Goal: Task Accomplishment & Management: Complete application form

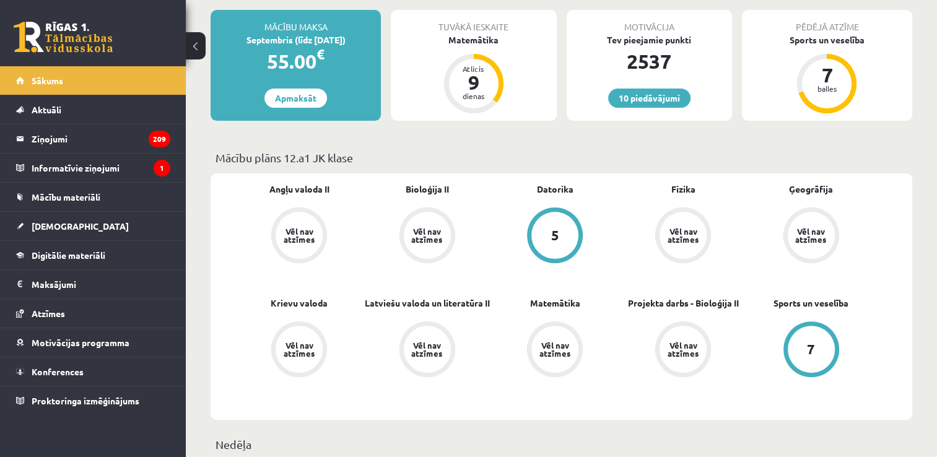
scroll to position [309, 0]
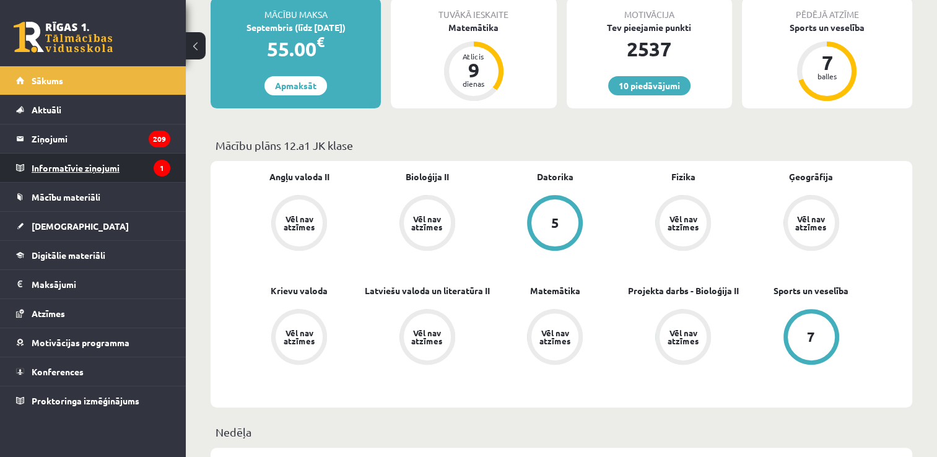
click at [135, 176] on legend "Informatīvie ziņojumi 1" at bounding box center [101, 168] width 139 height 28
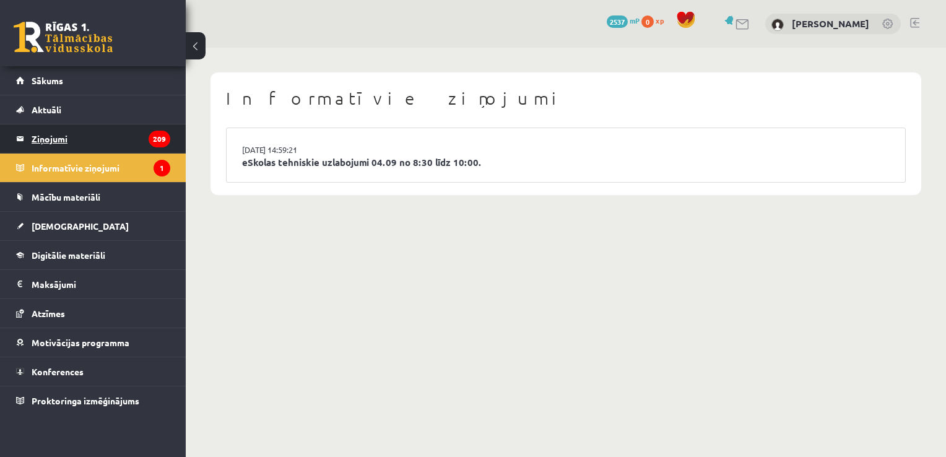
click at [91, 140] on legend "Ziņojumi 209" at bounding box center [101, 138] width 139 height 28
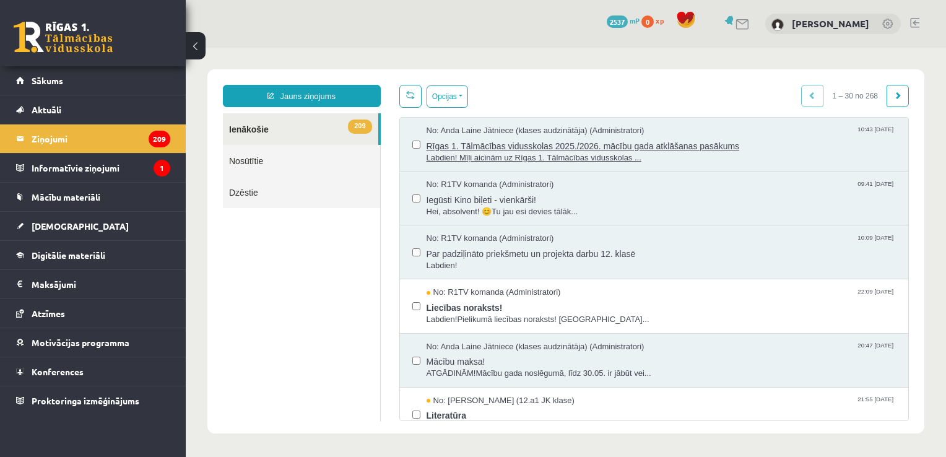
click at [510, 154] on span "Labdien! Mīļi aicinām uz Rīgas 1. Tālmācības vidusskolas ..." at bounding box center [661, 158] width 470 height 12
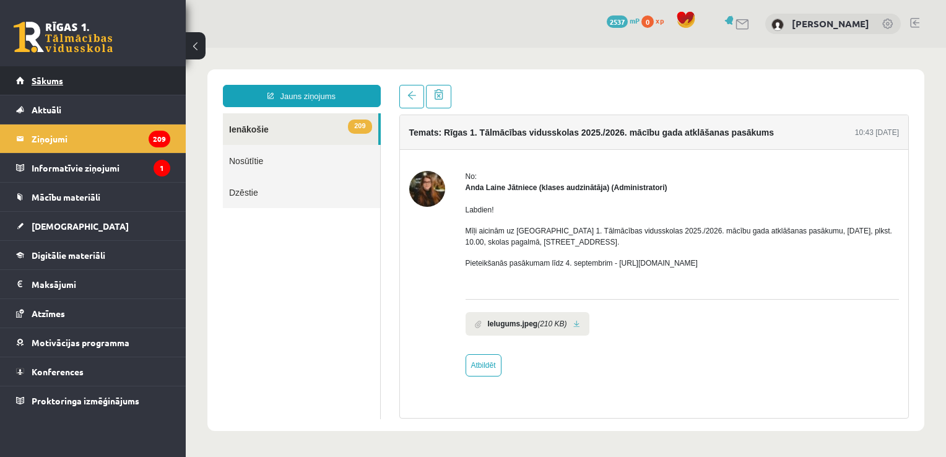
click at [113, 83] on link "Sākums" at bounding box center [93, 80] width 154 height 28
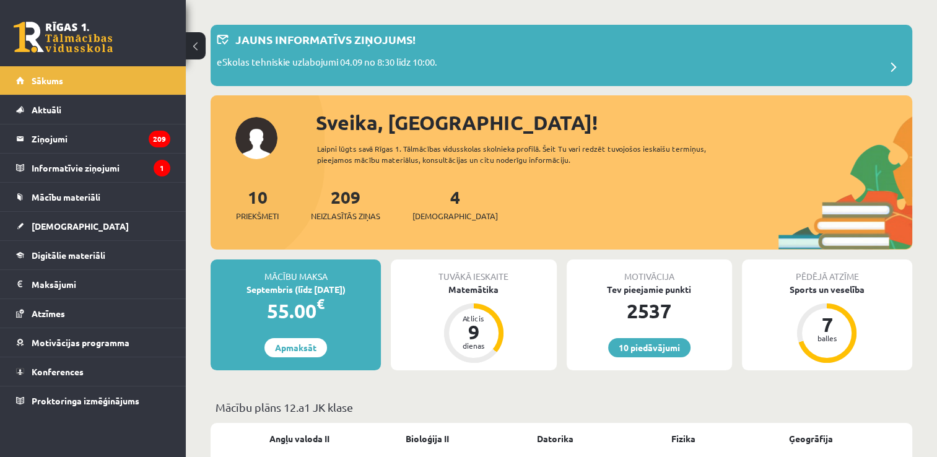
scroll to position [124, 0]
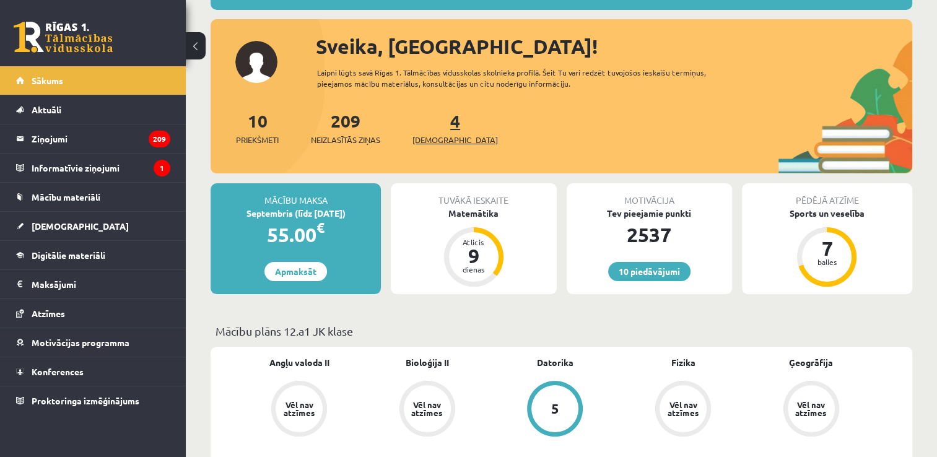
click at [441, 142] on span "[DEMOGRAPHIC_DATA]" at bounding box center [454, 140] width 85 height 12
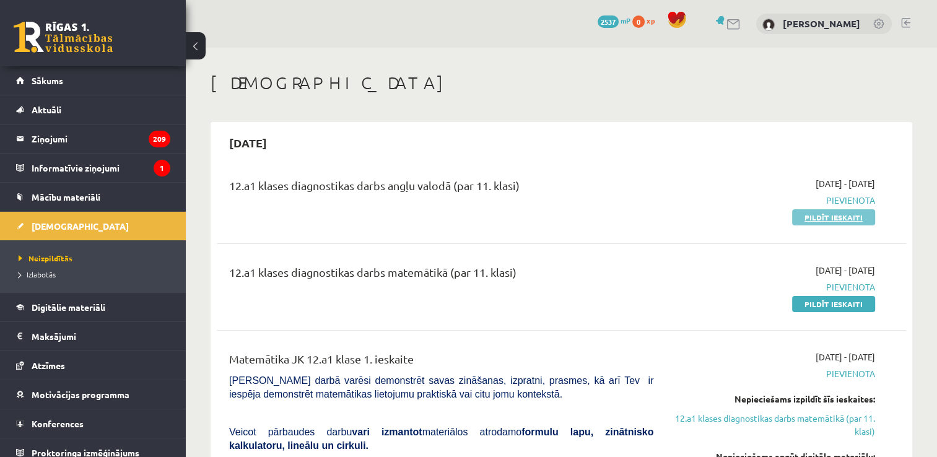
click at [807, 218] on link "Pildīt ieskaiti" at bounding box center [833, 217] width 83 height 16
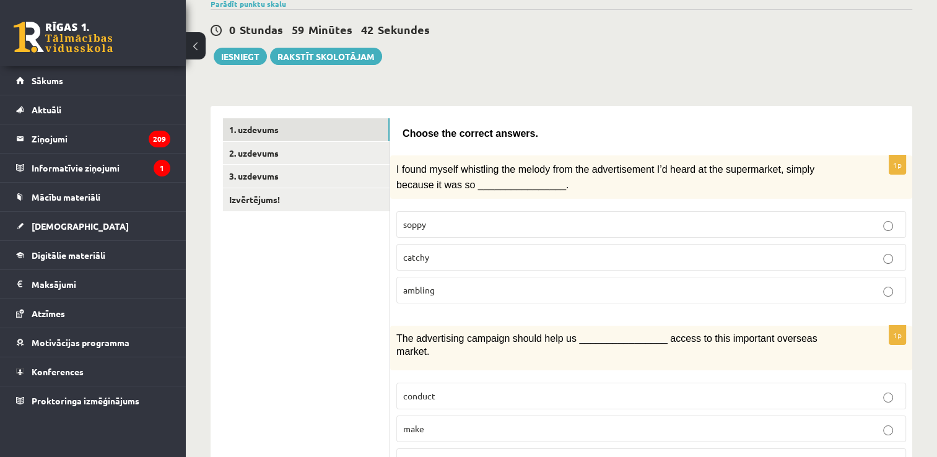
scroll to position [124, 0]
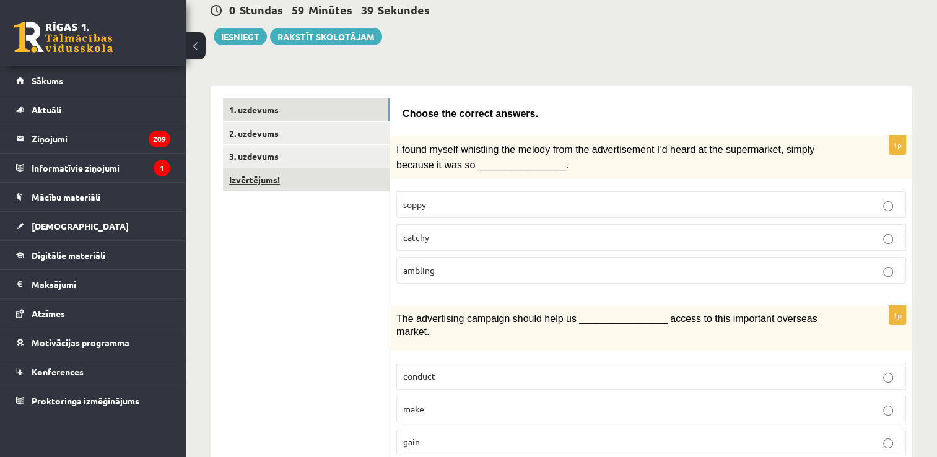
click at [339, 186] on link "Izvērtējums!" at bounding box center [306, 179] width 167 height 23
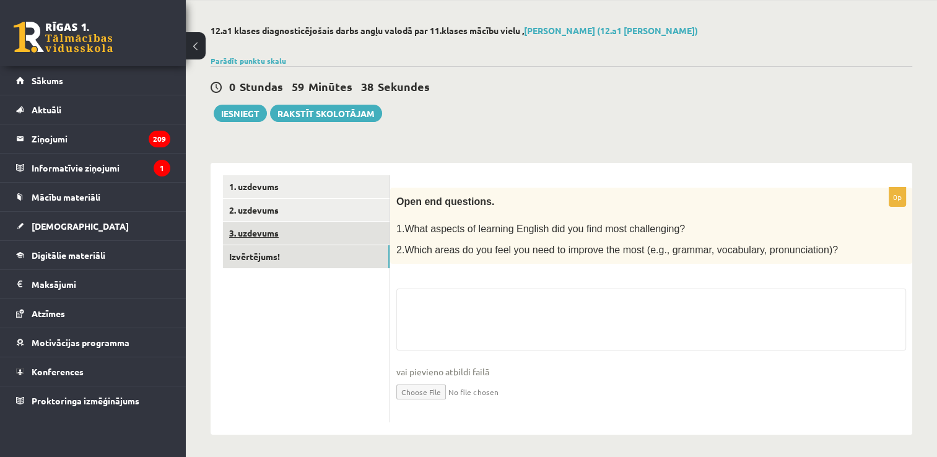
click at [272, 241] on link "3. uzdevums" at bounding box center [306, 233] width 167 height 23
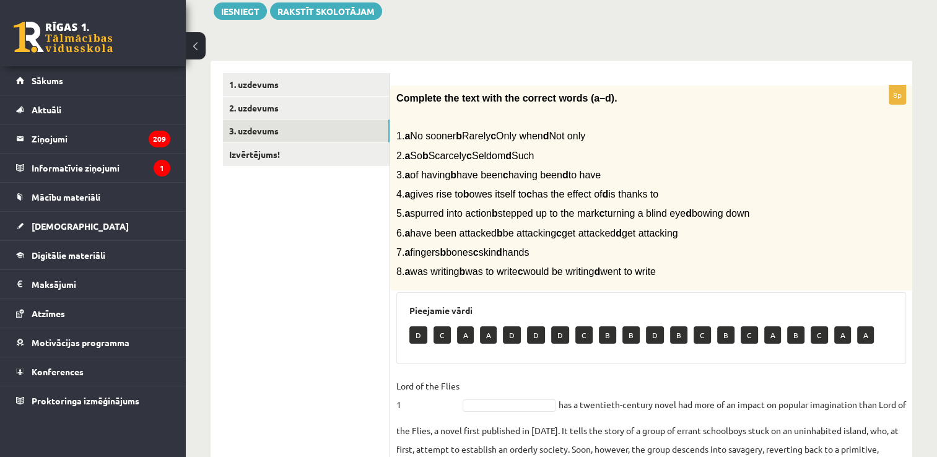
scroll to position [171, 0]
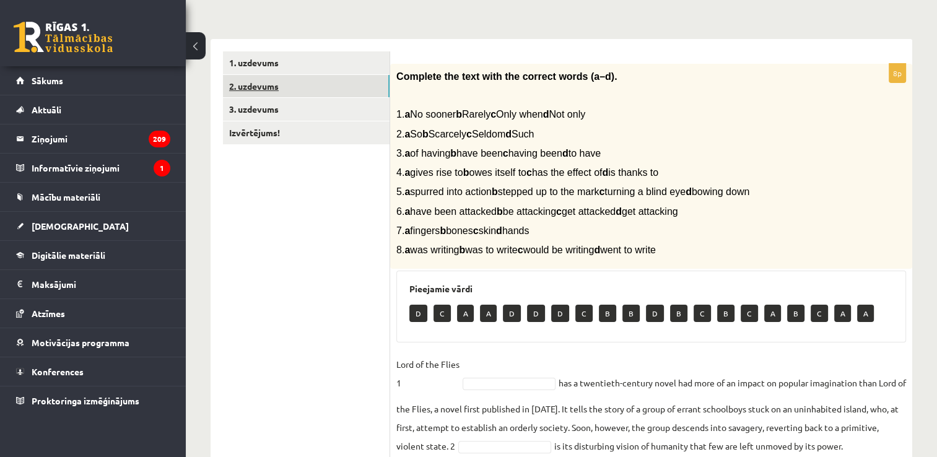
click at [308, 83] on link "2. uzdevums" at bounding box center [306, 86] width 167 height 23
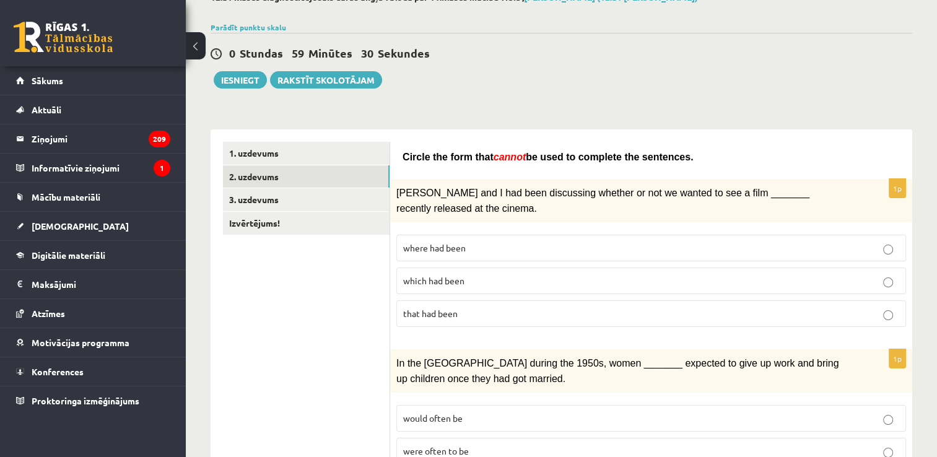
scroll to position [0, 0]
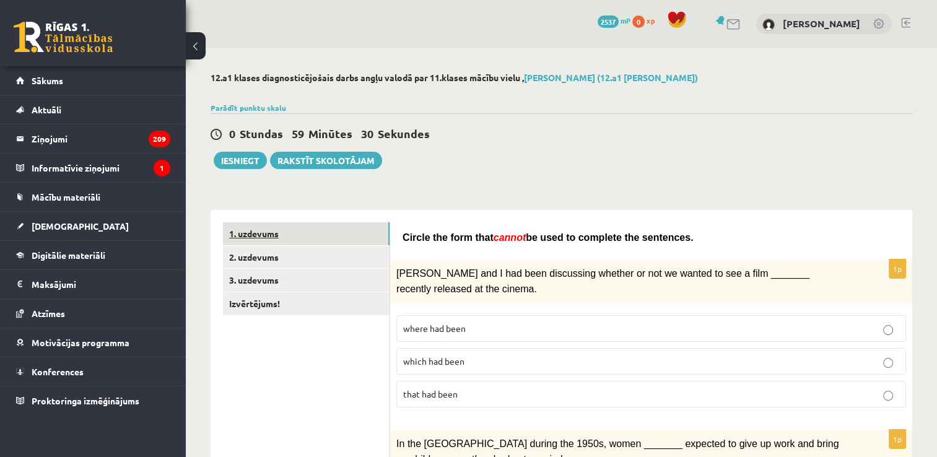
click at [297, 227] on link "1. uzdevums" at bounding box center [306, 233] width 167 height 23
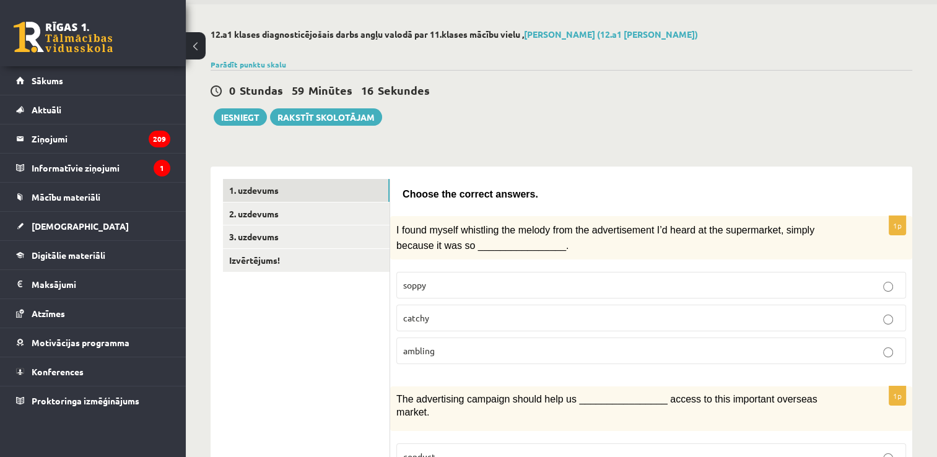
scroll to position [62, 0]
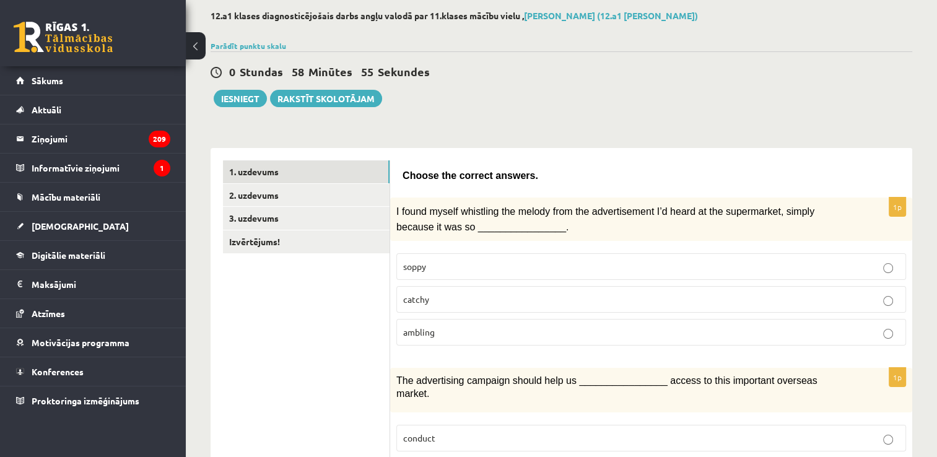
drag, startPoint x: 411, startPoint y: 295, endPoint x: 405, endPoint y: 257, distance: 38.2
click at [410, 293] on span "catchy" at bounding box center [416, 298] width 26 height 11
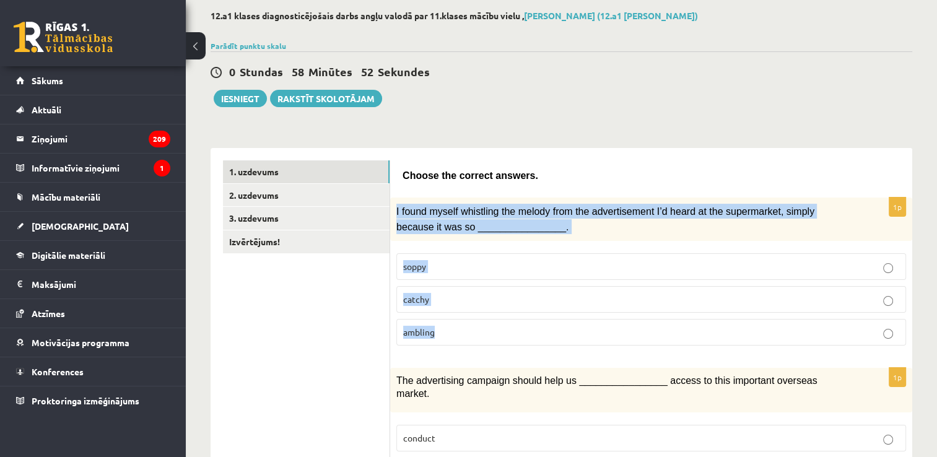
drag, startPoint x: 396, startPoint y: 207, endPoint x: 451, endPoint y: 322, distance: 127.9
click at [451, 322] on div "1p I found myself whistling the melody from the advertisement I’d heard at the …" at bounding box center [651, 276] width 522 height 158
copy div "I found myself whistling the melody from the advertisement I’d heard at the sup…"
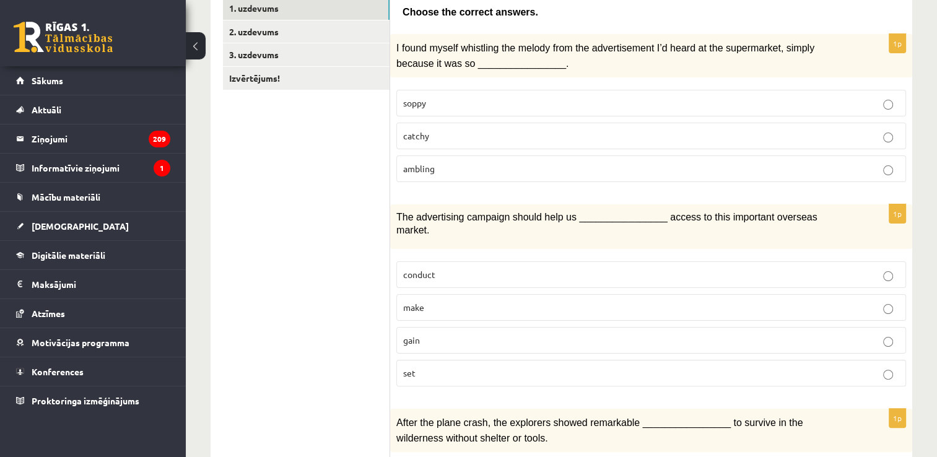
scroll to position [248, 0]
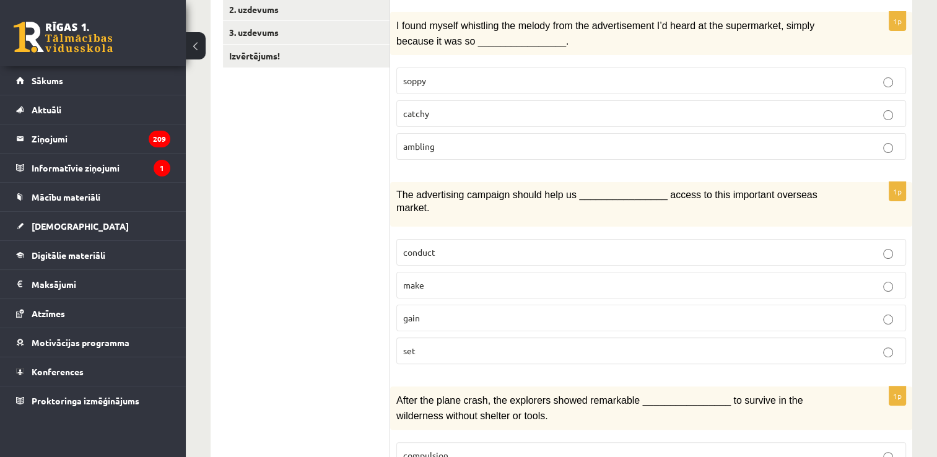
click at [488, 279] on p "make" at bounding box center [651, 285] width 496 height 13
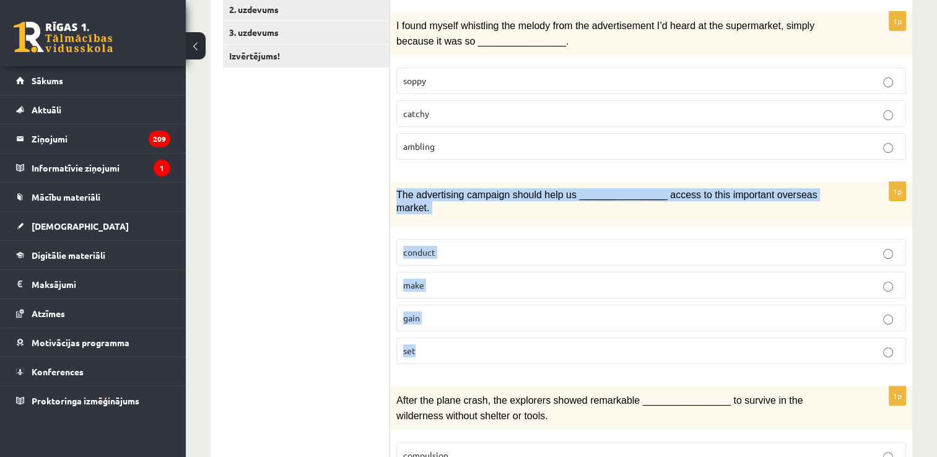
drag, startPoint x: 396, startPoint y: 188, endPoint x: 438, endPoint y: 332, distance: 149.5
click at [438, 332] on div "1p The advertising campaign should help us ________________ access to this impo…" at bounding box center [651, 278] width 522 height 192
copy div "The advertising campaign should help us ________________ access to this importa…"
click at [475, 311] on p "gain" at bounding box center [651, 317] width 496 height 13
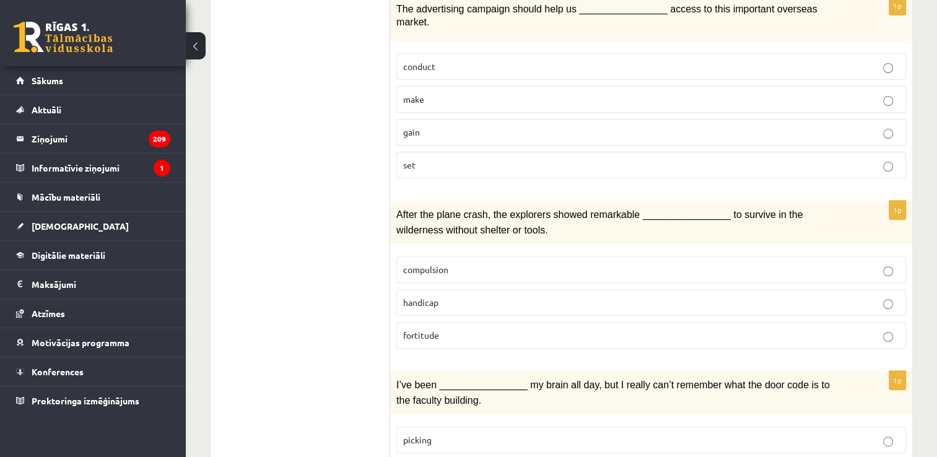
scroll to position [495, 0]
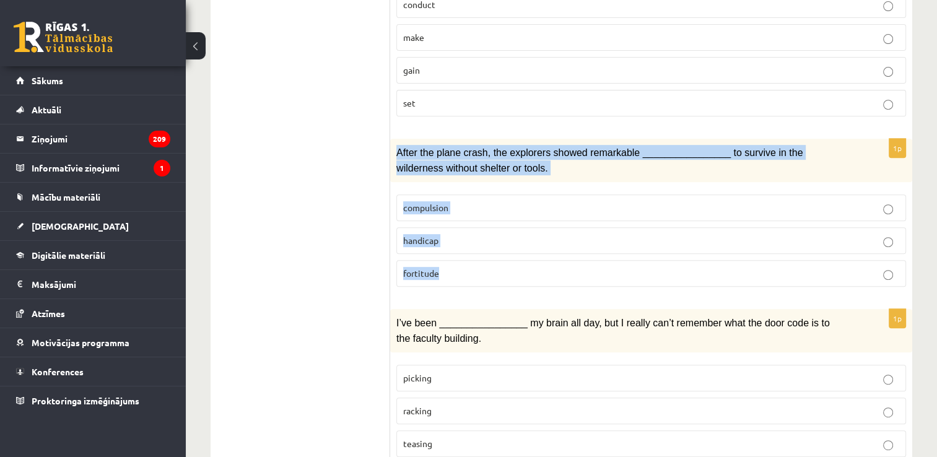
drag, startPoint x: 397, startPoint y: 132, endPoint x: 443, endPoint y: 249, distance: 125.1
click at [443, 249] on div "1p After the plane crash, the explorers showed remarkable ________________ to s…" at bounding box center [651, 218] width 522 height 158
copy div "After the plane crash, the explorers showed remarkable ________________ to surv…"
click at [439, 267] on p "fortitude" at bounding box center [651, 273] width 496 height 13
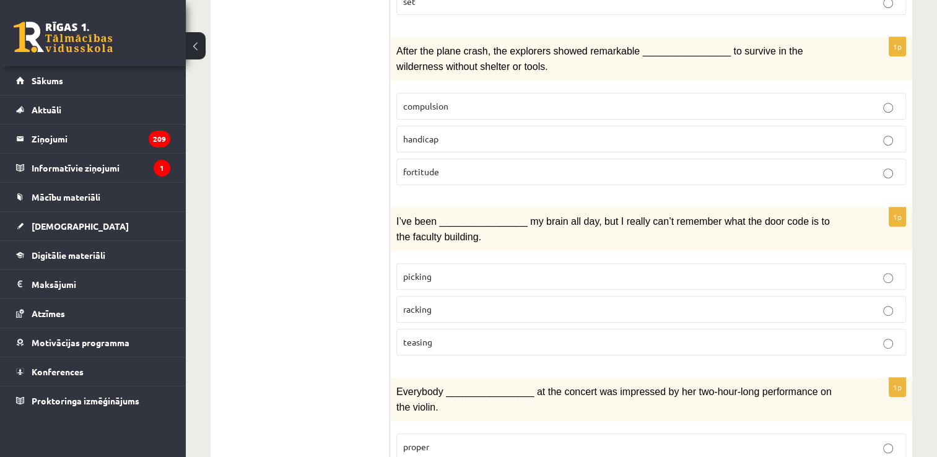
scroll to position [619, 0]
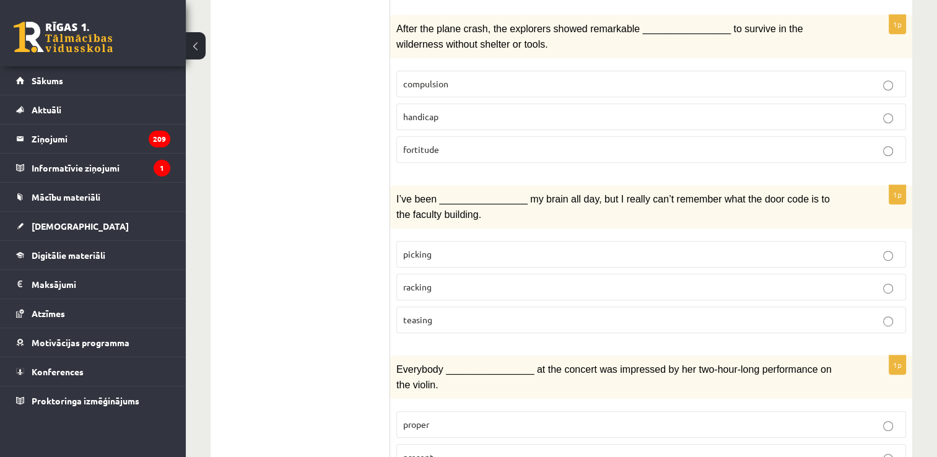
click at [450, 313] on p "teasing" at bounding box center [651, 319] width 496 height 13
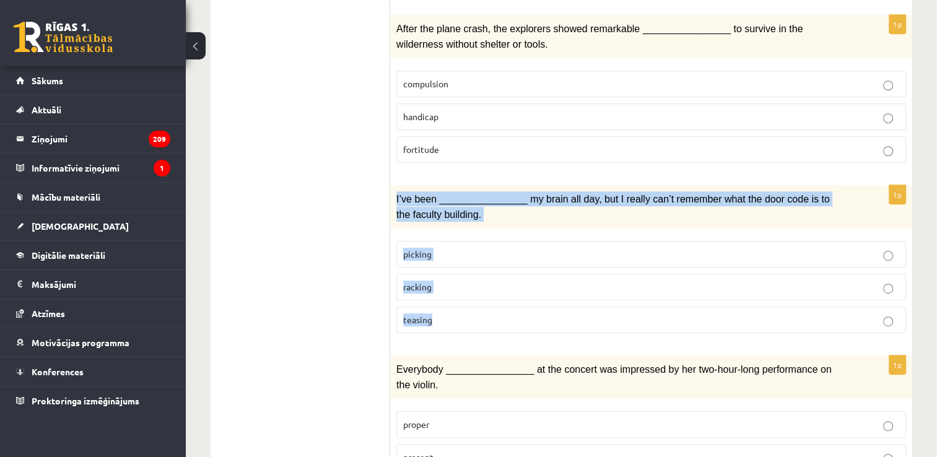
drag, startPoint x: 392, startPoint y: 176, endPoint x: 453, endPoint y: 290, distance: 129.0
click at [453, 290] on div "1p I’ve been ________________ my brain all day, but I really can’t remember wha…" at bounding box center [651, 264] width 522 height 158
copy div "I’ve been ________________ my brain all day, but I really can’t remember what t…"
click at [480, 280] on p "racking" at bounding box center [651, 286] width 496 height 13
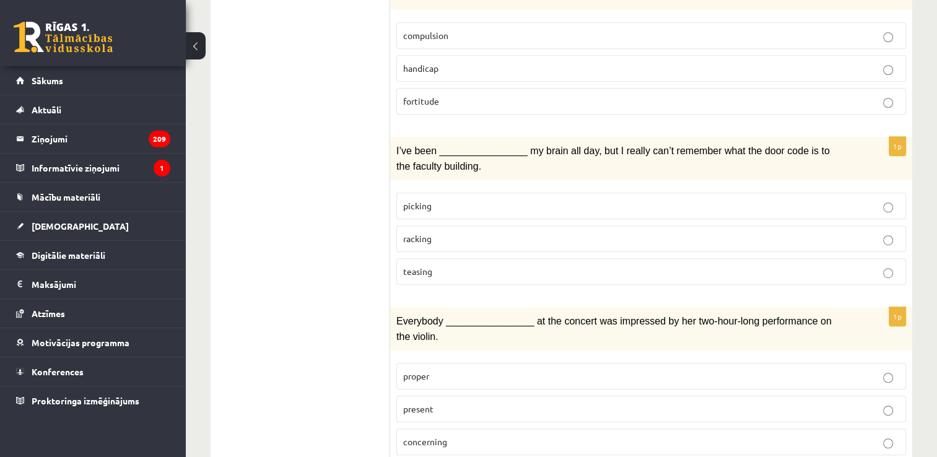
scroll to position [743, 0]
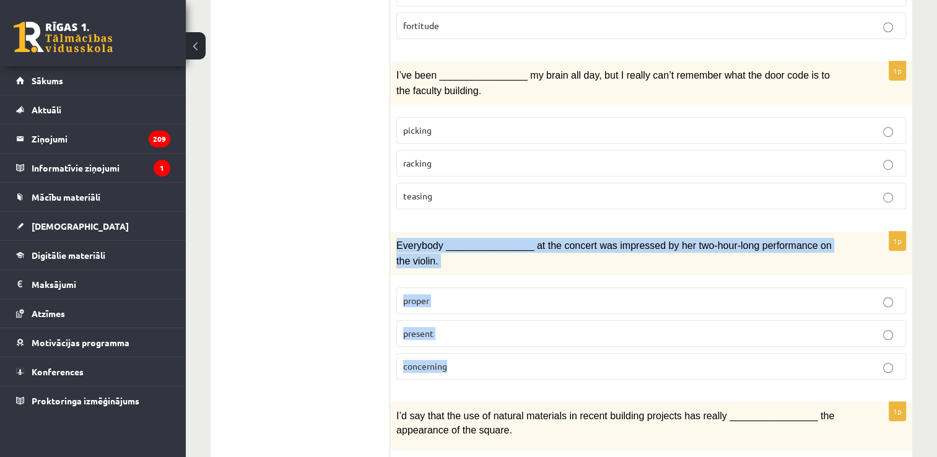
drag, startPoint x: 396, startPoint y: 219, endPoint x: 458, endPoint y: 319, distance: 117.8
click at [458, 319] on div "1p Everybody ________________ at the concert was impressed by her two-hour-long…" at bounding box center [651, 311] width 522 height 158
copy div "Everybody ________________ at the concert was impressed by her two-hour-long pe…"
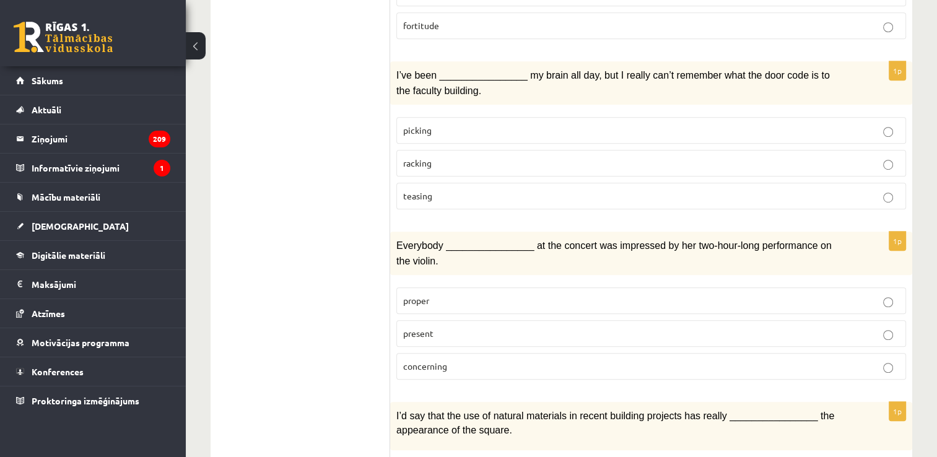
click at [495, 327] on p "present" at bounding box center [651, 333] width 496 height 13
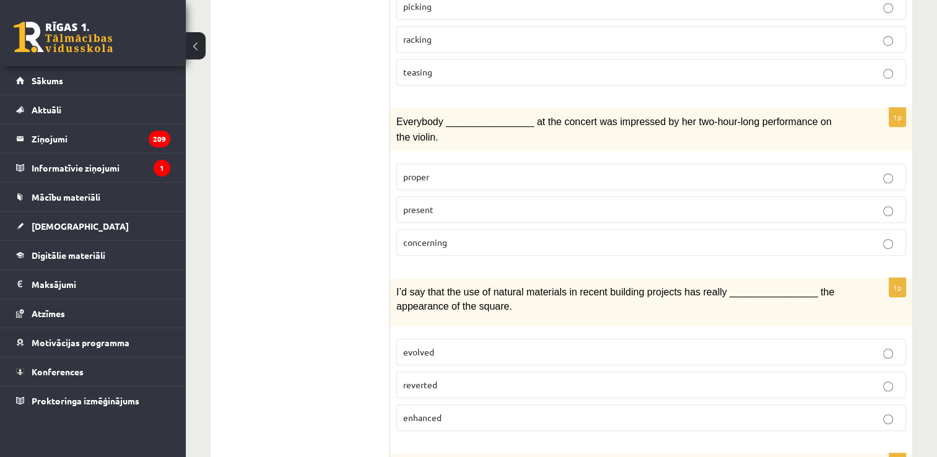
scroll to position [928, 0]
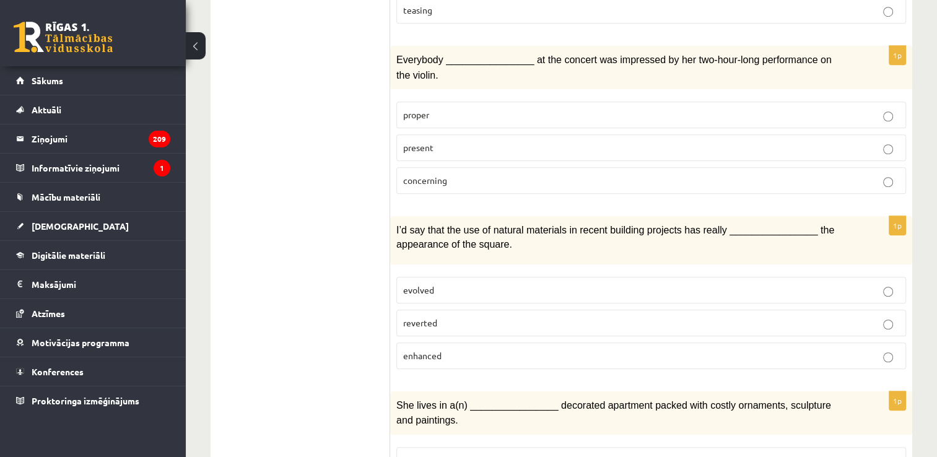
click at [592, 283] on p "evolved" at bounding box center [651, 289] width 496 height 13
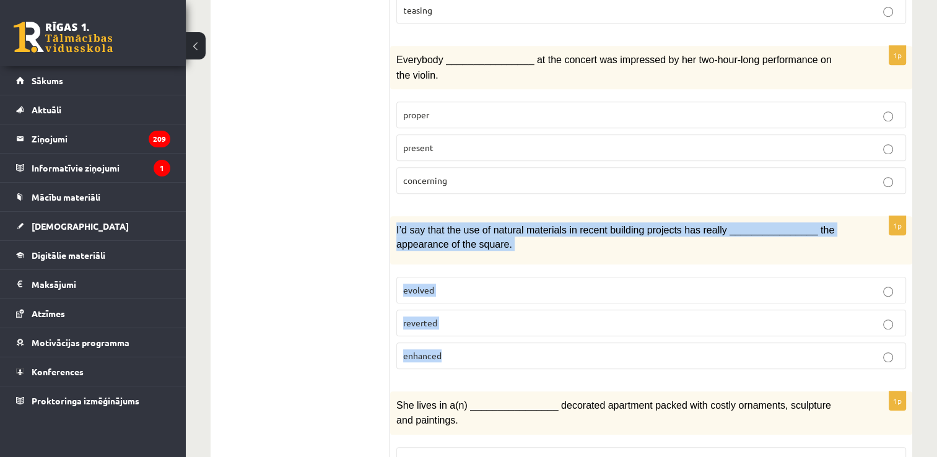
drag, startPoint x: 397, startPoint y: 185, endPoint x: 470, endPoint y: 311, distance: 145.7
click at [470, 311] on div "1p I’d say that the use of natural materials in recent building projects has re…" at bounding box center [651, 297] width 522 height 162
copy div "I’d say that the use of natural materials in recent building projects has reall…"
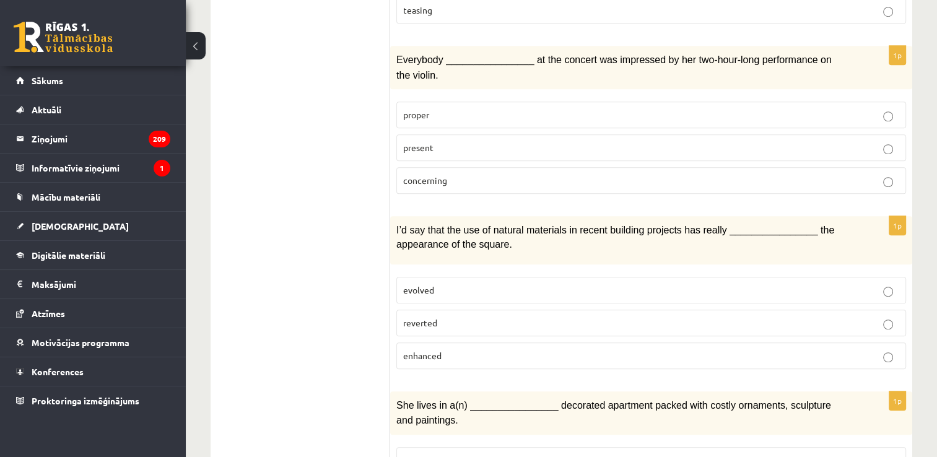
click at [352, 253] on ul "1. uzdevums 2. uzdevums 3. uzdevums Izvērtējums!" at bounding box center [306, 364] width 167 height 2140
click at [480, 342] on label "enhanced" at bounding box center [650, 355] width 509 height 27
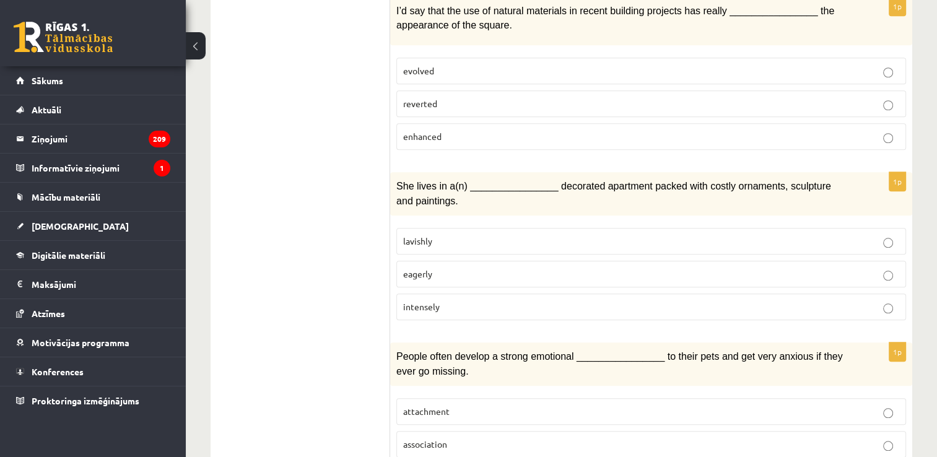
scroll to position [1176, 0]
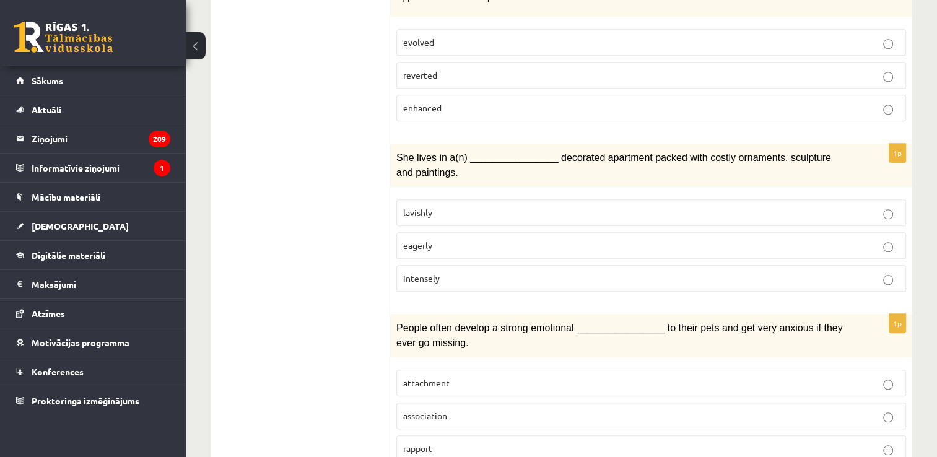
click at [488, 272] on p "intensely" at bounding box center [651, 278] width 496 height 13
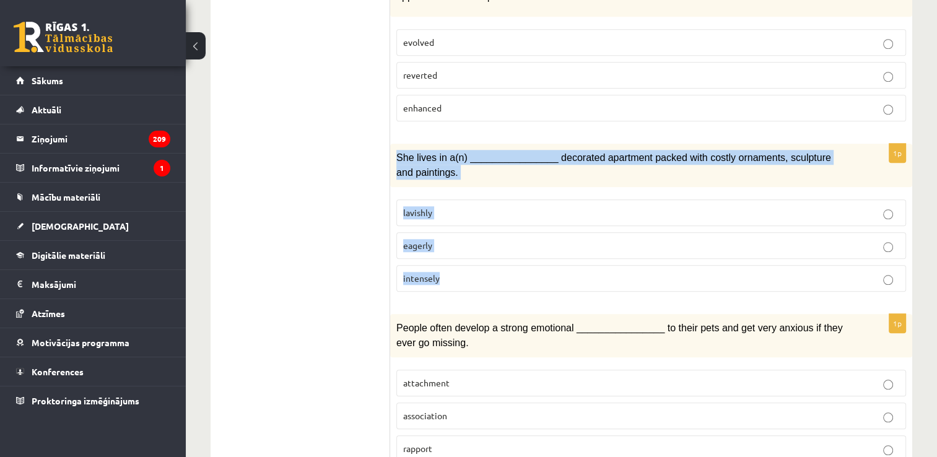
drag, startPoint x: 396, startPoint y: 113, endPoint x: 461, endPoint y: 231, distance: 134.6
click at [461, 231] on div "1p She lives in a(n) ________________ decorated apartment packed with costly or…" at bounding box center [651, 223] width 522 height 158
copy div "She lives in a(n) ________________ decorated apartment packed with costly ornam…"
click at [441, 206] on p "lavishly" at bounding box center [651, 212] width 496 height 13
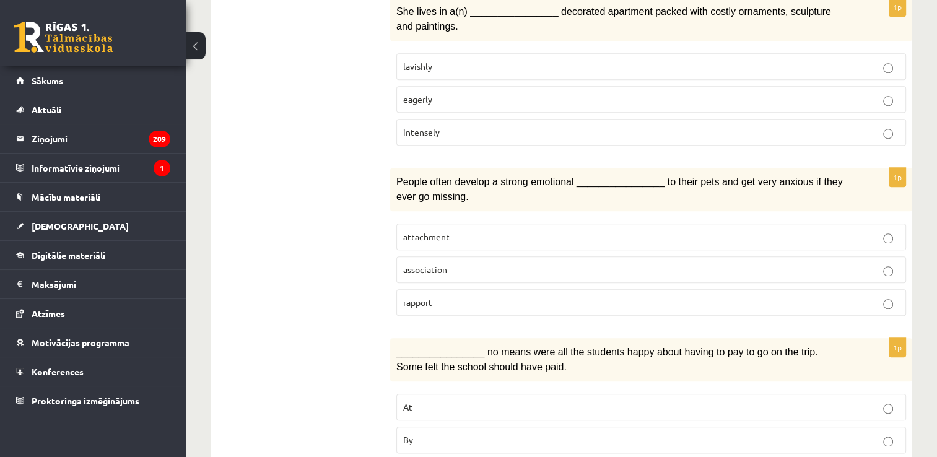
scroll to position [1362, 0]
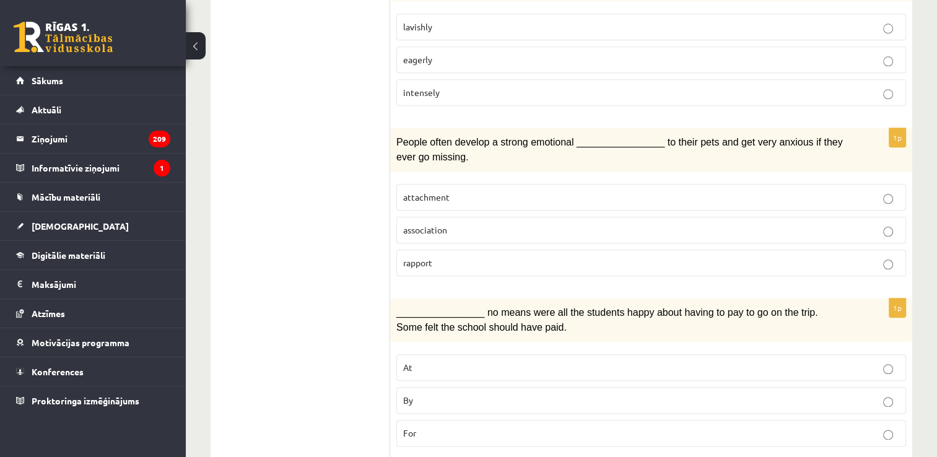
click at [466, 191] on p "attachment" at bounding box center [651, 197] width 496 height 13
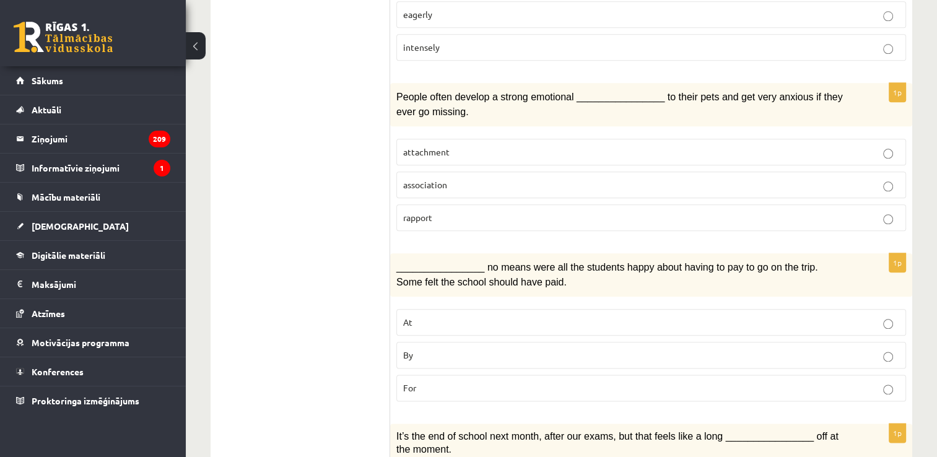
scroll to position [1486, 0]
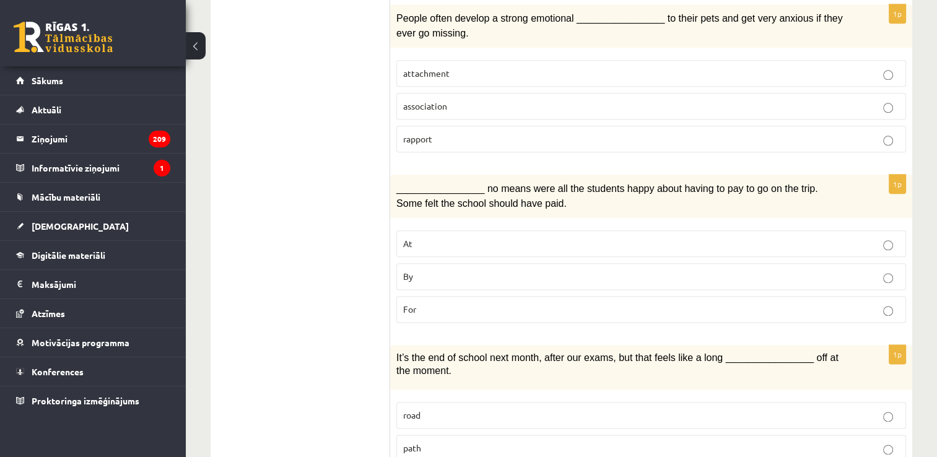
click at [473, 303] on p "For" at bounding box center [651, 309] width 496 height 13
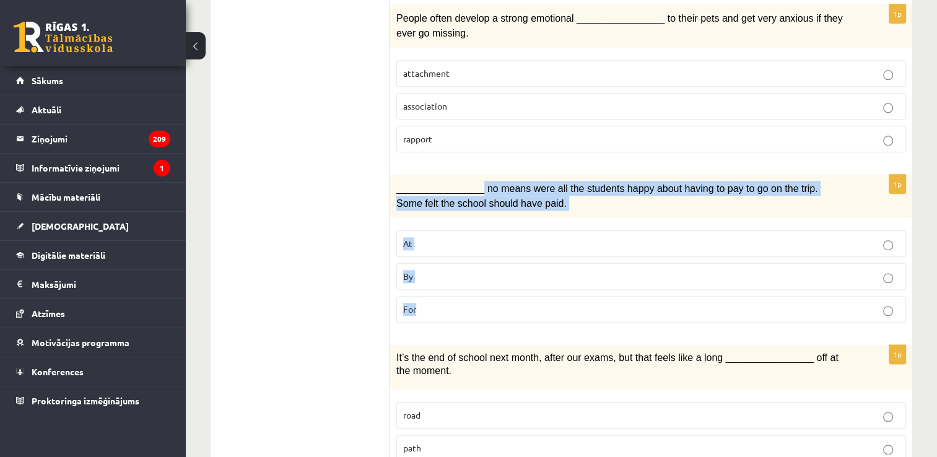
drag, startPoint x: 475, startPoint y: 137, endPoint x: 487, endPoint y: 258, distance: 120.6
click at [487, 258] on div "1p ________________ no means were all the students happy about having to pay to…" at bounding box center [651, 254] width 522 height 158
copy div "no means were all the students happy about having to pay to go on the trip. Som…"
click at [425, 270] on p "By" at bounding box center [651, 276] width 496 height 13
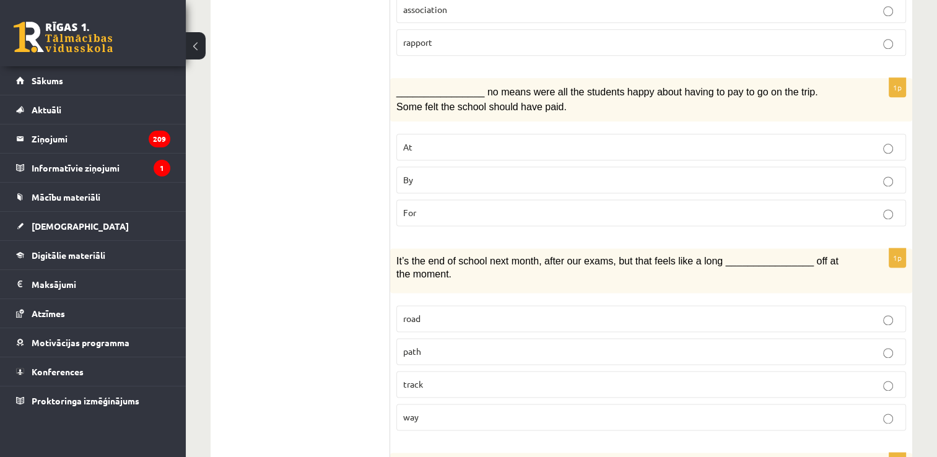
scroll to position [1609, 0]
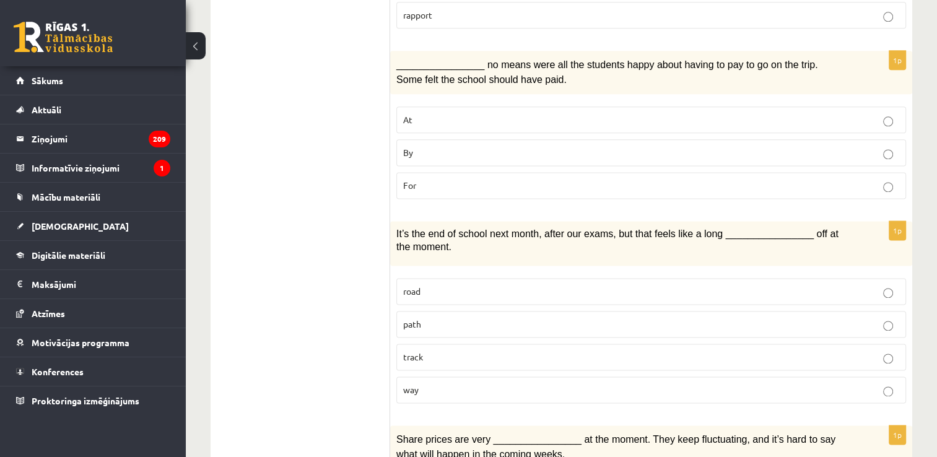
click at [526, 383] on p "way" at bounding box center [651, 389] width 496 height 13
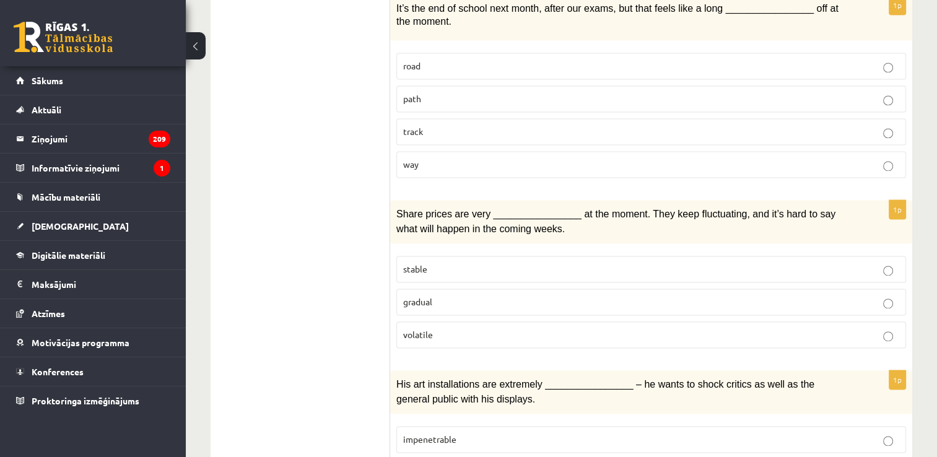
scroll to position [1857, 0]
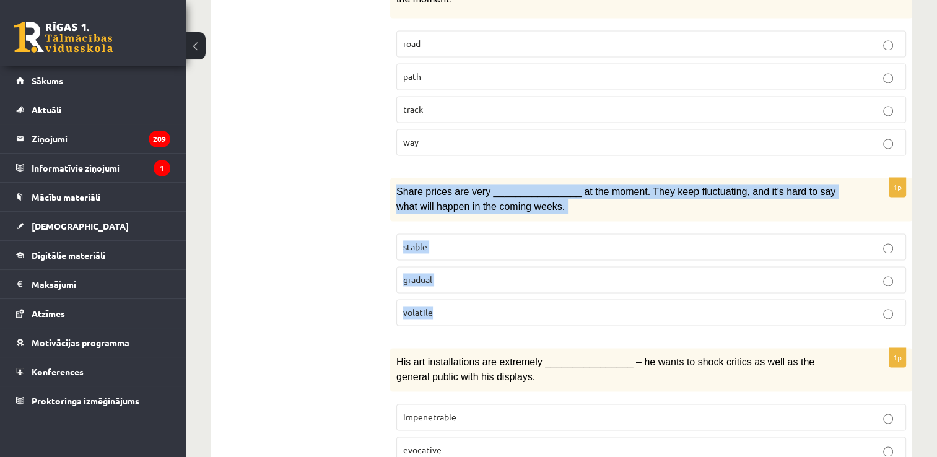
drag, startPoint x: 395, startPoint y: 134, endPoint x: 469, endPoint y: 258, distance: 144.6
click at [469, 258] on div "1p Share prices are very ________________ at the moment. They keep fluctuating,…" at bounding box center [651, 257] width 522 height 158
copy div "Share prices are very ________________ at the moment. They keep fluctuating, an…"
click at [483, 299] on label "volatile" at bounding box center [650, 312] width 509 height 27
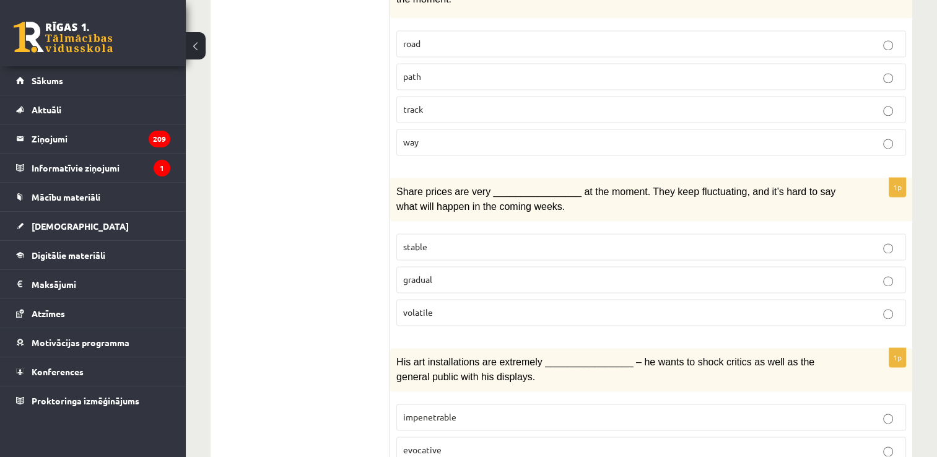
scroll to position [1884, 0]
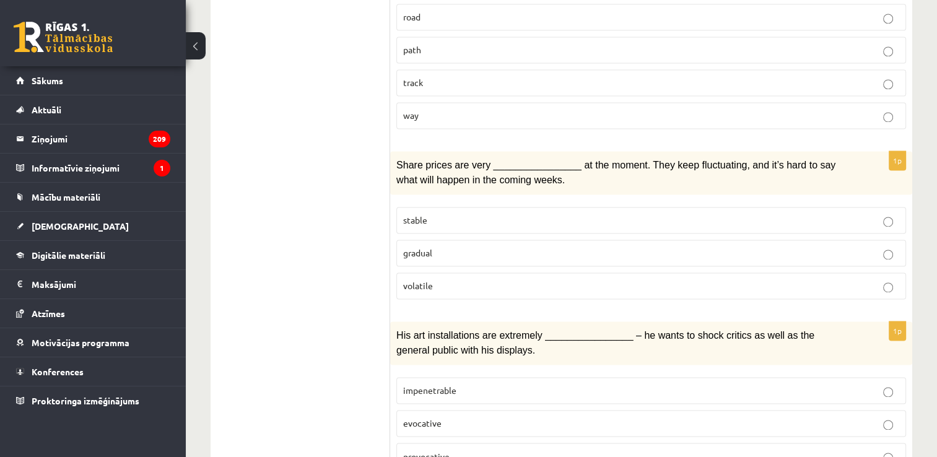
click at [477, 449] on p "provocative" at bounding box center [651, 455] width 496 height 13
click at [469, 417] on p "evocative" at bounding box center [651, 423] width 496 height 13
click at [469, 443] on label "provocative" at bounding box center [650, 456] width 509 height 27
drag, startPoint x: 468, startPoint y: 360, endPoint x: 464, endPoint y: 378, distance: 18.5
click at [468, 417] on p "evocative" at bounding box center [651, 423] width 496 height 13
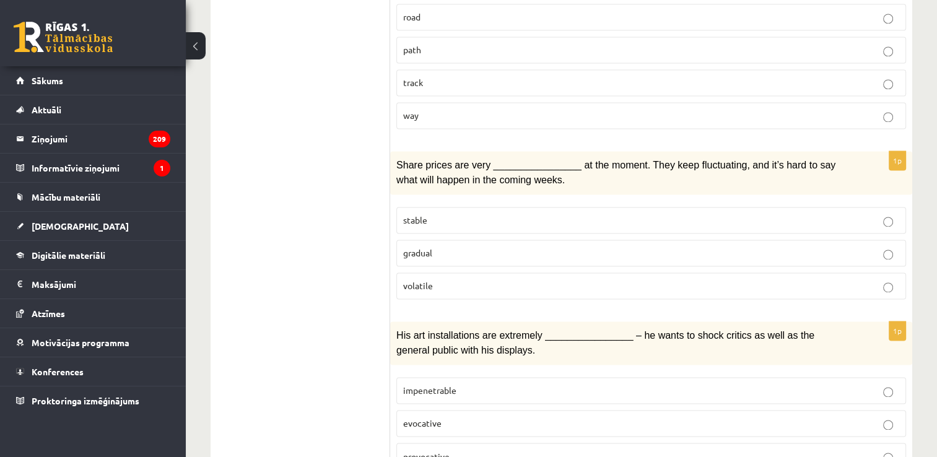
drag, startPoint x: 463, startPoint y: 381, endPoint x: 464, endPoint y: 355, distance: 26.0
click at [463, 381] on fieldset "impenetrable evocative provocative" at bounding box center [650, 422] width 509 height 102
click at [467, 384] on p "impenetrable" at bounding box center [651, 390] width 496 height 13
click at [463, 410] on label "evocative" at bounding box center [650, 423] width 509 height 27
click at [459, 379] on fieldset "impenetrable evocative provocative" at bounding box center [650, 422] width 509 height 102
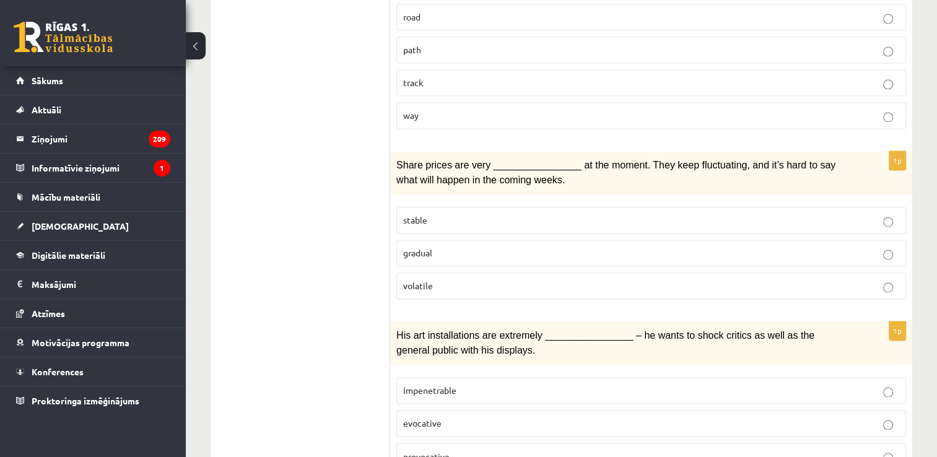
click at [457, 417] on p "evocative" at bounding box center [651, 423] width 496 height 13
click at [451, 449] on p "provocative" at bounding box center [651, 455] width 496 height 13
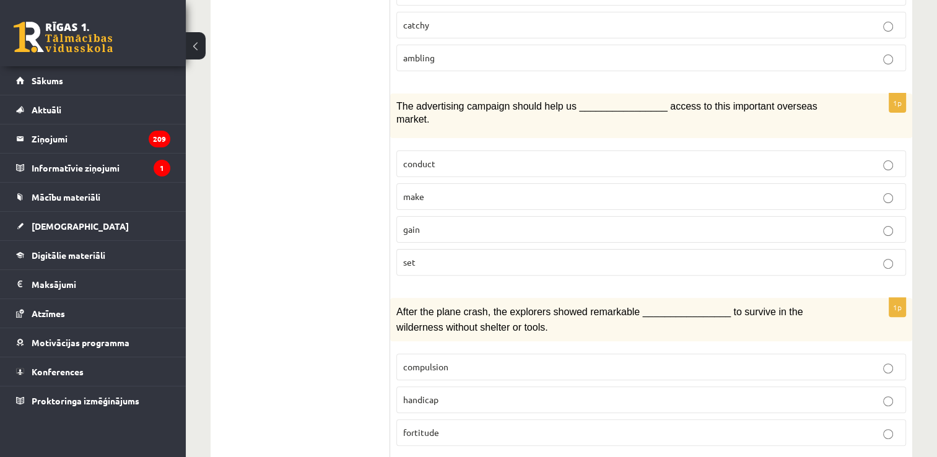
scroll to position [0, 0]
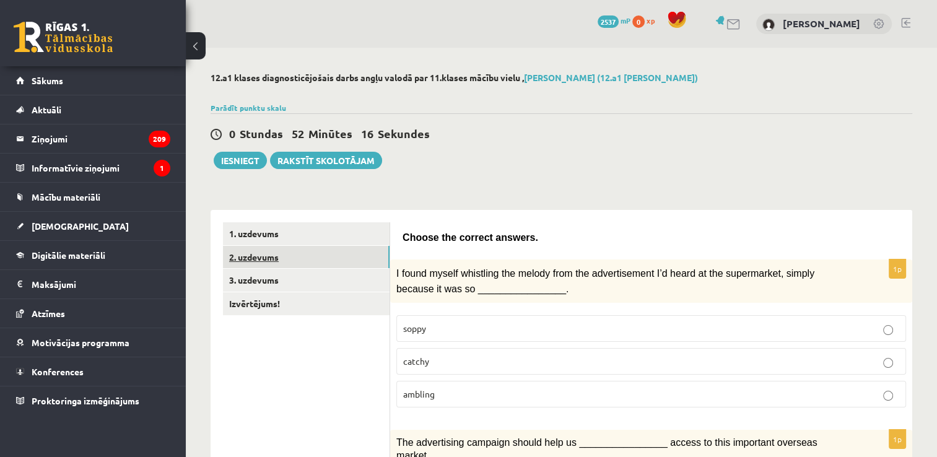
click at [326, 262] on link "2. uzdevums" at bounding box center [306, 257] width 167 height 23
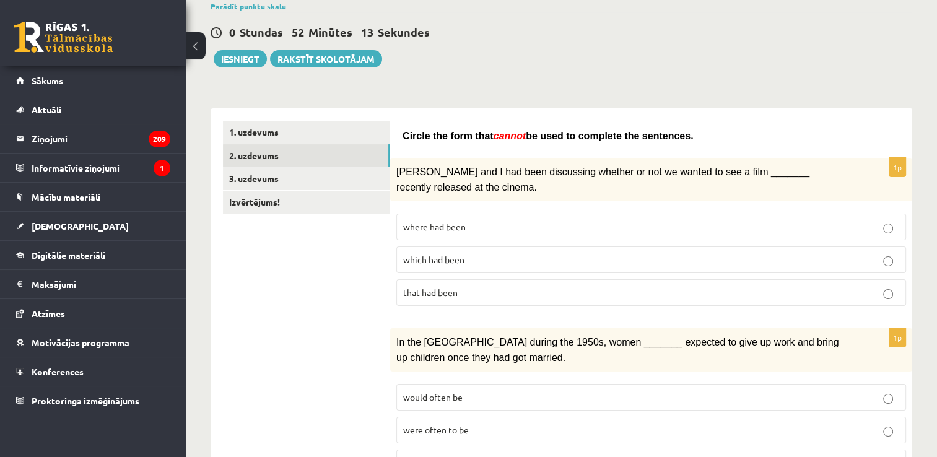
scroll to position [124, 0]
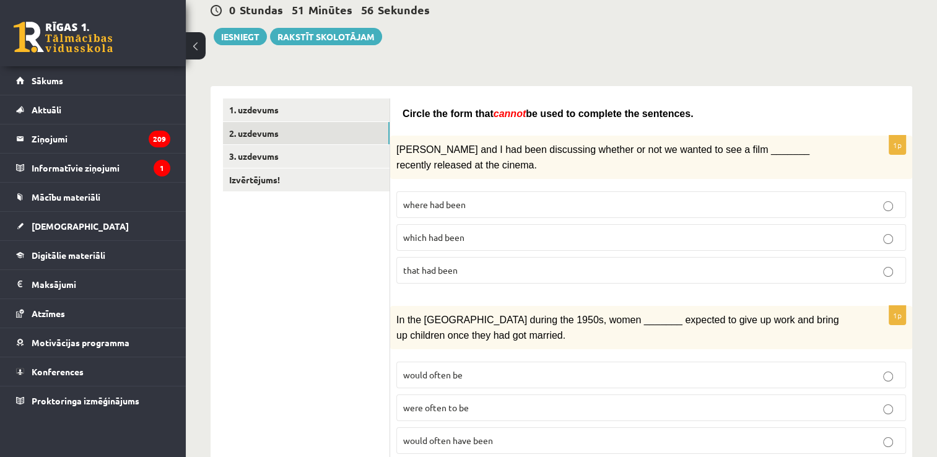
click at [488, 239] on p "which had been" at bounding box center [651, 237] width 496 height 13
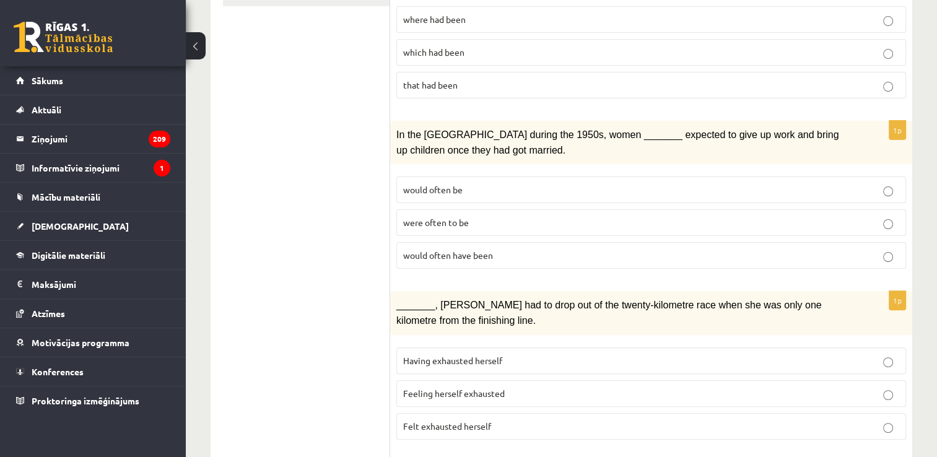
scroll to position [309, 0]
click at [519, 183] on p "would often be" at bounding box center [651, 189] width 496 height 13
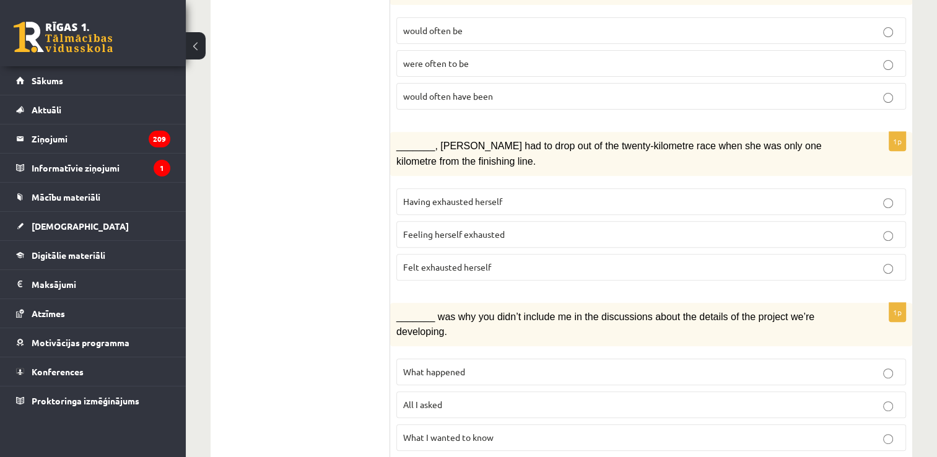
scroll to position [495, 0]
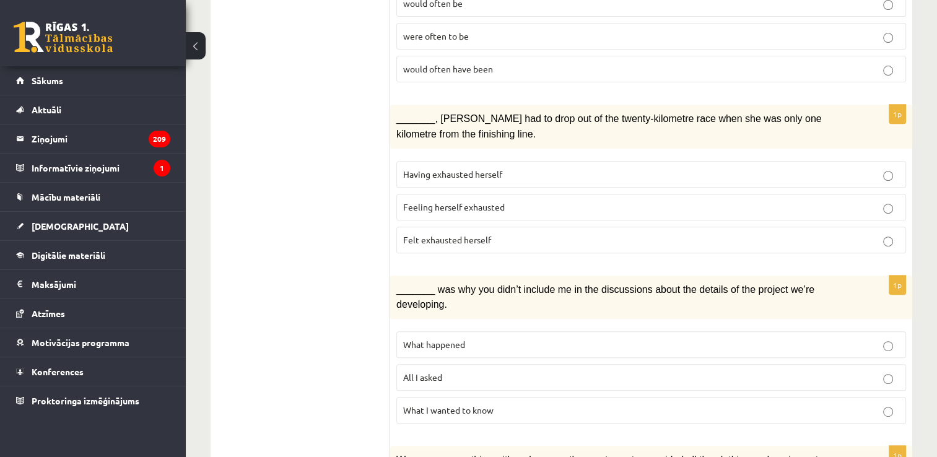
click at [497, 201] on span "Feeling herself exhausted" at bounding box center [454, 206] width 102 height 11
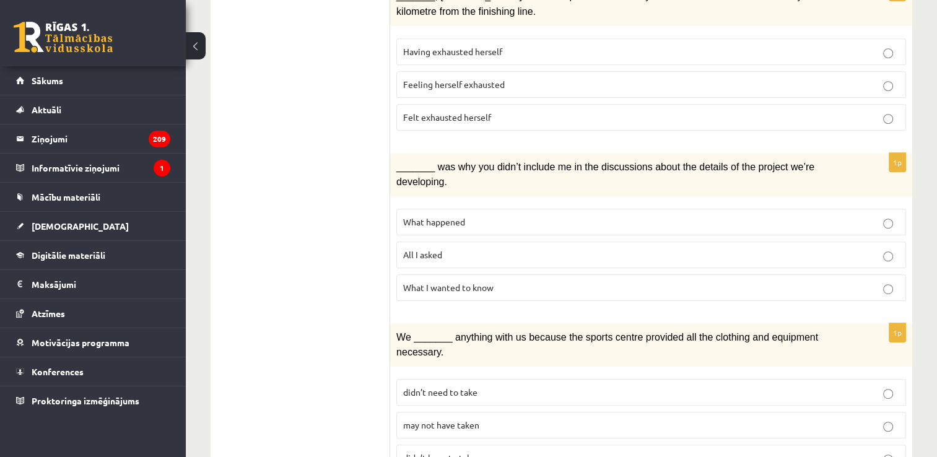
scroll to position [619, 0]
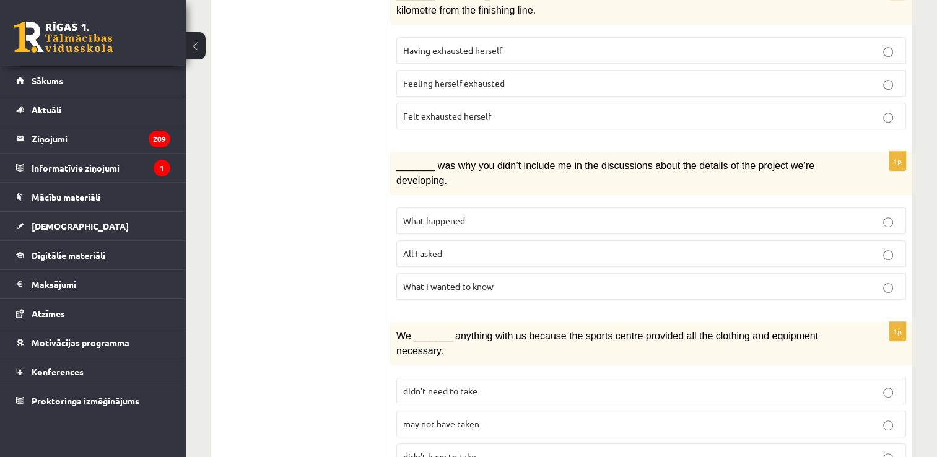
click at [480, 247] on p "All I asked" at bounding box center [651, 253] width 496 height 13
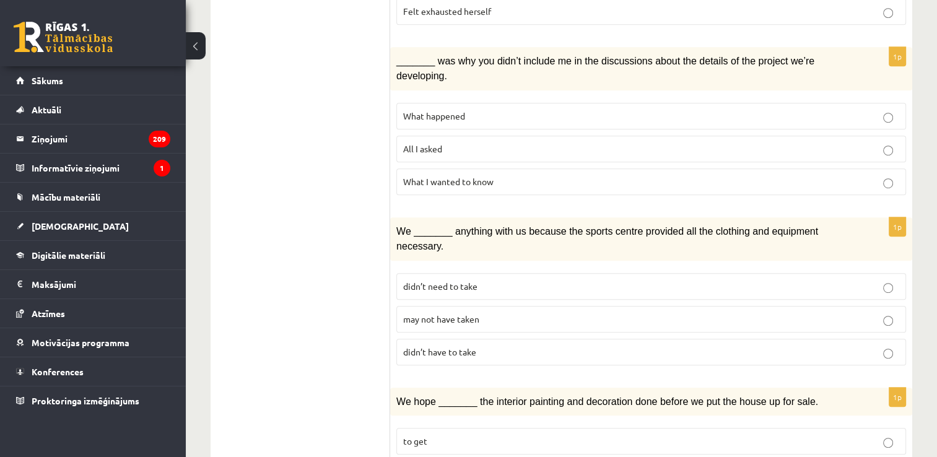
scroll to position [743, 0]
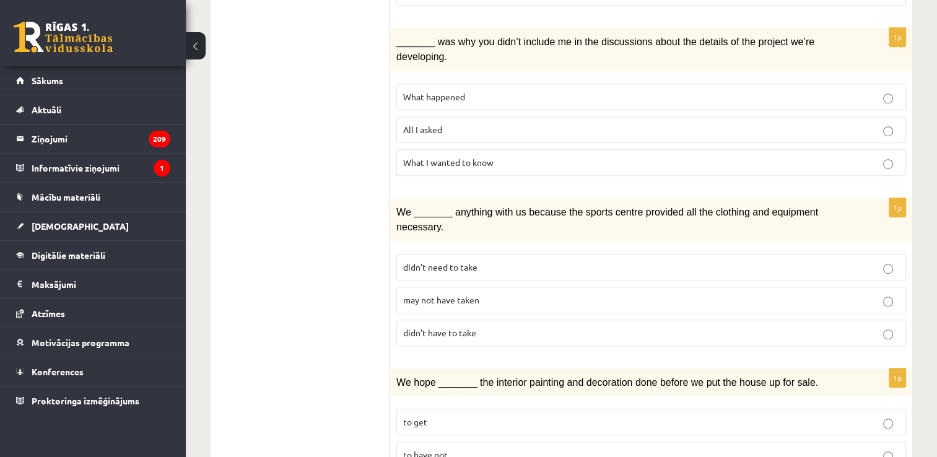
click at [491, 261] on p "didn’t need to take" at bounding box center [651, 267] width 496 height 13
click at [483, 326] on p "didn’t have to take" at bounding box center [651, 332] width 496 height 13
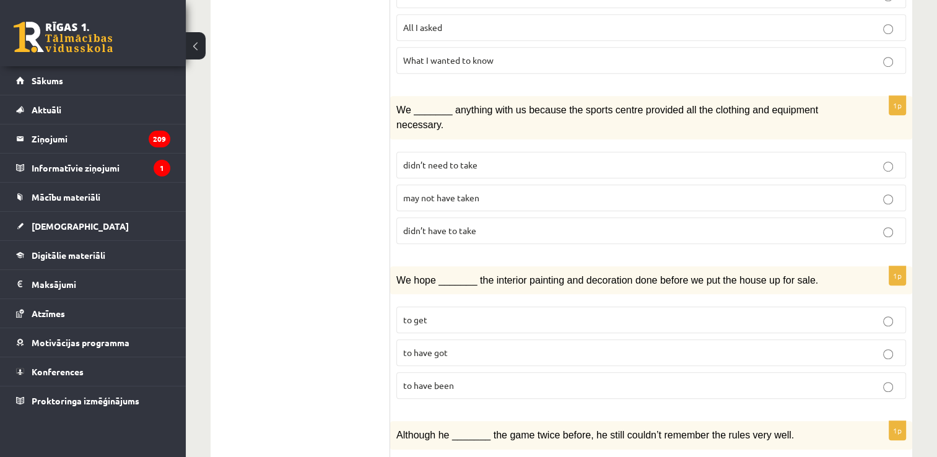
scroll to position [867, 0]
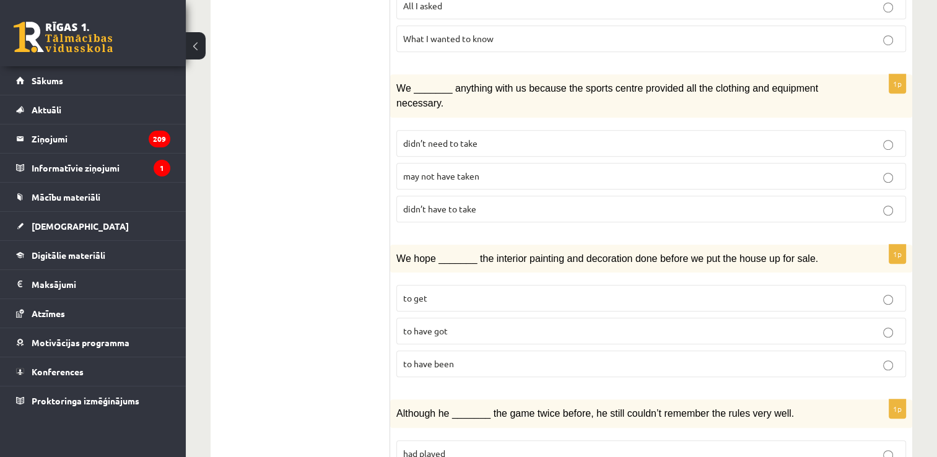
click at [513, 137] on p "didn’t need to take" at bounding box center [651, 143] width 496 height 13
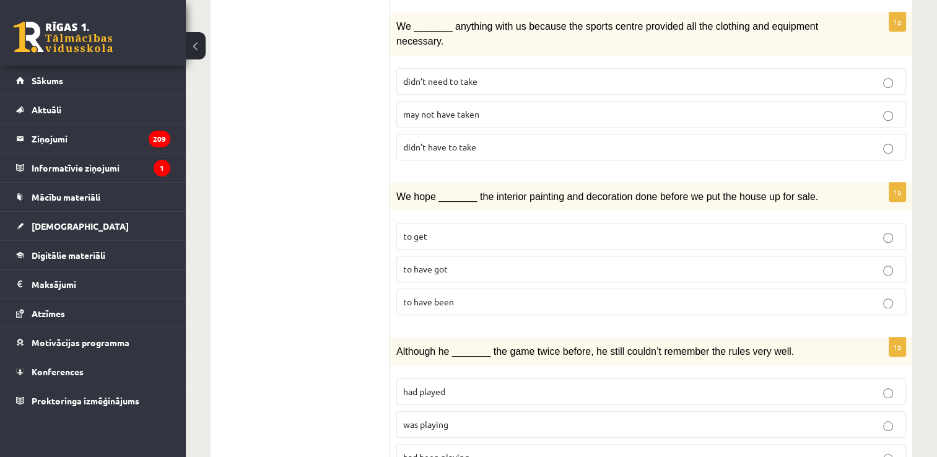
scroll to position [990, 0]
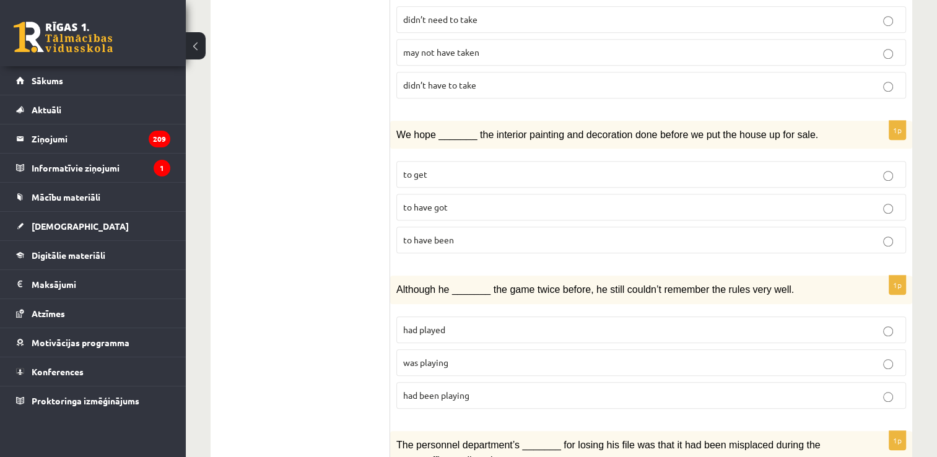
click at [465, 168] on p "to get" at bounding box center [651, 174] width 496 height 13
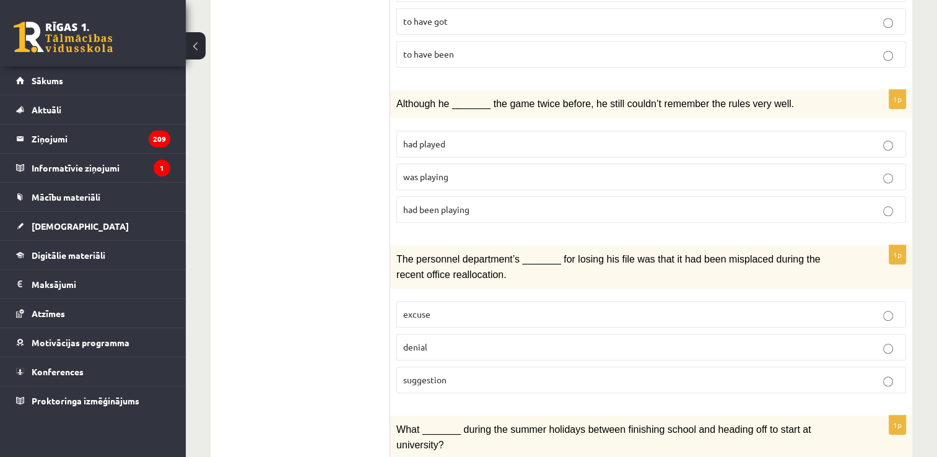
scroll to position [1114, 0]
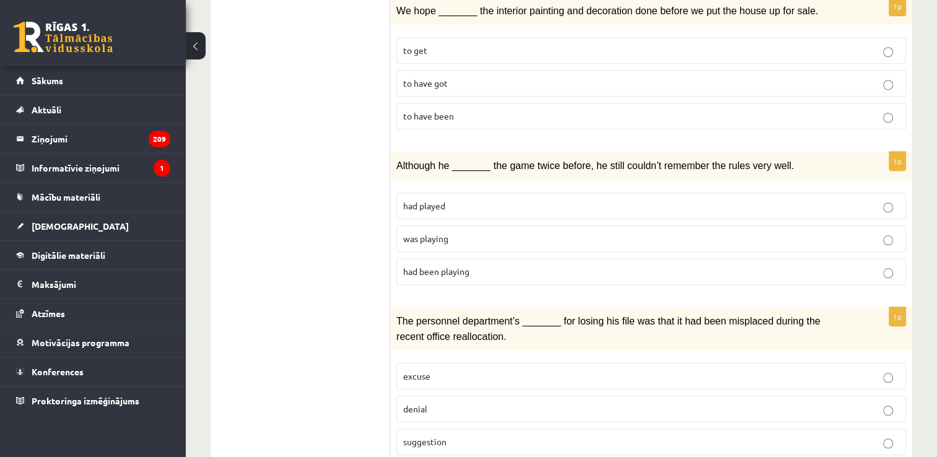
click at [478, 232] on p "was playing" at bounding box center [651, 238] width 496 height 13
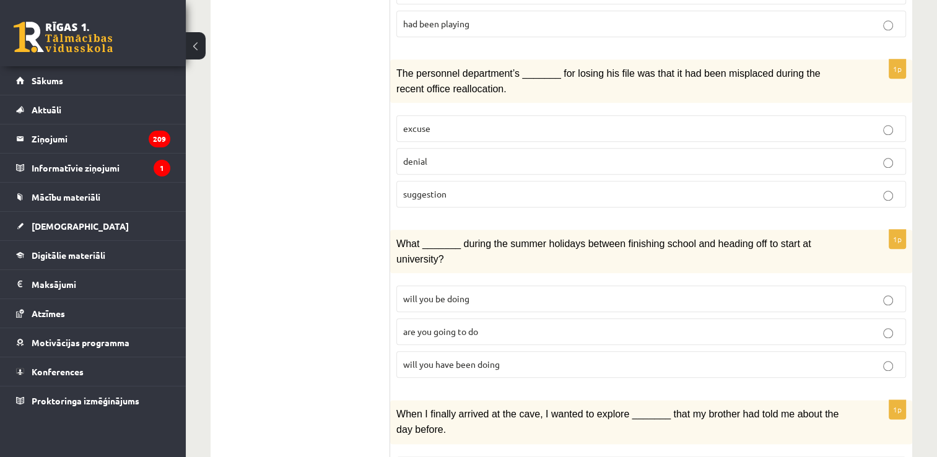
scroll to position [1300, 0]
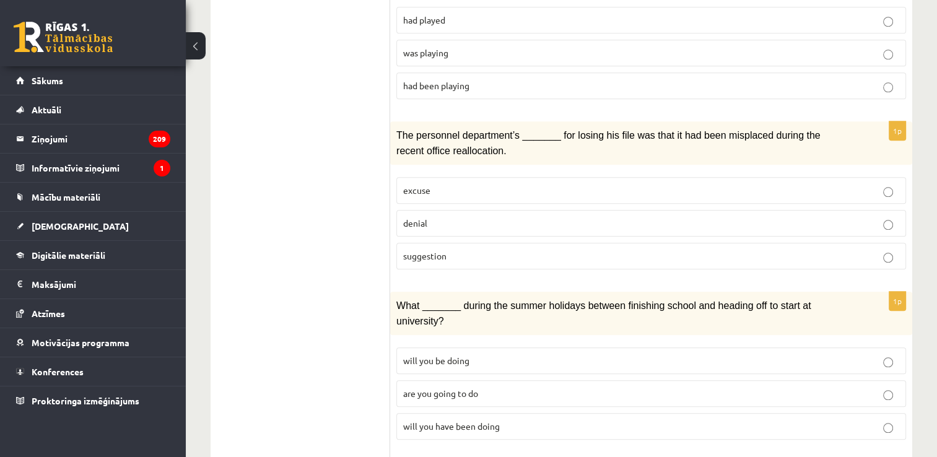
click at [471, 184] on p "excuse" at bounding box center [651, 190] width 496 height 13
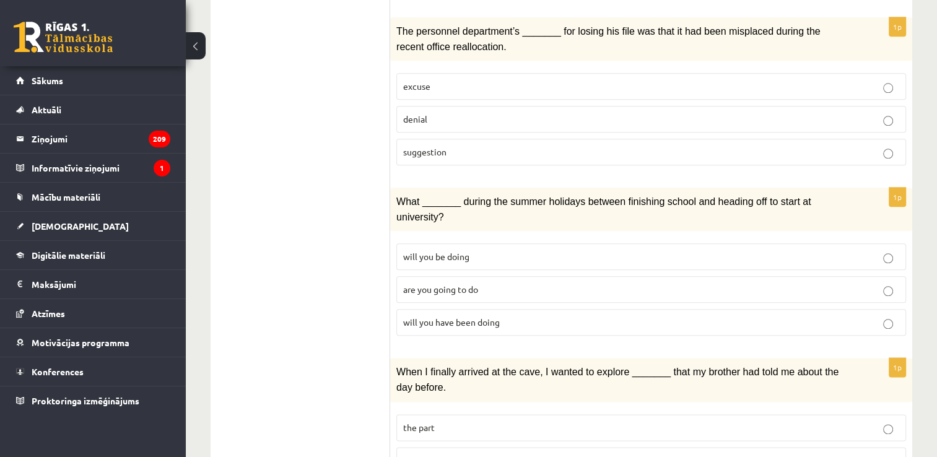
scroll to position [1424, 0]
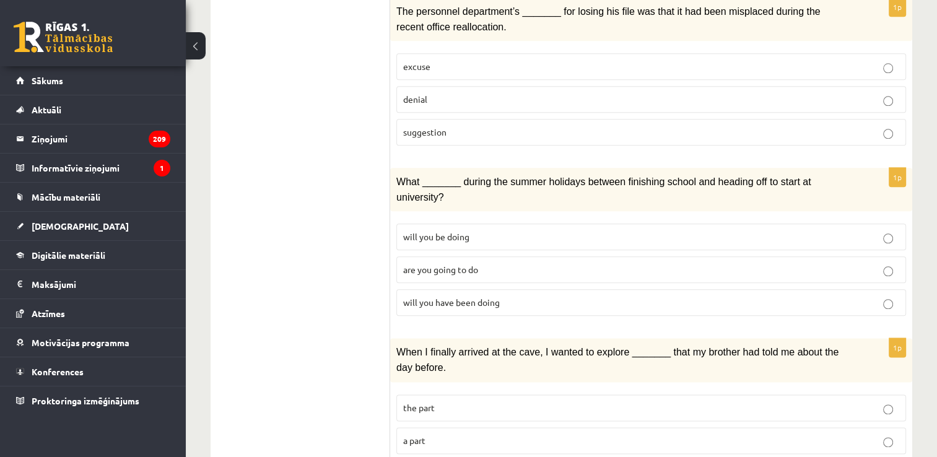
click at [477, 230] on p "will you be doing" at bounding box center [651, 236] width 496 height 13
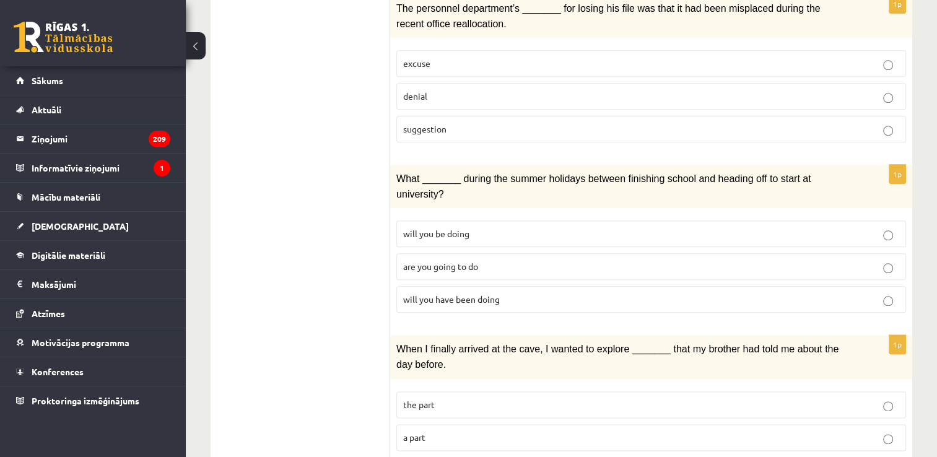
scroll to position [1428, 0]
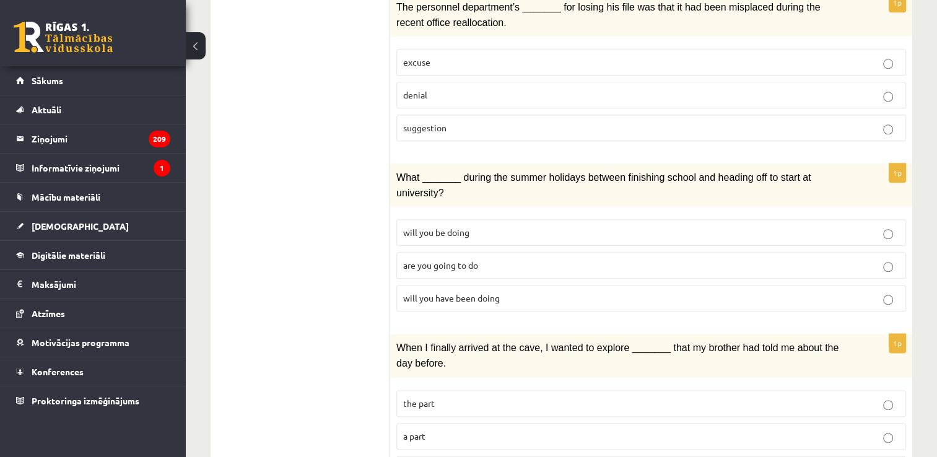
click at [545, 397] on p "the part" at bounding box center [651, 403] width 496 height 13
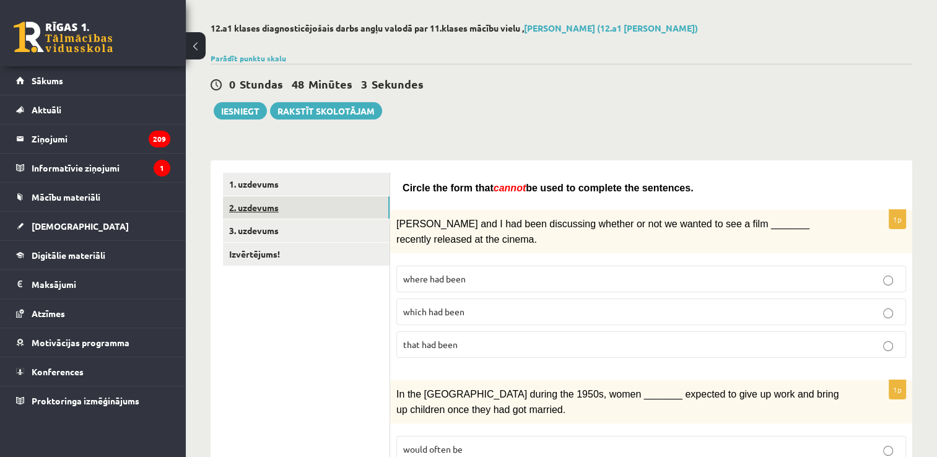
scroll to position [0, 0]
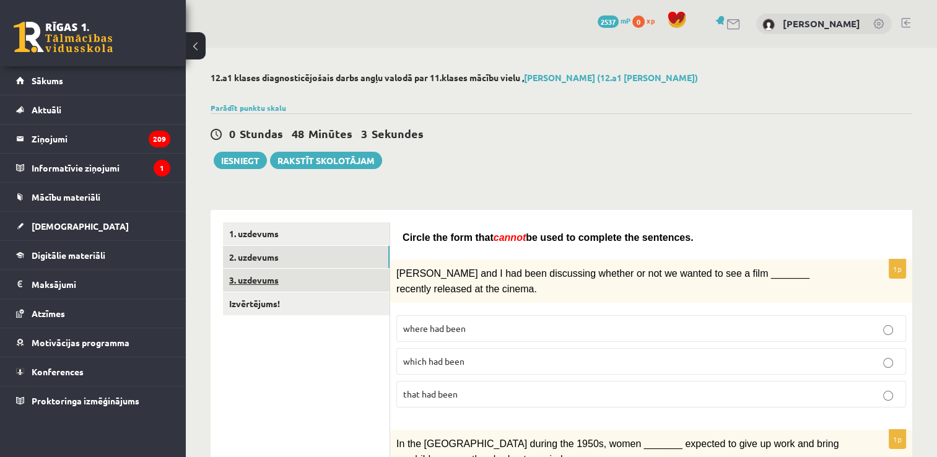
click at [272, 285] on link "3. uzdevums" at bounding box center [306, 280] width 167 height 23
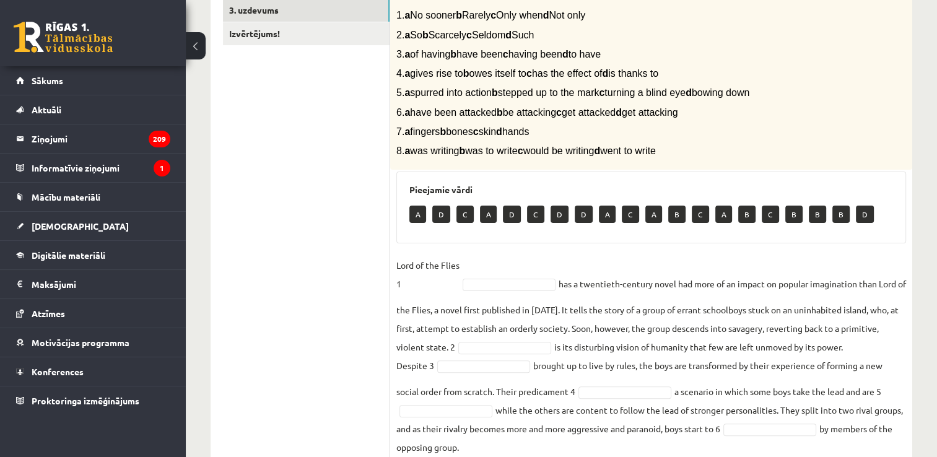
scroll to position [270, 0]
drag, startPoint x: 513, startPoint y: 324, endPoint x: 785, endPoint y: 55, distance: 382.6
click at [786, 55] on p "3. a of having b have been c having been d to have" at bounding box center [620, 54] width 448 height 13
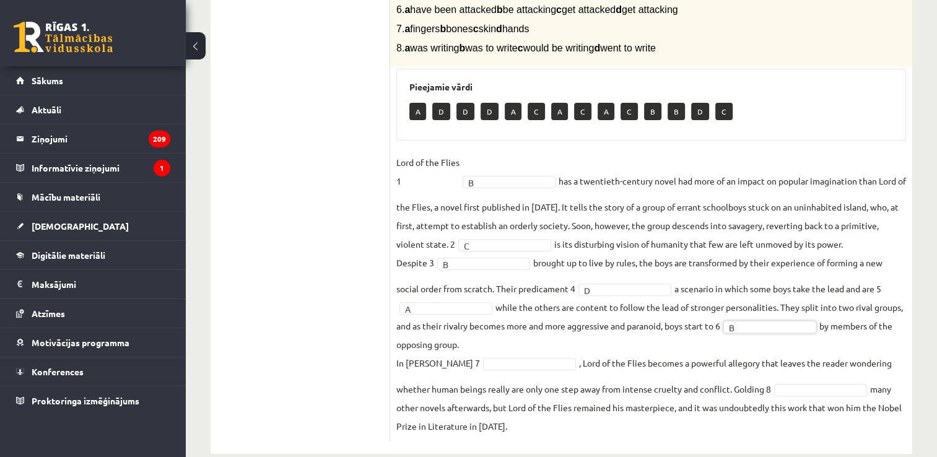
scroll to position [394, 0]
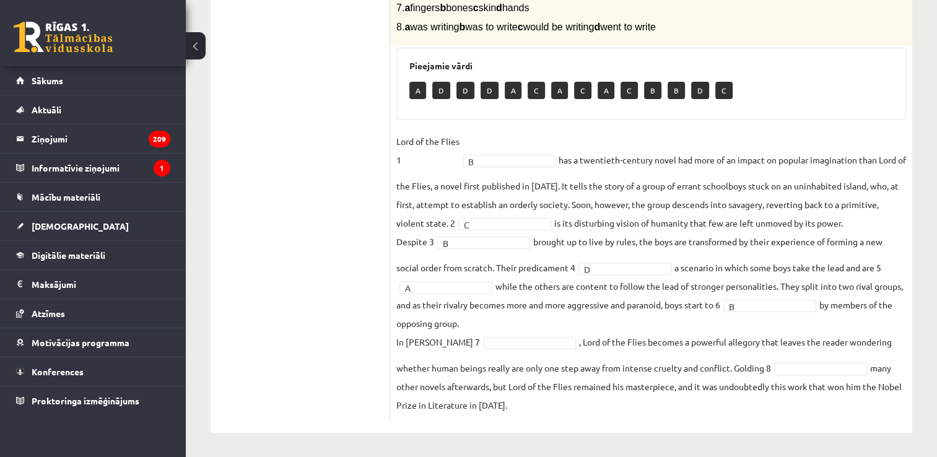
click at [716, 305] on fieldset "Lord of the Flies 1 B * has a twentieth-century novel had more of an impact on …" at bounding box center [650, 273] width 509 height 282
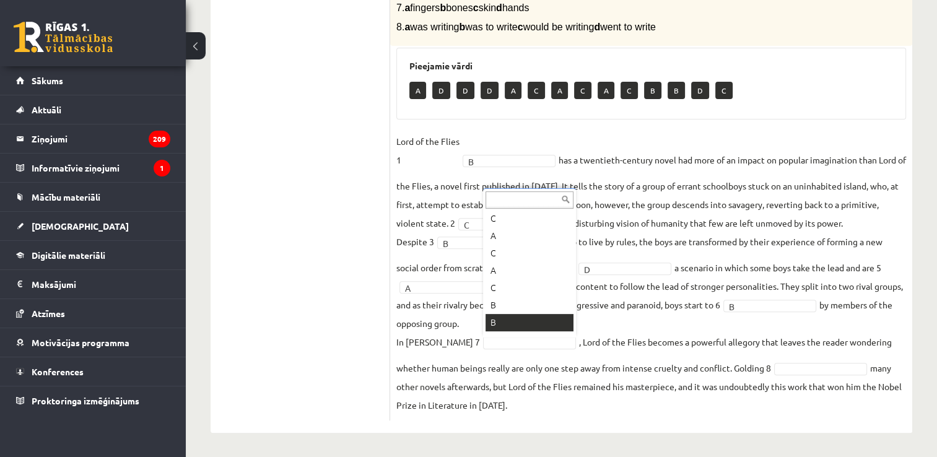
scroll to position [136, 0]
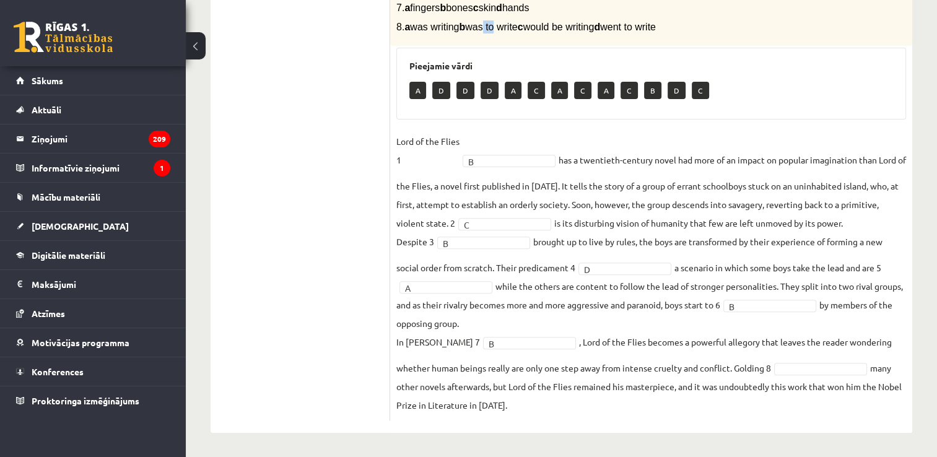
drag, startPoint x: 498, startPoint y: 25, endPoint x: 508, endPoint y: 22, distance: 10.8
click at [508, 22] on span "8. a was writing b was to write c would be writing d went to write" at bounding box center [525, 27] width 259 height 11
drag, startPoint x: 508, startPoint y: 22, endPoint x: 738, endPoint y: 36, distance: 230.0
drag, startPoint x: 625, startPoint y: 24, endPoint x: 711, endPoint y: 19, distance: 86.1
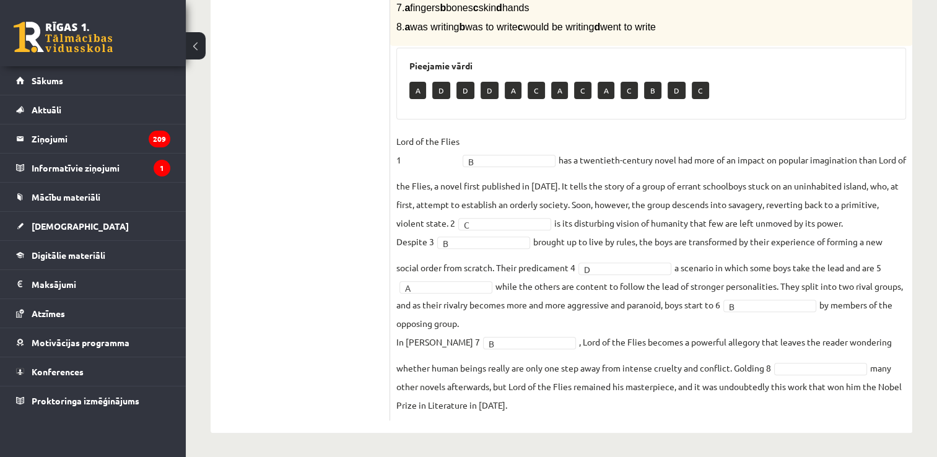
click at [711, 20] on p "8. a was writing b was to write c would be writing d went to write" at bounding box center [620, 26] width 448 height 13
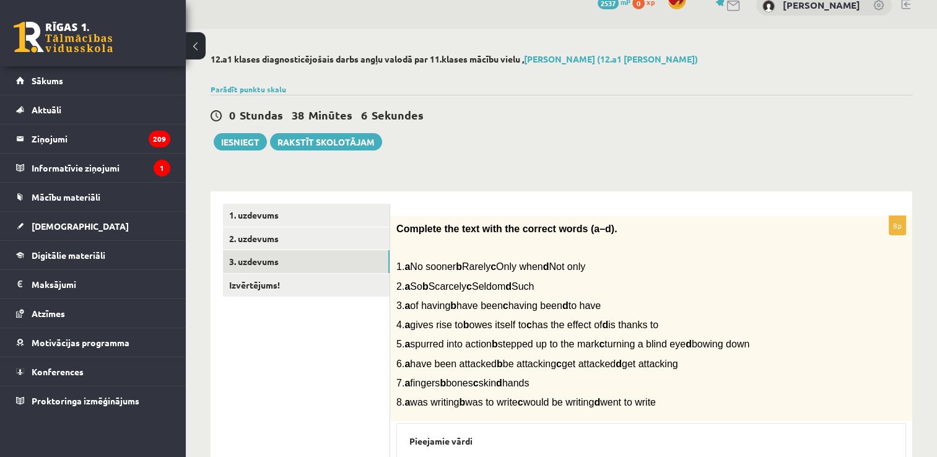
scroll to position [0, 0]
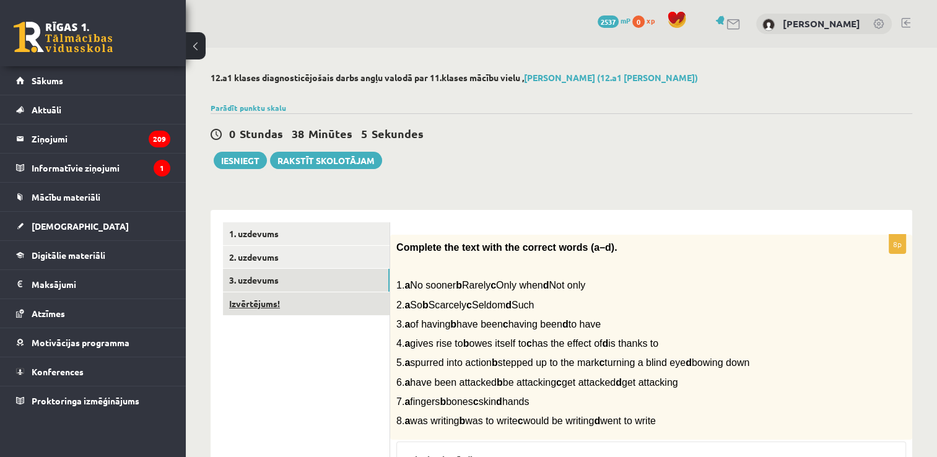
click at [331, 313] on link "Izvērtējums!" at bounding box center [306, 303] width 167 height 23
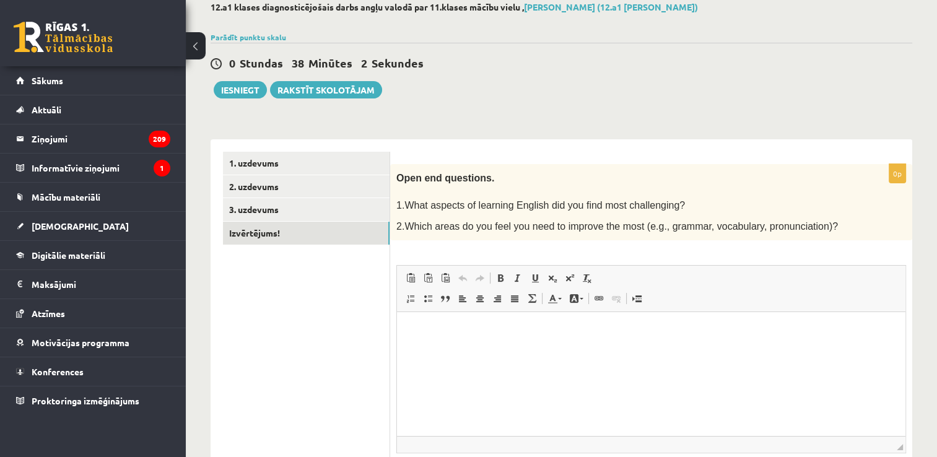
scroll to position [110, 0]
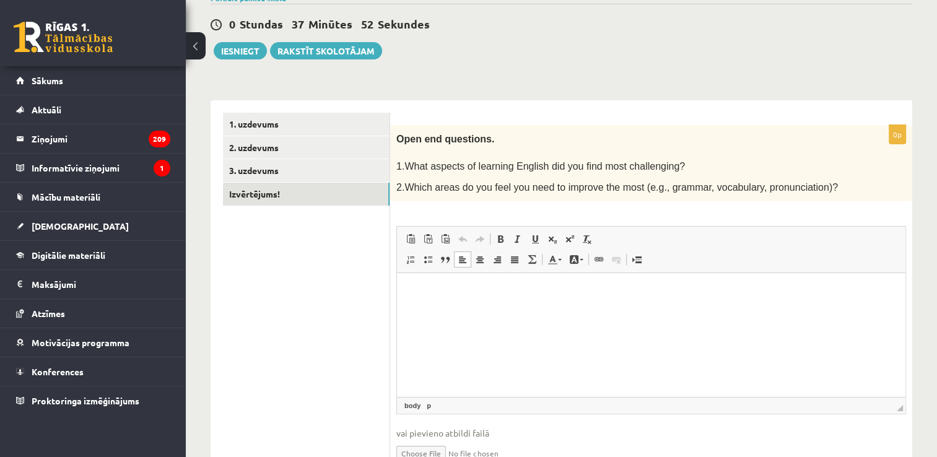
click at [534, 295] on p "Editor, wiswyg-editor-user-answer-47024813721100" at bounding box center [650, 291] width 483 height 13
click at [409, 292] on html "**********" at bounding box center [651, 292] width 508 height 38
click at [583, 293] on p "**********" at bounding box center [651, 291] width 484 height 13
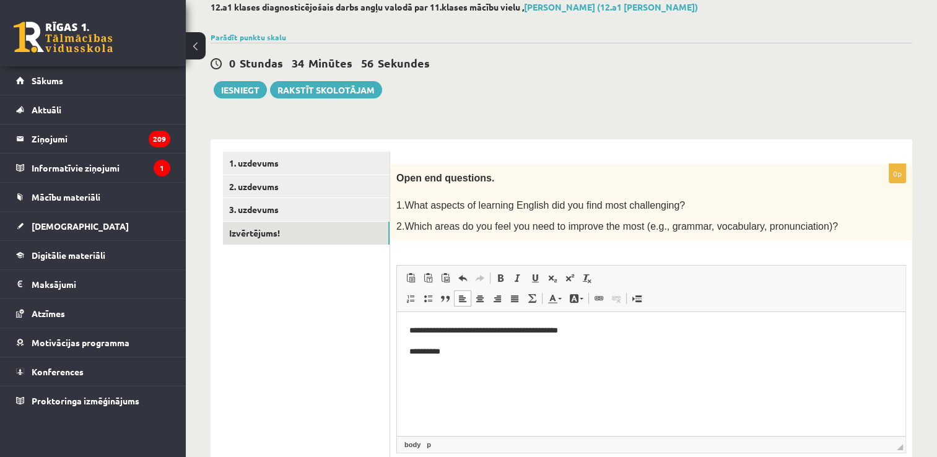
scroll to position [0, 0]
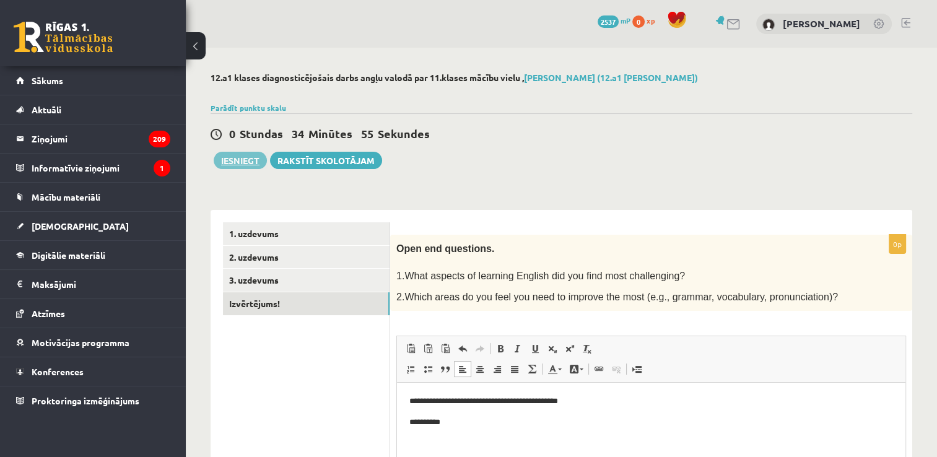
click at [251, 155] on button "Iesniegt" at bounding box center [240, 160] width 53 height 17
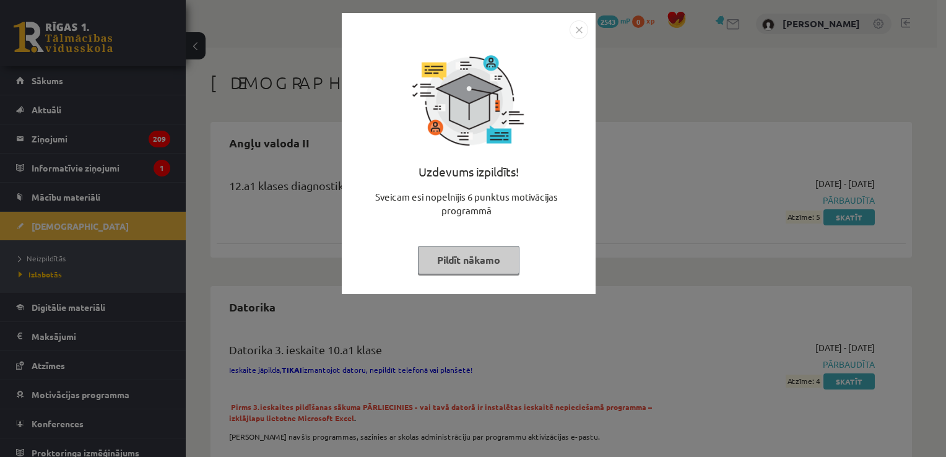
click at [454, 276] on div "Uzdevums izpildīts! Sveicam esi nopelnījis 6 punktus motivācijas programmā Pild…" at bounding box center [468, 163] width 239 height 248
click at [468, 264] on button "Pildīt nākamo" at bounding box center [469, 260] width 102 height 28
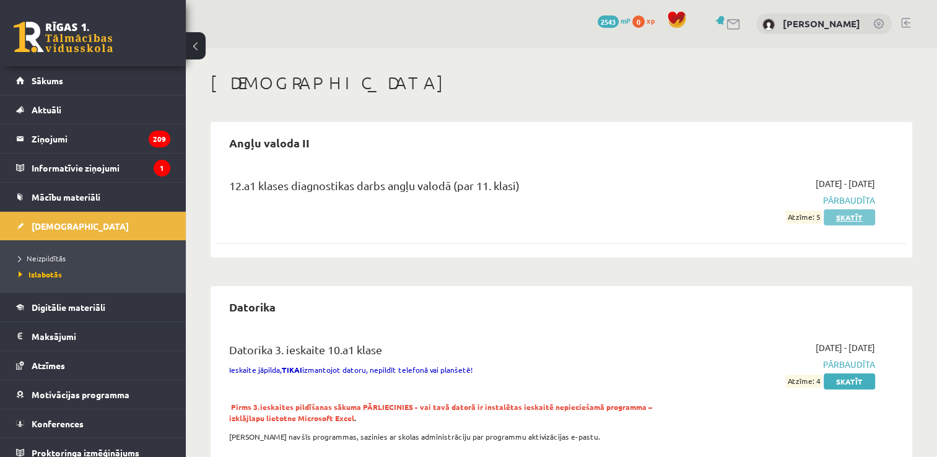
click at [841, 219] on link "Skatīt" at bounding box center [848, 217] width 51 height 16
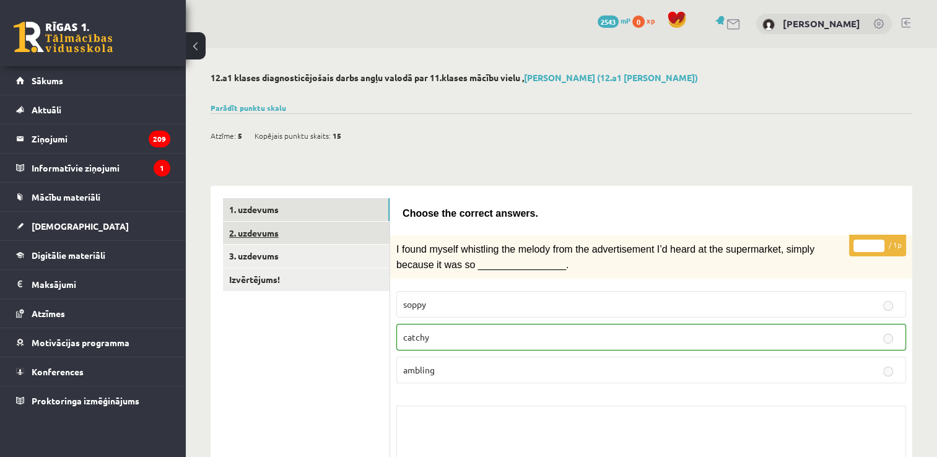
click at [364, 240] on link "2. uzdevums" at bounding box center [306, 233] width 167 height 23
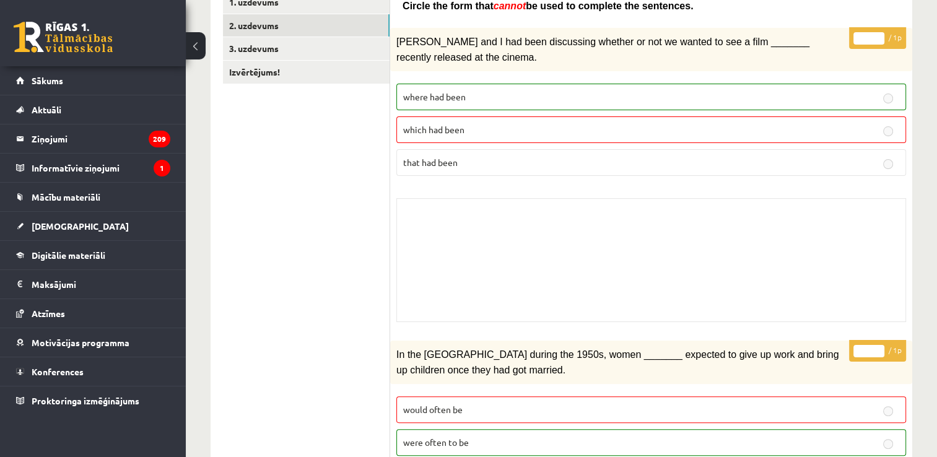
scroll to position [186, 0]
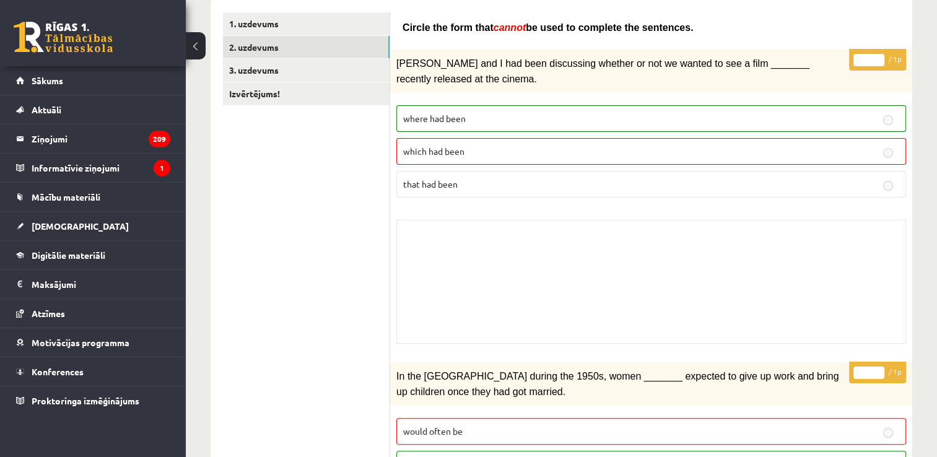
click at [615, 106] on label "where had been" at bounding box center [650, 118] width 509 height 27
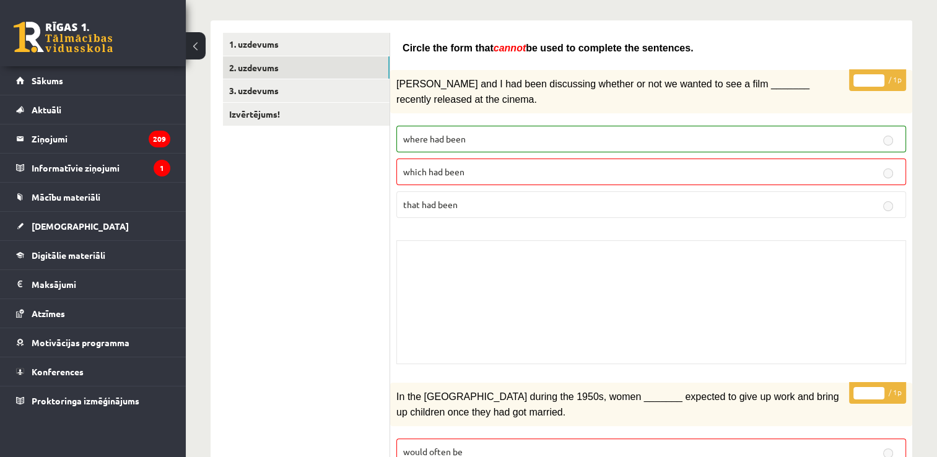
scroll to position [0, 0]
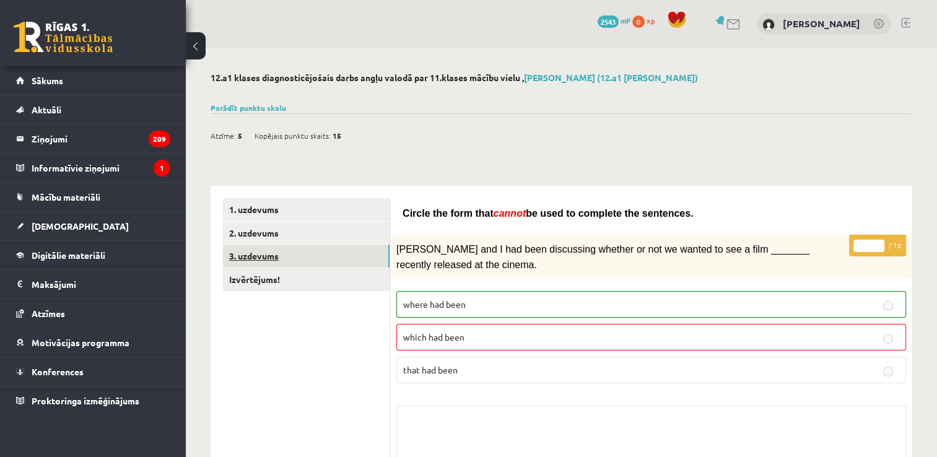
click at [308, 256] on link "3. uzdevums" at bounding box center [306, 256] width 167 height 23
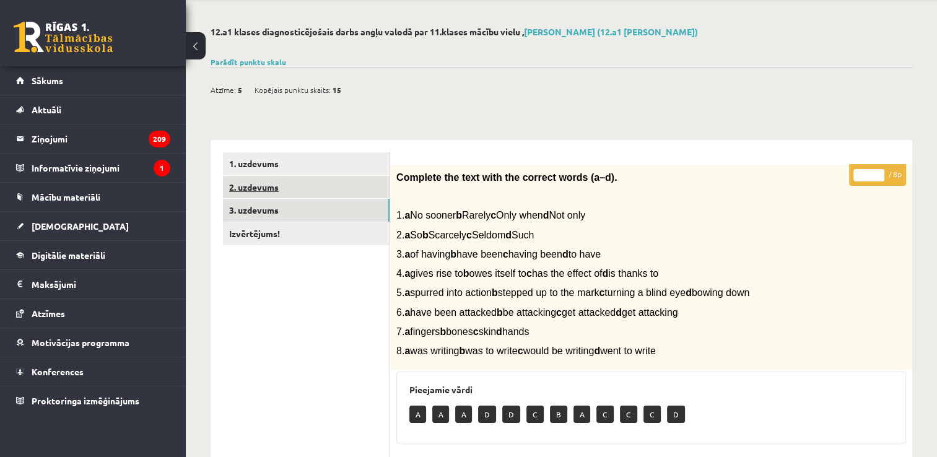
scroll to position [16, 0]
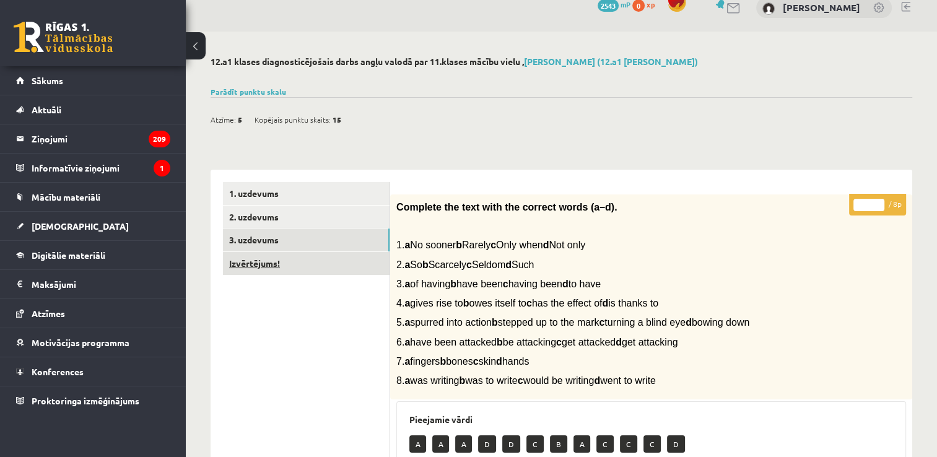
click at [325, 256] on link "Izvērtējums!" at bounding box center [306, 263] width 167 height 23
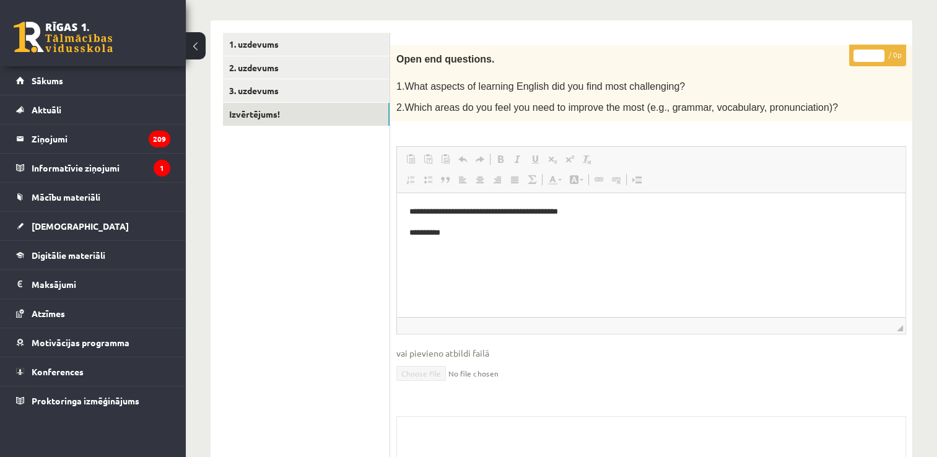
scroll to position [0, 0]
click at [198, 41] on button at bounding box center [196, 45] width 20 height 27
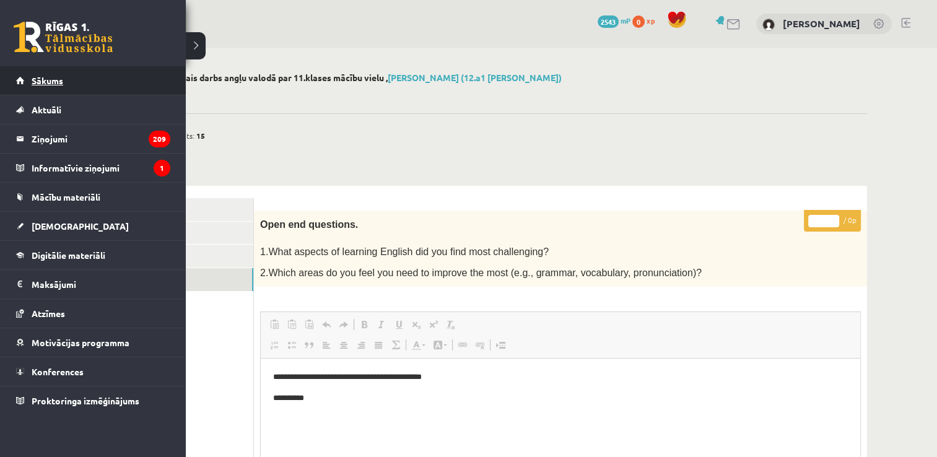
click at [50, 77] on span "Sākums" at bounding box center [48, 80] width 32 height 11
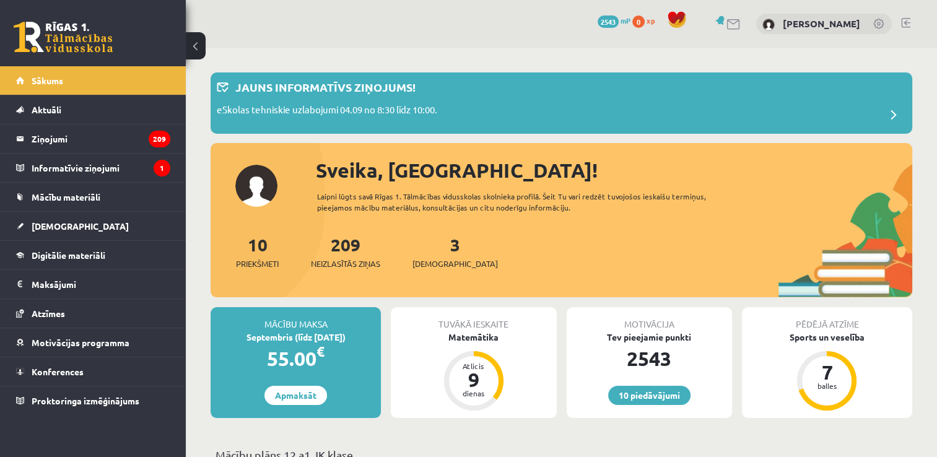
click at [437, 254] on link "3 Ieskaites" at bounding box center [454, 251] width 85 height 37
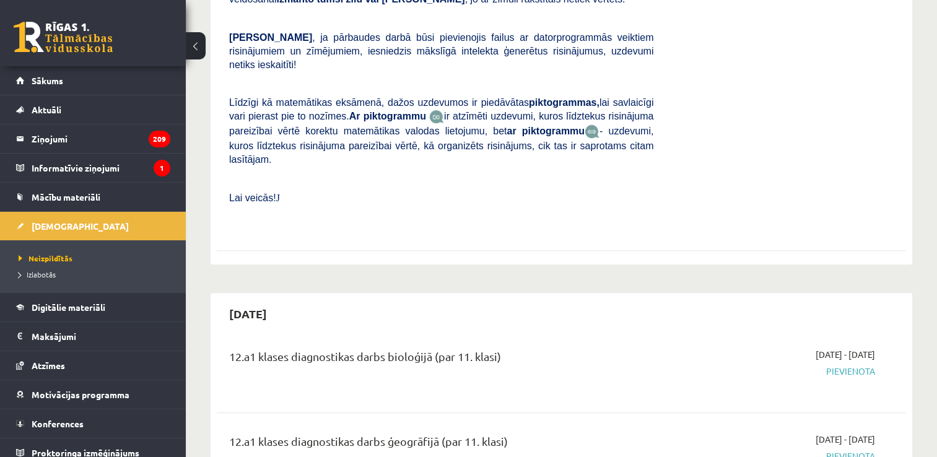
scroll to position [495, 0]
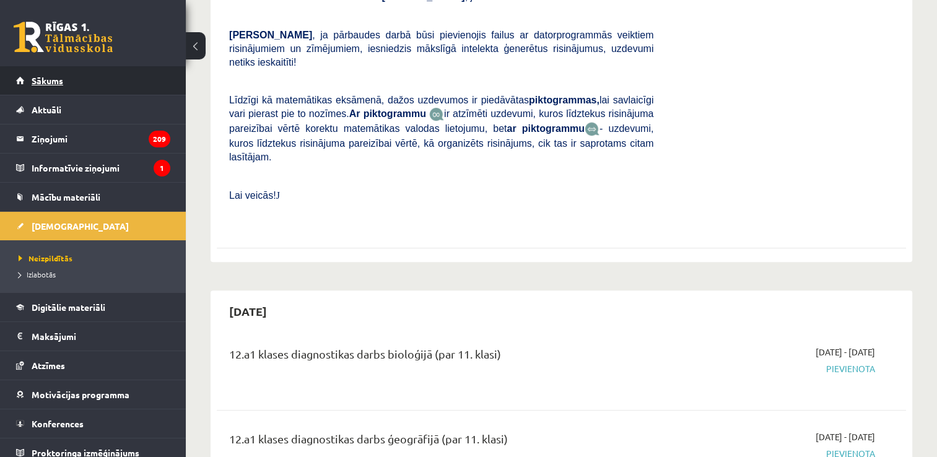
click at [148, 79] on link "Sākums" at bounding box center [93, 80] width 154 height 28
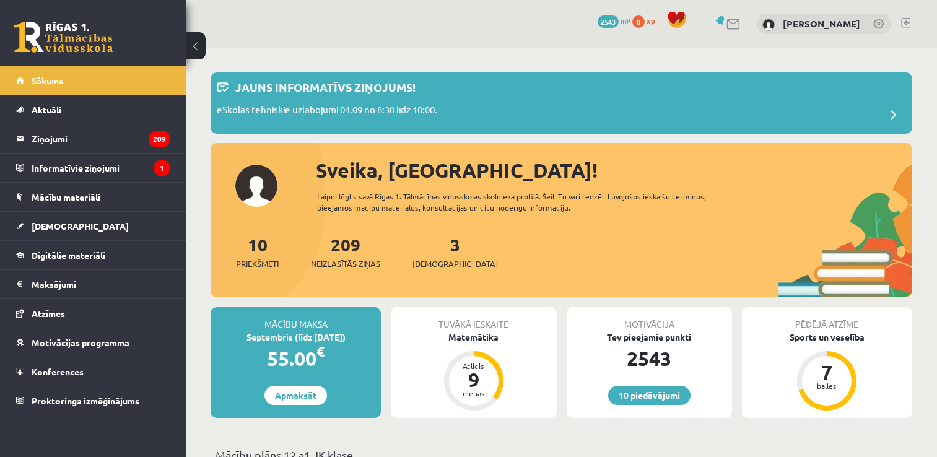
click at [438, 245] on link "3 Ieskaites" at bounding box center [454, 251] width 85 height 37
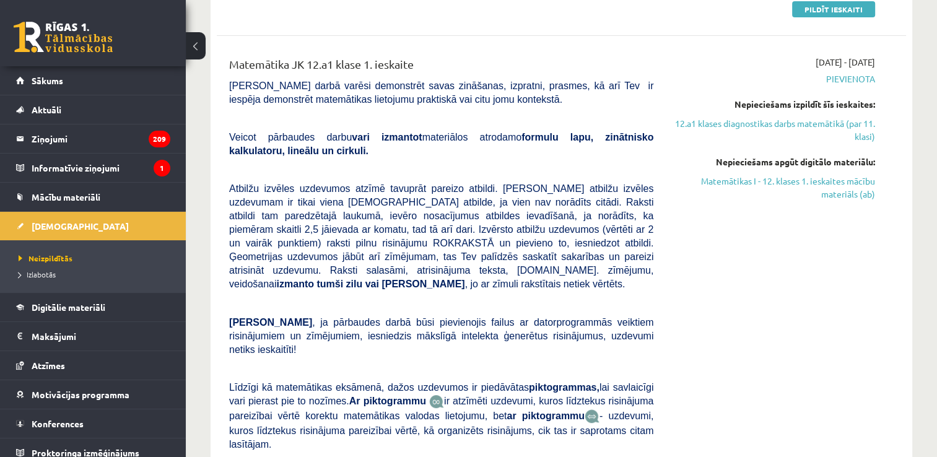
scroll to position [124, 0]
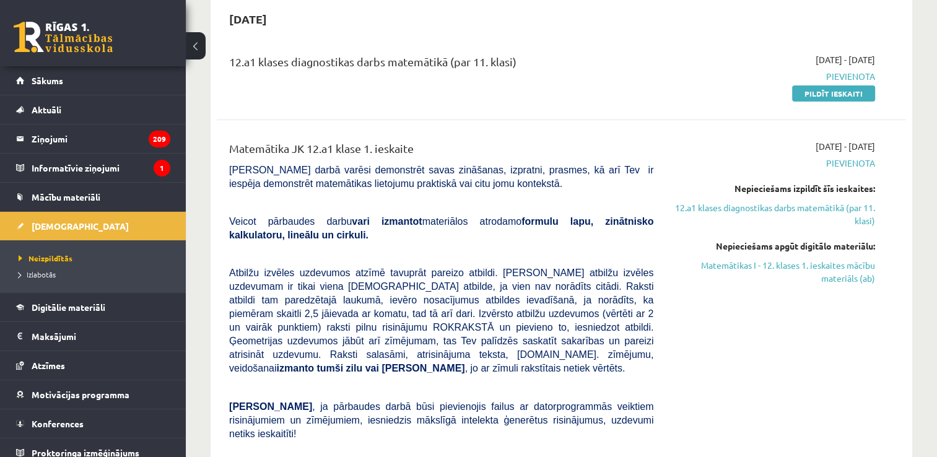
click at [197, 50] on button at bounding box center [196, 45] width 20 height 27
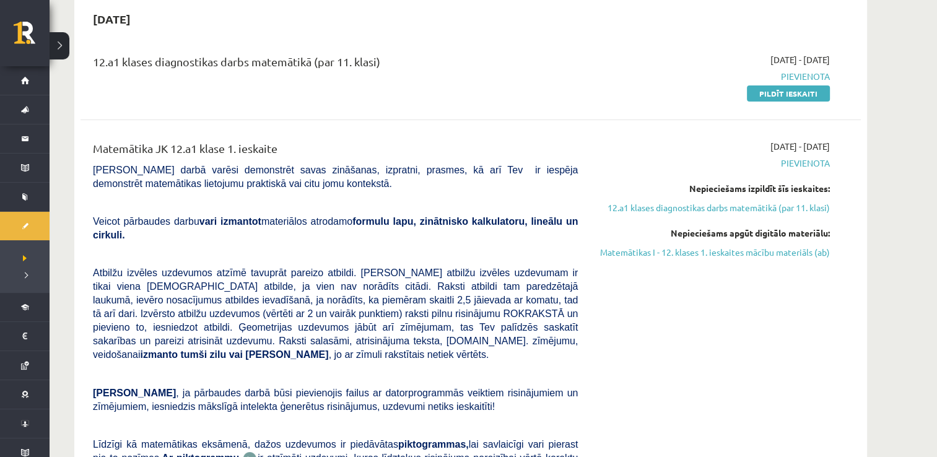
click at [188, 43] on div "12.a1 klases diagnostikas darbs matemātikā (par 11. klasi) [DATE] - [DATE] [GEO…" at bounding box center [470, 76] width 780 height 71
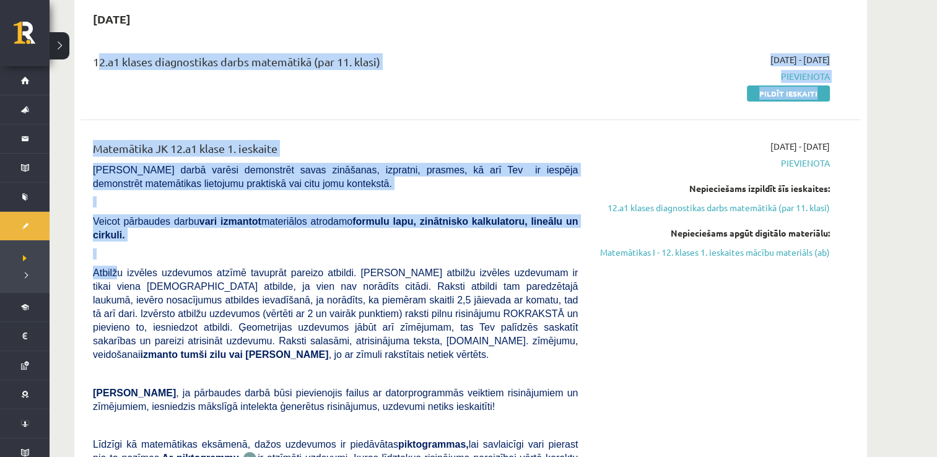
drag, startPoint x: 80, startPoint y: 55, endPoint x: 112, endPoint y: 241, distance: 188.5
click at [112, 241] on div "12.a1 klases diagnostikas darbs matemātikā (par 11. klasi) [DATE] - [DATE] [GEO…" at bounding box center [470, 313] width 780 height 545
drag, startPoint x: 56, startPoint y: 46, endPoint x: 50, endPoint y: 61, distance: 16.1
click at [53, 56] on button at bounding box center [60, 45] width 20 height 27
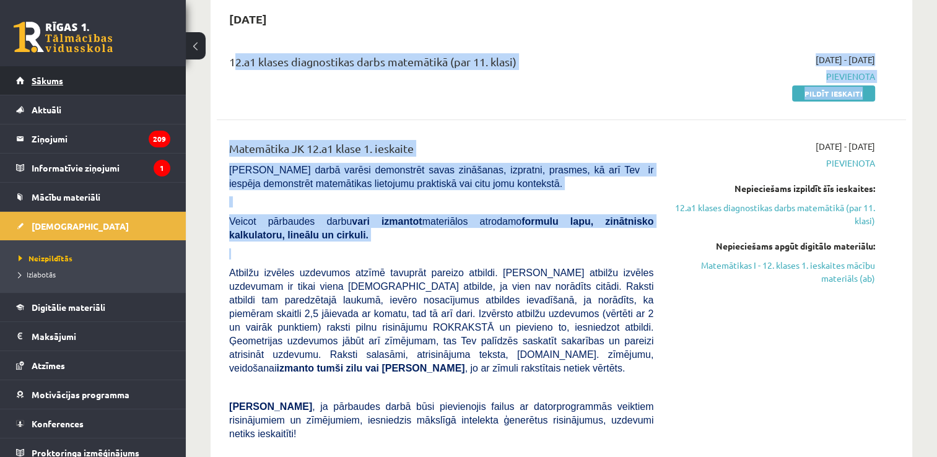
click at [37, 77] on span "Sākums" at bounding box center [48, 80] width 32 height 11
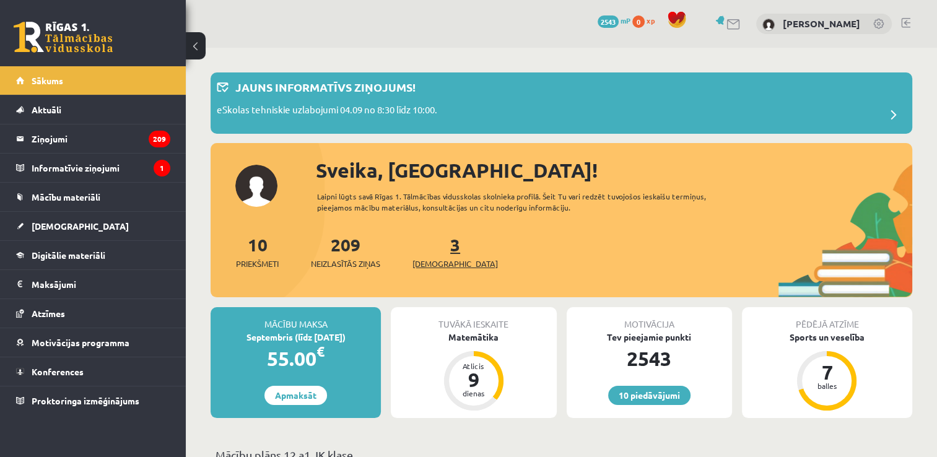
click at [436, 263] on span "[DEMOGRAPHIC_DATA]" at bounding box center [454, 264] width 85 height 12
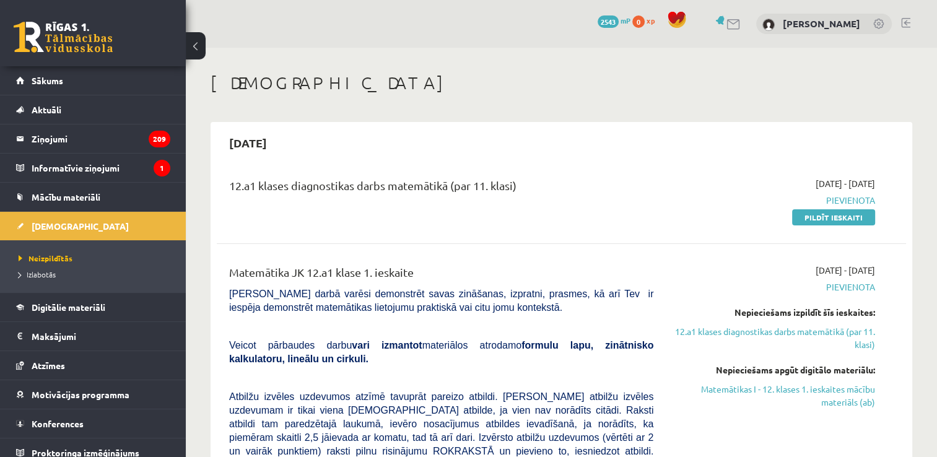
click at [458, 181] on div "12.a1 klases diagnostikas darbs matemātikā (par 11. klasi)" at bounding box center [441, 188] width 424 height 23
click at [479, 419] on span "Atbilžu izvēles uzdevumos atzīmē tavuprāt pareizo atbildi. Katram atbilžu izvēl…" at bounding box center [441, 444] width 424 height 106
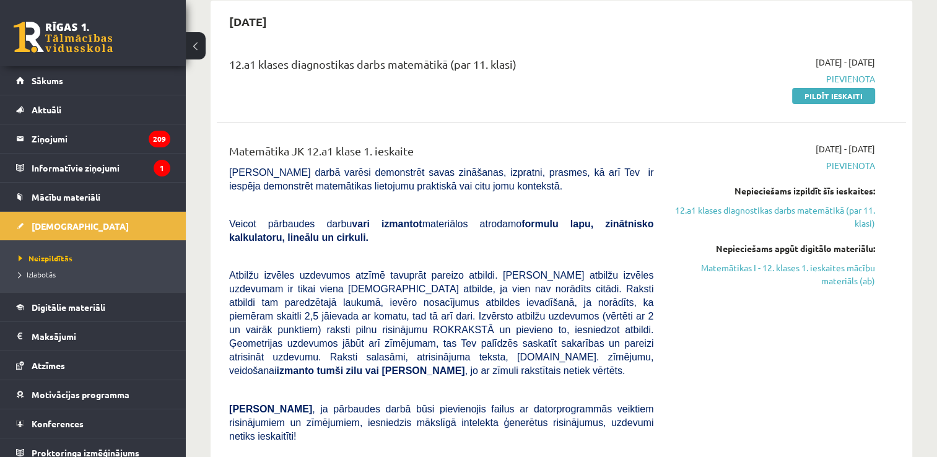
scroll to position [124, 0]
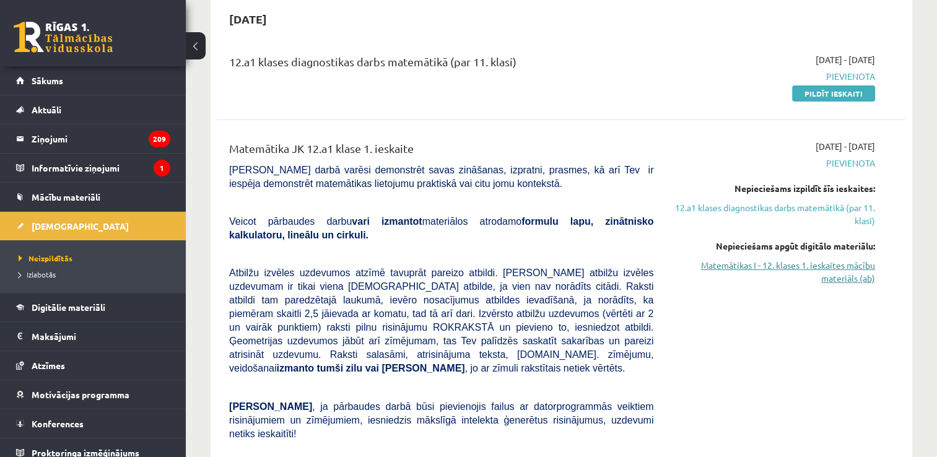
click at [730, 262] on link "Matemātikas I - 12. klases 1. ieskaites mācību materiāls (ab)" at bounding box center [773, 272] width 203 height 26
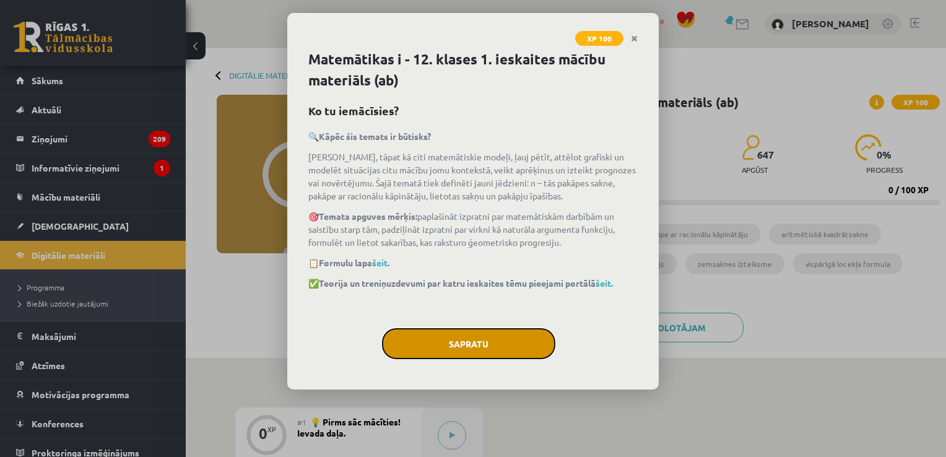
click at [477, 333] on button "Sapratu" at bounding box center [468, 343] width 173 height 31
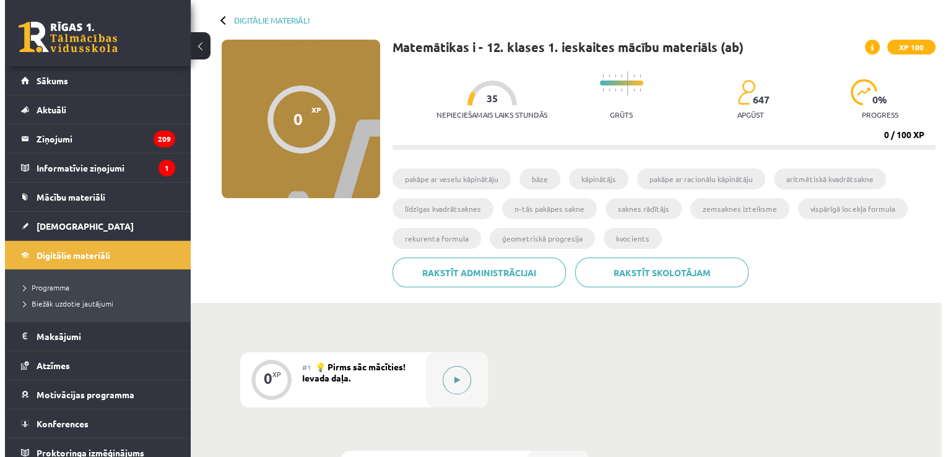
scroll to position [85, 0]
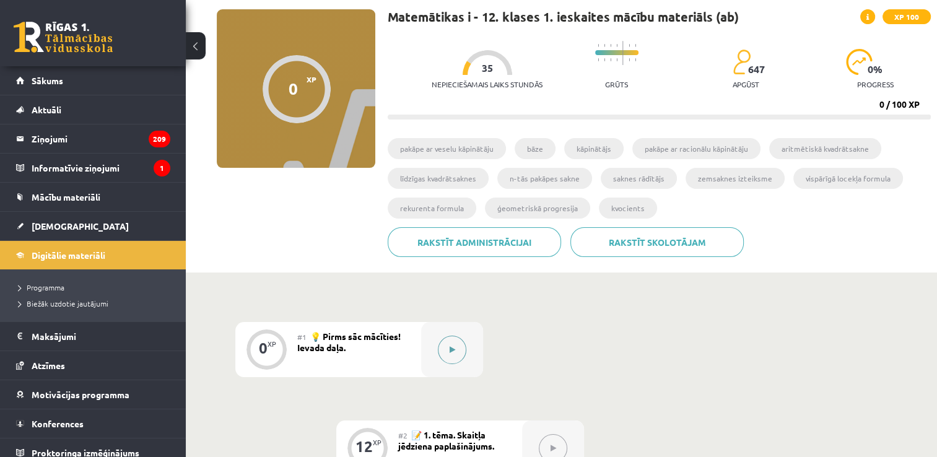
click at [444, 352] on button at bounding box center [452, 349] width 28 height 28
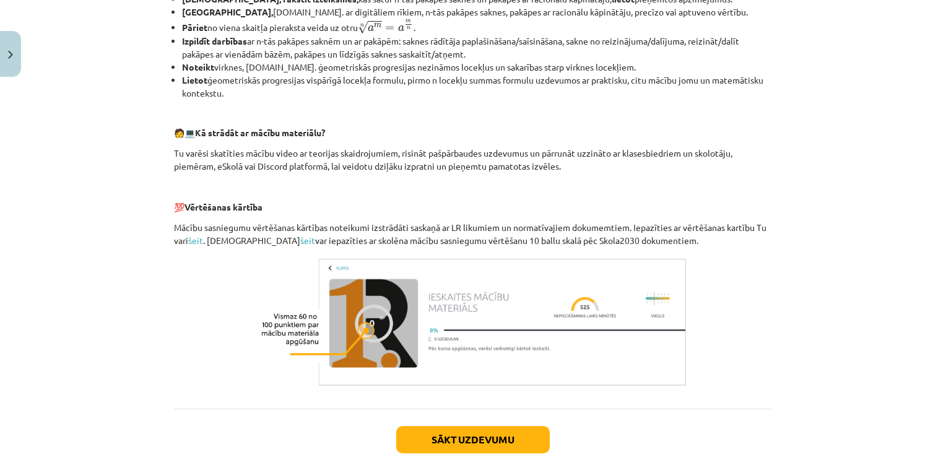
scroll to position [537, 0]
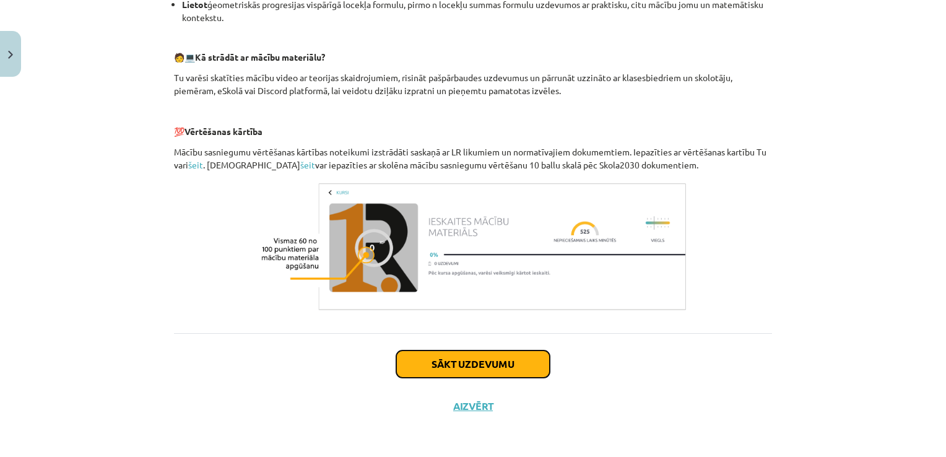
click at [456, 365] on button "Sākt uzdevumu" at bounding box center [473, 363] width 154 height 27
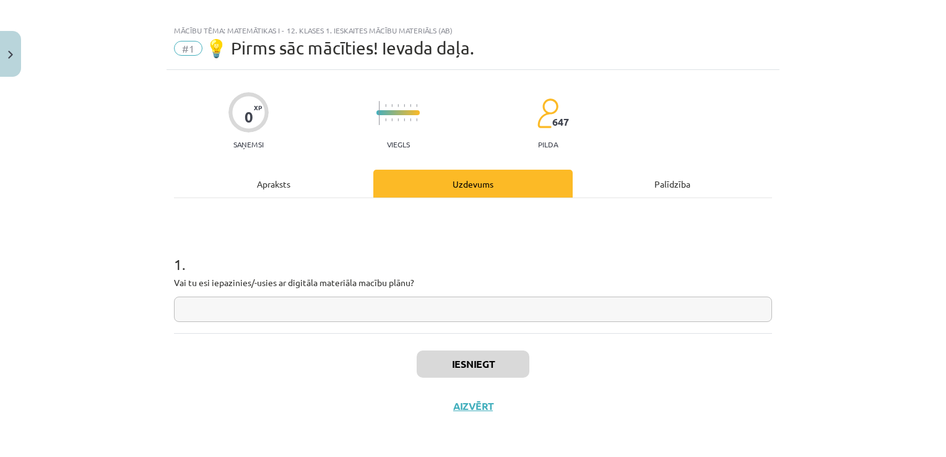
click at [264, 181] on div "Apraksts" at bounding box center [273, 184] width 199 height 28
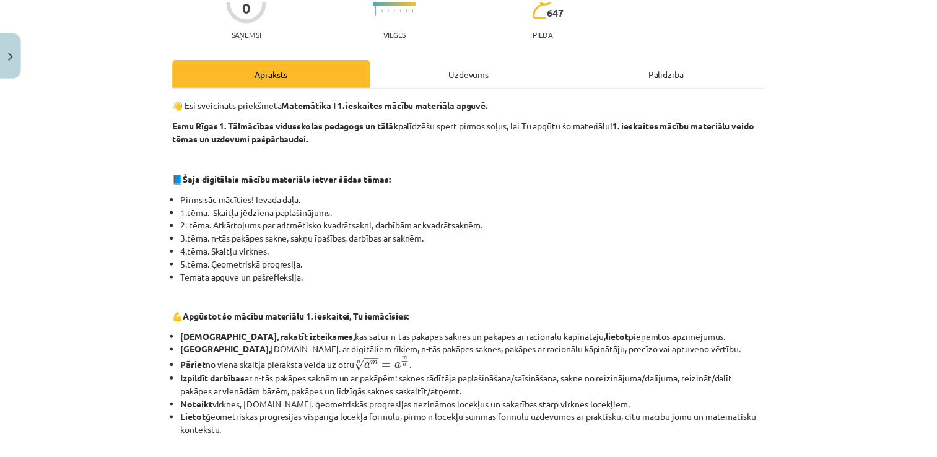
scroll to position [0, 0]
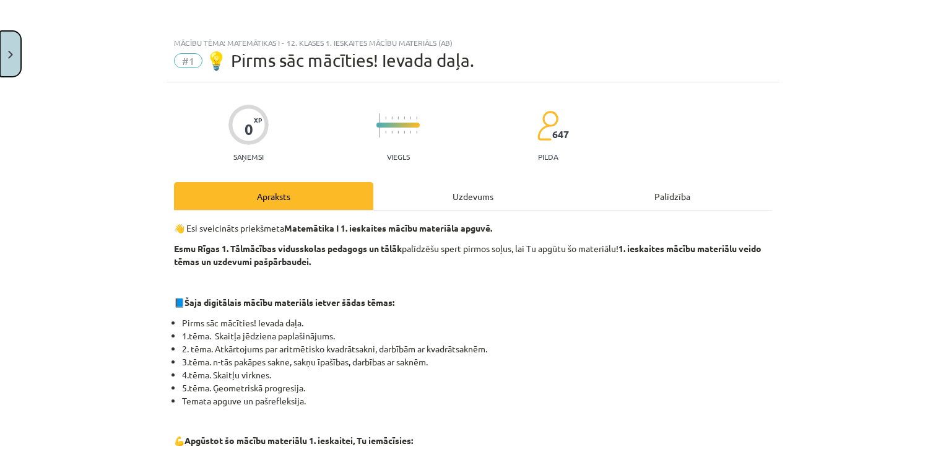
click at [11, 60] on button "Close" at bounding box center [10, 54] width 21 height 46
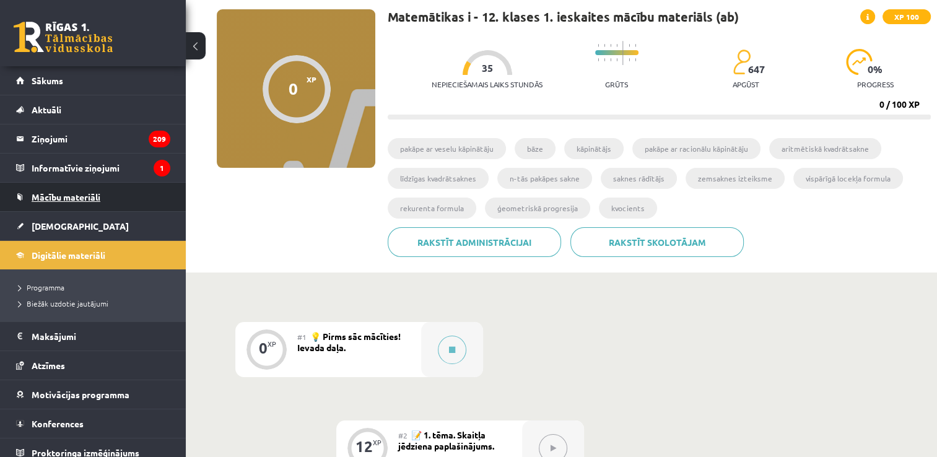
click at [79, 200] on span "Mācību materiāli" at bounding box center [66, 196] width 69 height 11
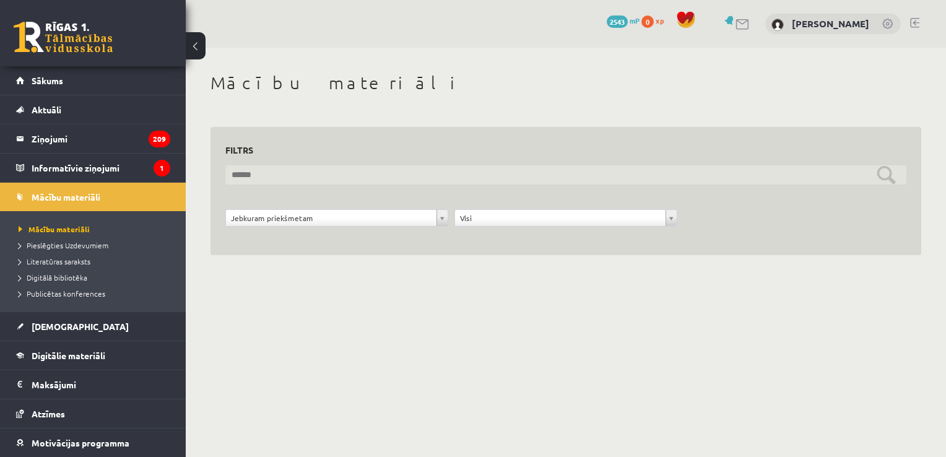
click at [365, 175] on input "text" at bounding box center [565, 174] width 681 height 19
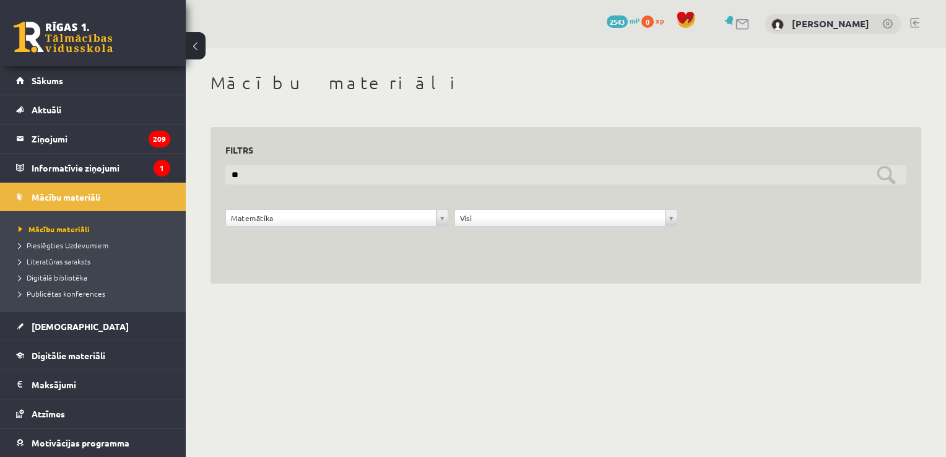
click at [683, 171] on input "**" at bounding box center [565, 174] width 681 height 19
type input "*"
drag, startPoint x: 893, startPoint y: 180, endPoint x: 839, endPoint y: 263, distance: 99.1
click at [893, 181] on input "text" at bounding box center [565, 174] width 681 height 19
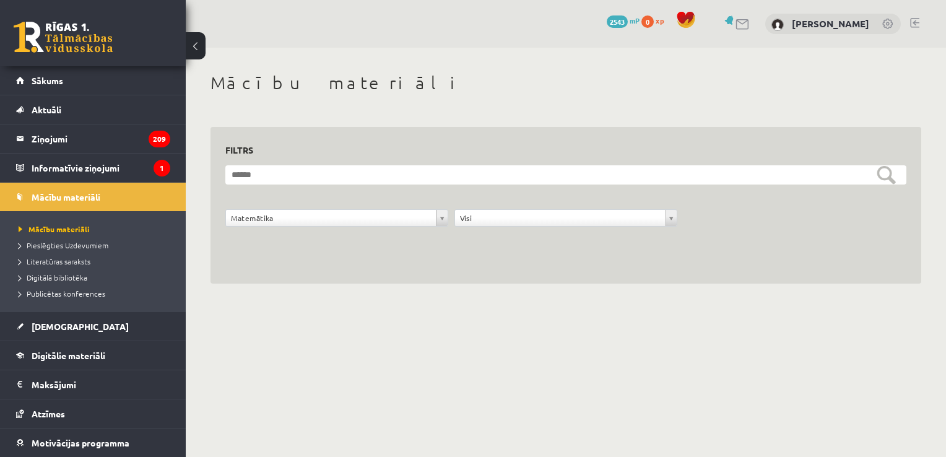
click at [315, 440] on body "0 Dāvanas 2543 mP 0 xp Sintija Astapoviča Sākums Aktuāli Kā mācīties eSKOLĀ Kon…" at bounding box center [473, 228] width 946 height 457
click at [72, 227] on span "Mācību materiāli" at bounding box center [54, 229] width 71 height 10
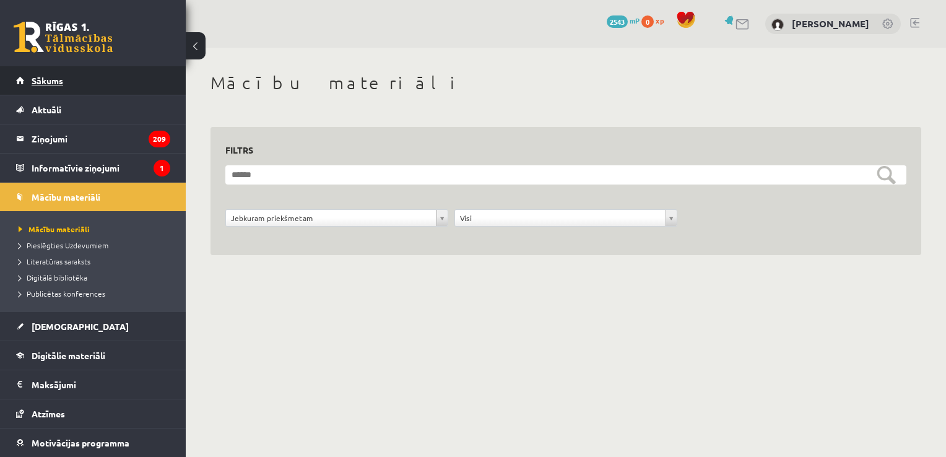
click at [101, 89] on link "Sākums" at bounding box center [93, 80] width 154 height 28
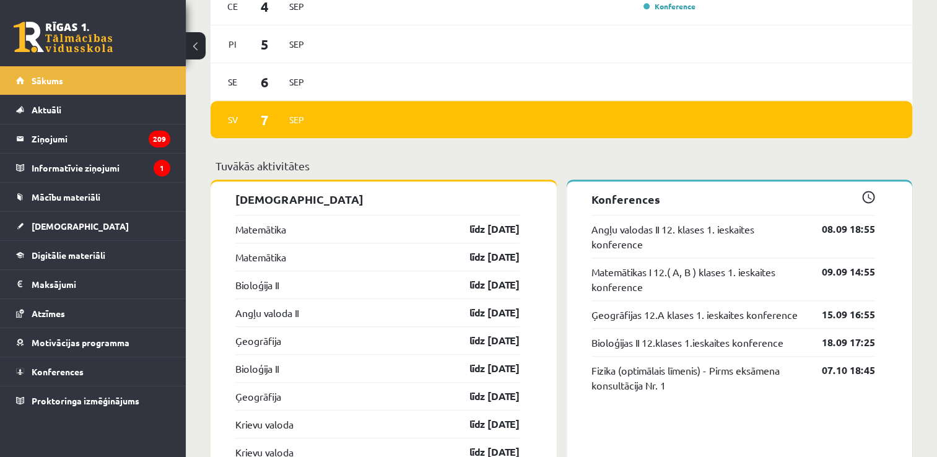
scroll to position [743, 0]
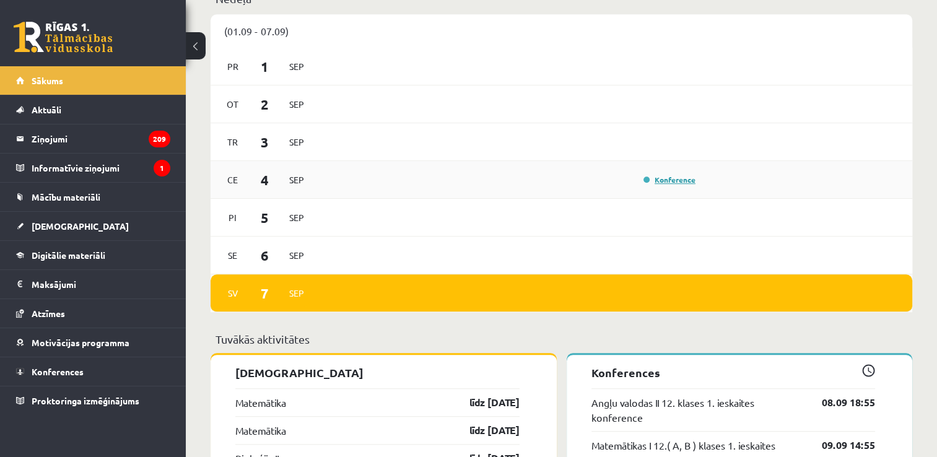
click at [646, 180] on link "Konference" at bounding box center [669, 180] width 52 height 10
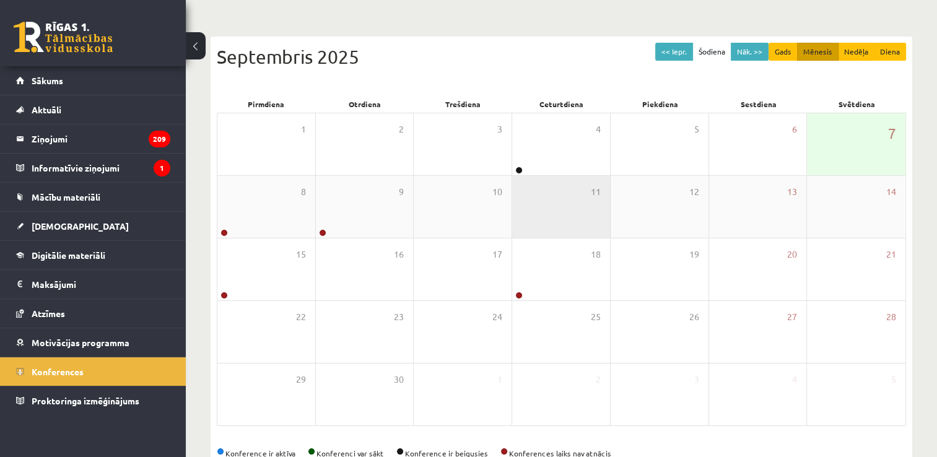
scroll to position [124, 0]
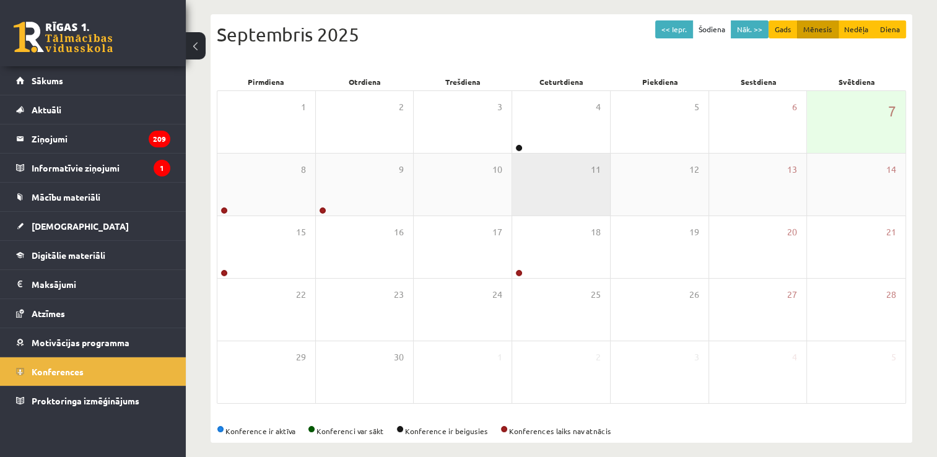
click at [514, 154] on div "11" at bounding box center [561, 185] width 98 height 62
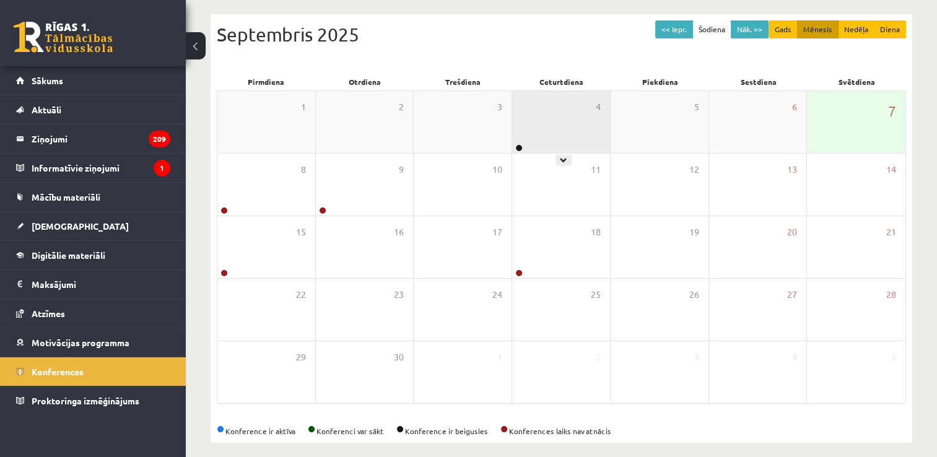
click at [514, 147] on div at bounding box center [518, 148] width 12 height 9
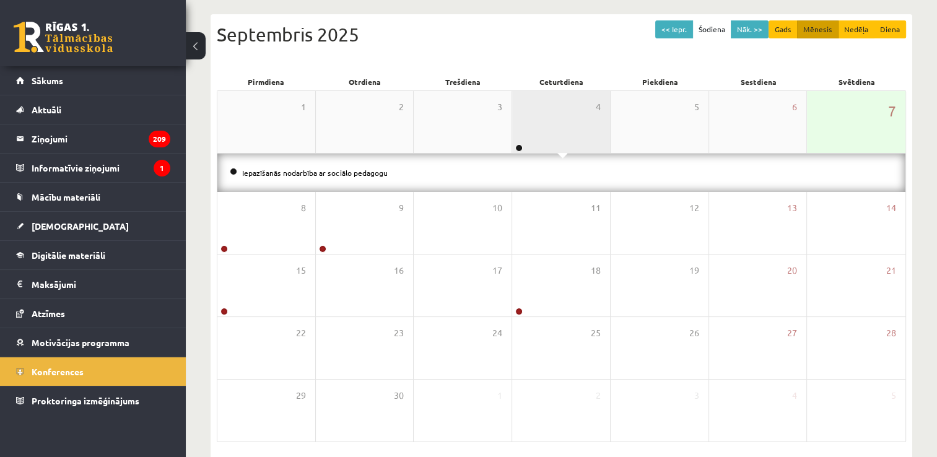
click at [538, 124] on div "4" at bounding box center [561, 122] width 98 height 62
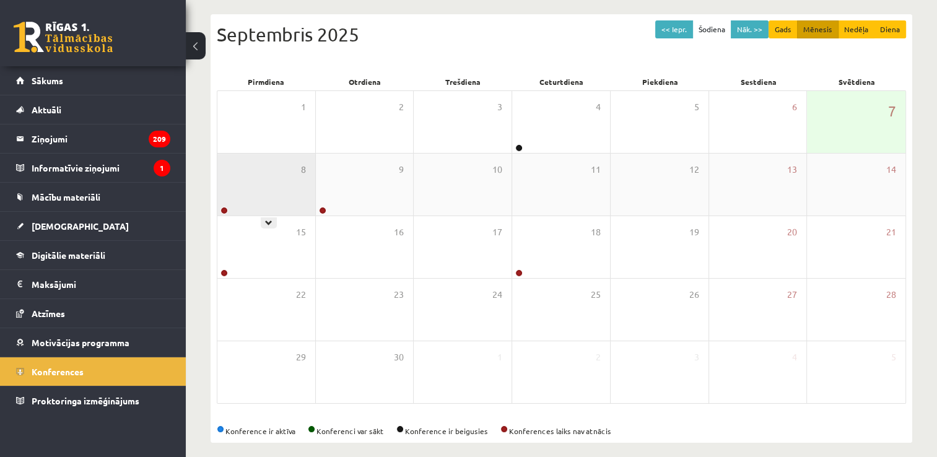
click at [269, 186] on div "8" at bounding box center [266, 185] width 98 height 62
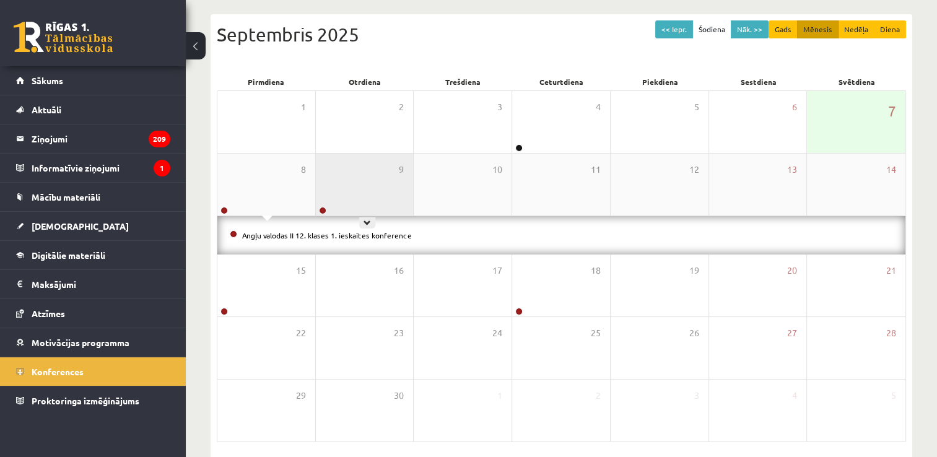
click at [333, 177] on div "9" at bounding box center [365, 185] width 98 height 62
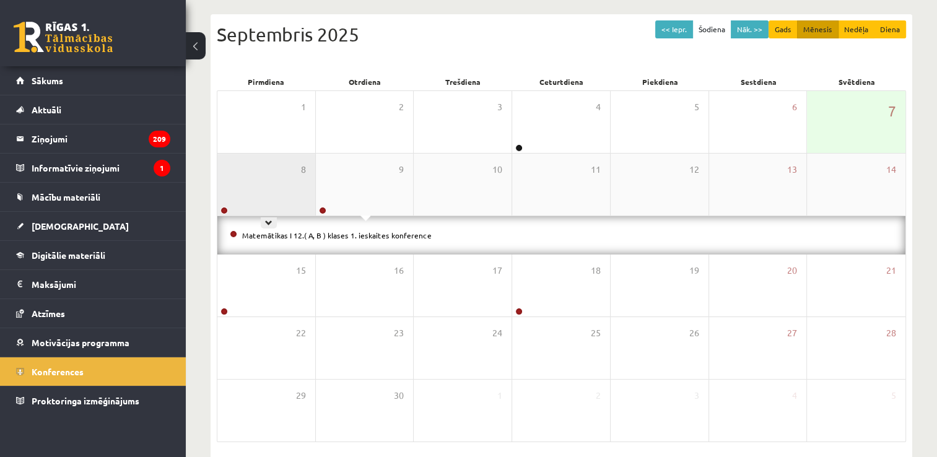
click at [309, 183] on div "8" at bounding box center [266, 185] width 98 height 62
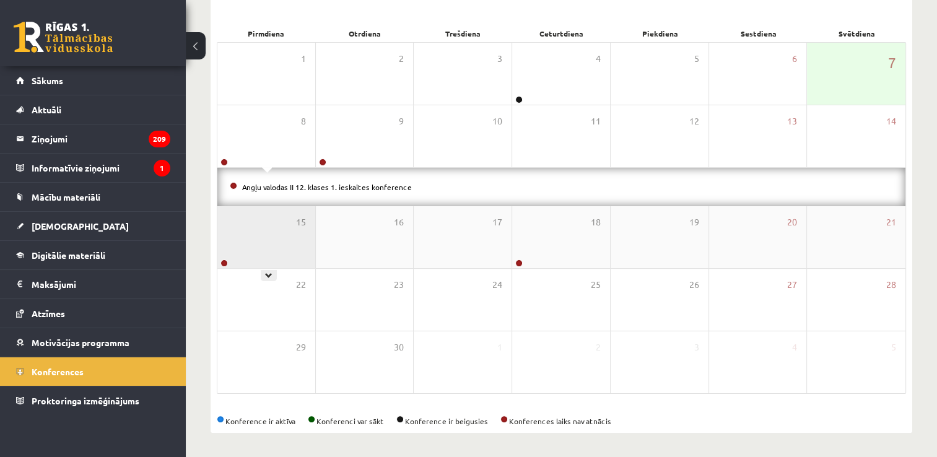
click at [232, 258] on div "15" at bounding box center [266, 237] width 98 height 62
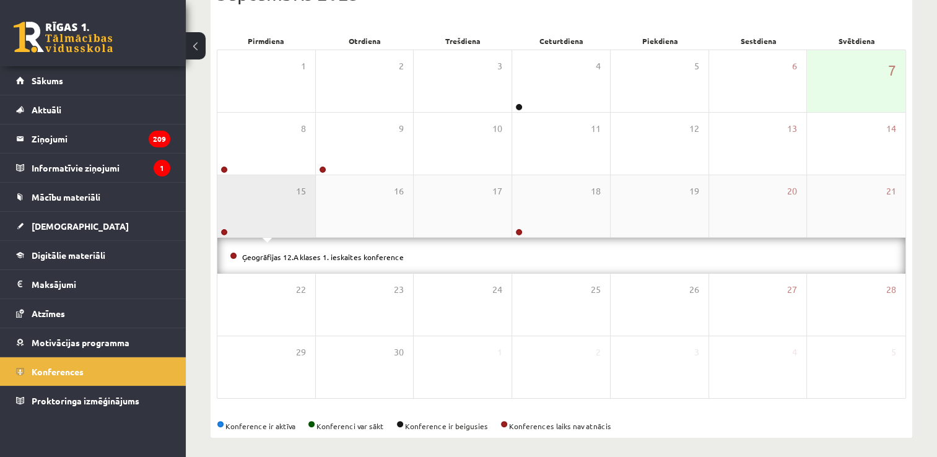
scroll to position [172, 0]
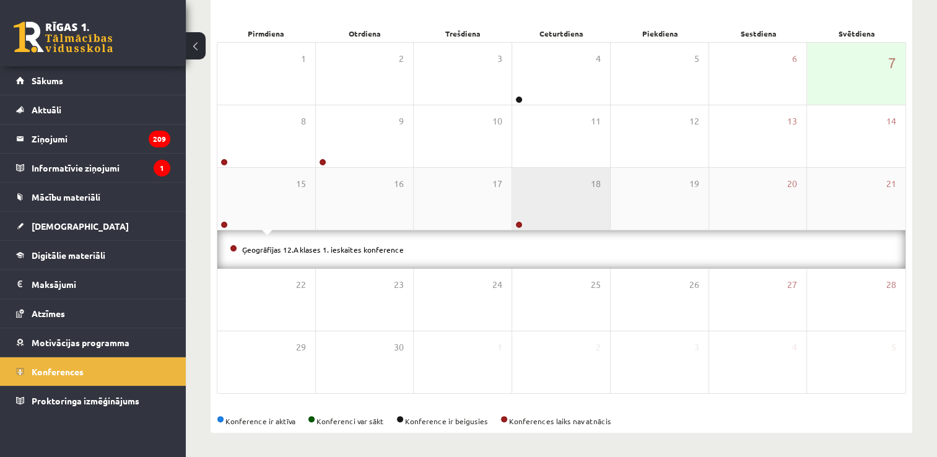
click at [528, 219] on div "18" at bounding box center [561, 199] width 98 height 62
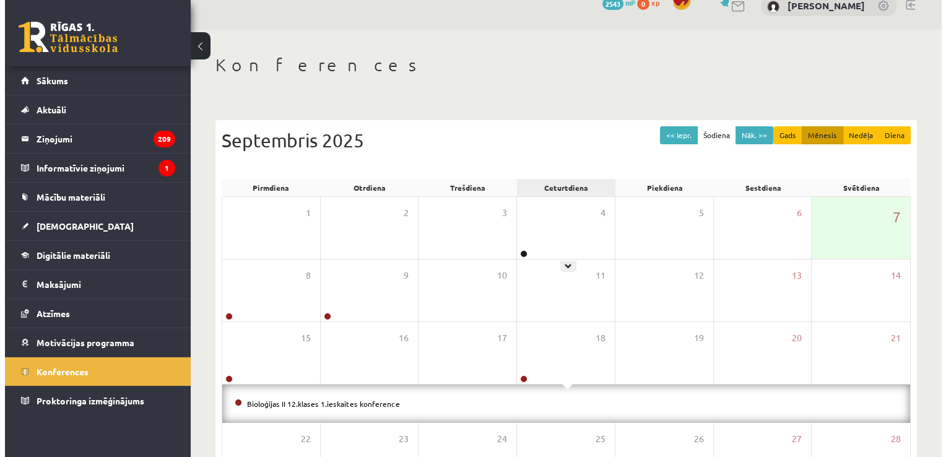
scroll to position [0, 0]
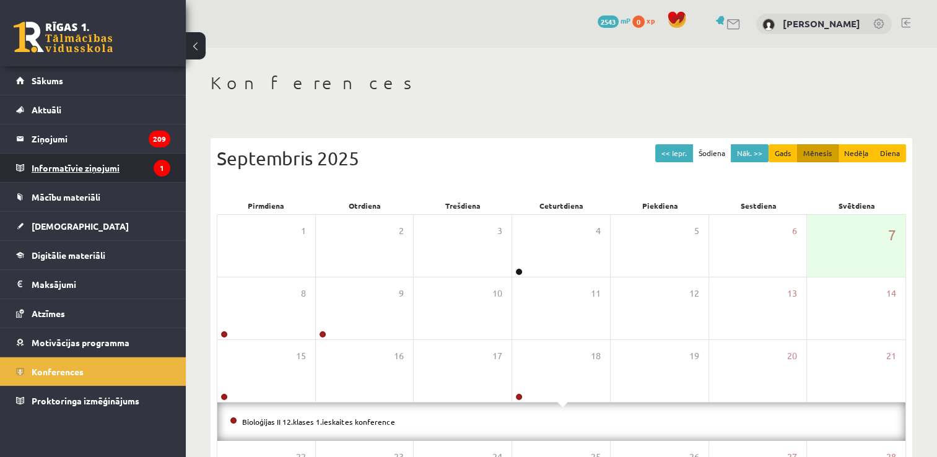
click at [79, 162] on legend "Informatīvie ziņojumi 1" at bounding box center [101, 168] width 139 height 28
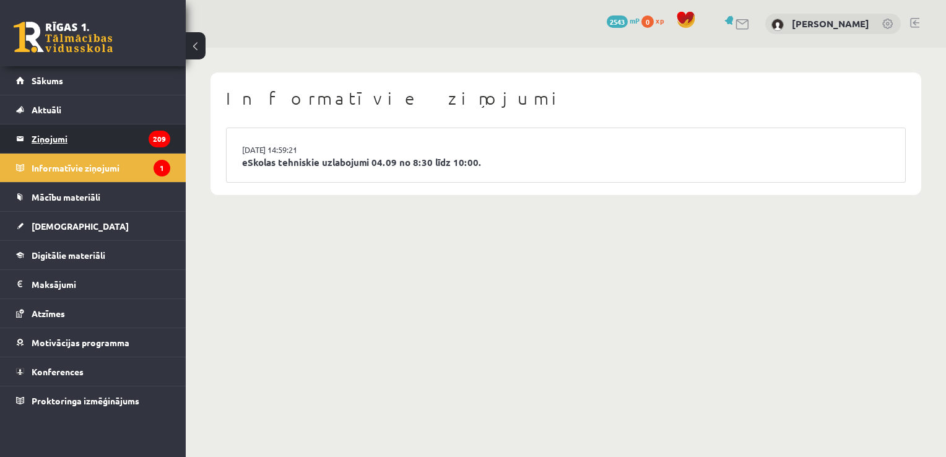
click at [92, 135] on legend "Ziņojumi 209" at bounding box center [101, 138] width 139 height 28
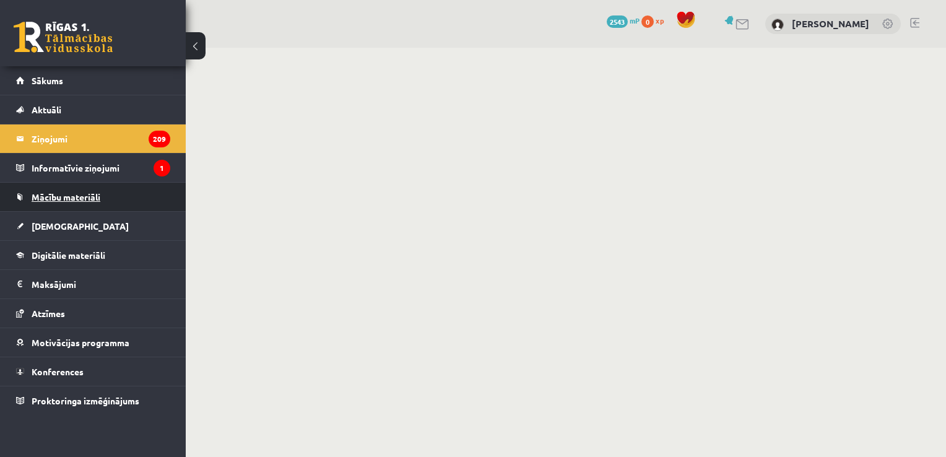
click at [97, 192] on span "Mācību materiāli" at bounding box center [66, 196] width 69 height 11
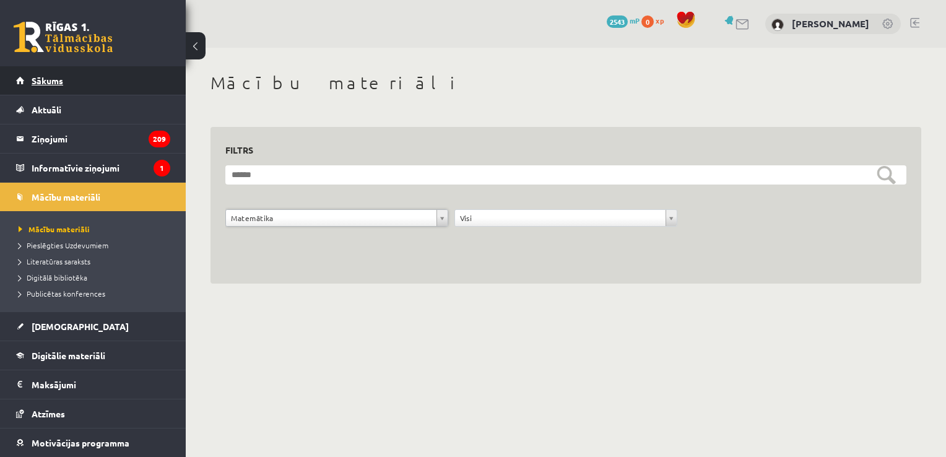
click at [59, 83] on span "Sākums" at bounding box center [48, 80] width 32 height 11
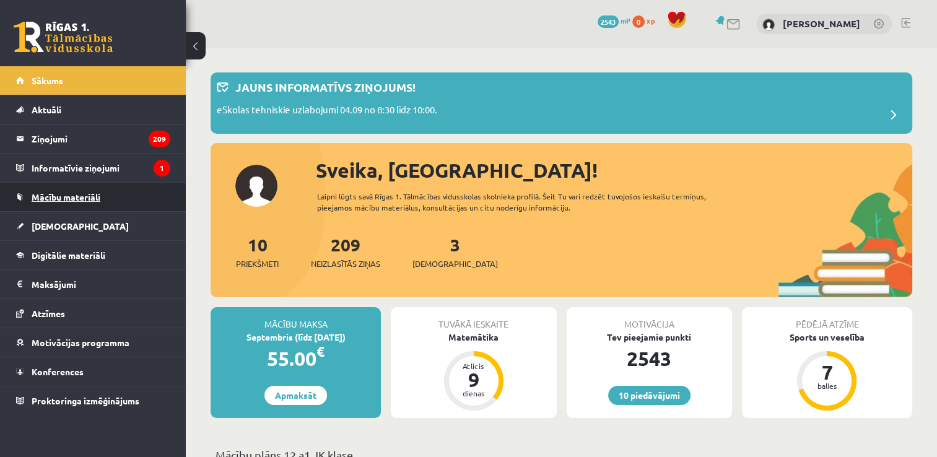
click at [135, 202] on link "Mācību materiāli" at bounding box center [93, 197] width 154 height 28
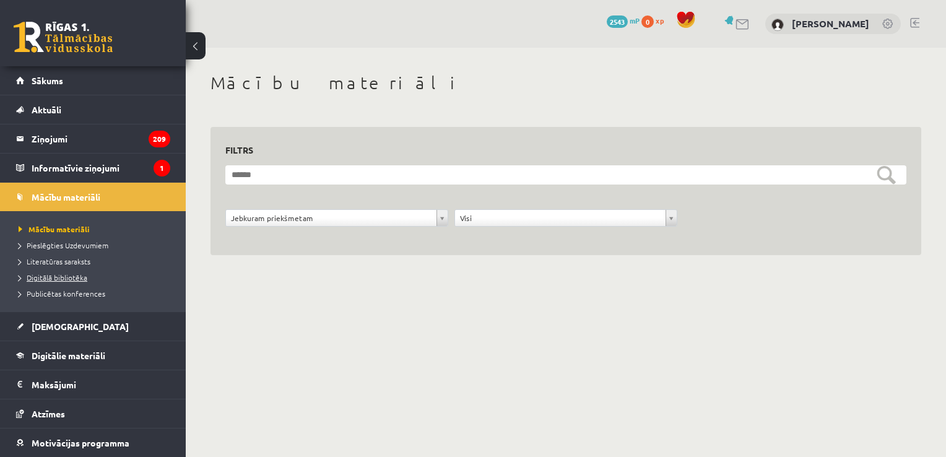
click at [74, 277] on span "Digitālā bibliotēka" at bounding box center [53, 277] width 69 height 10
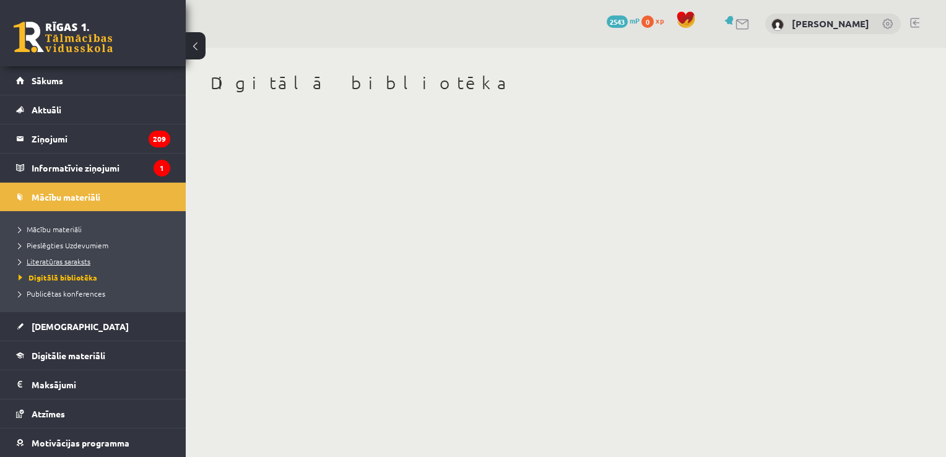
click at [87, 262] on span "Literatūras saraksts" at bounding box center [55, 261] width 72 height 10
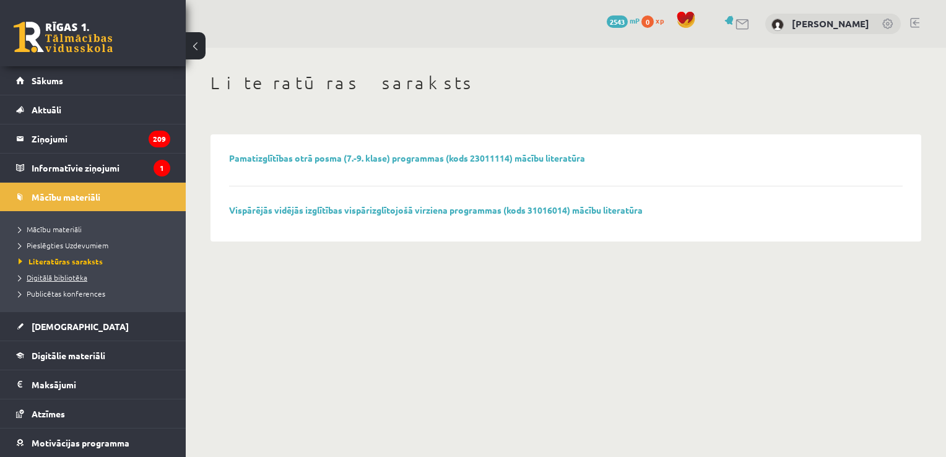
click at [89, 275] on link "Digitālā bibliotēka" at bounding box center [96, 277] width 155 height 11
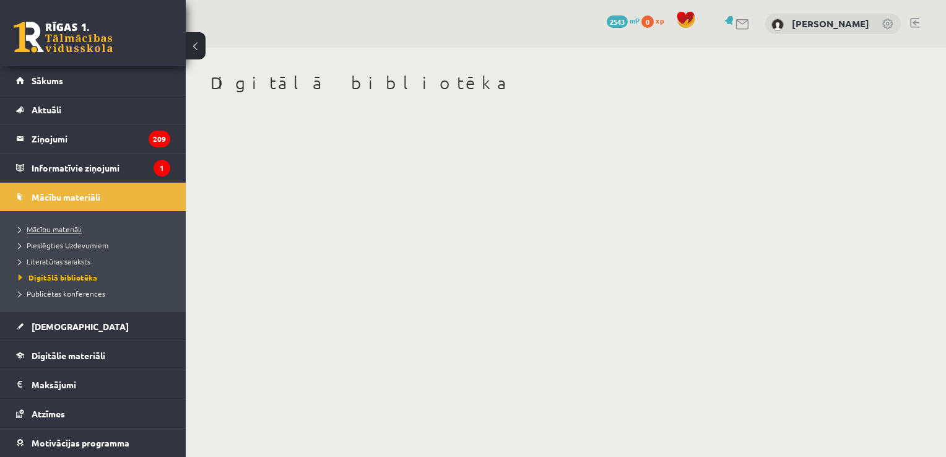
click at [56, 227] on span "Mācību materiāli" at bounding box center [50, 229] width 63 height 10
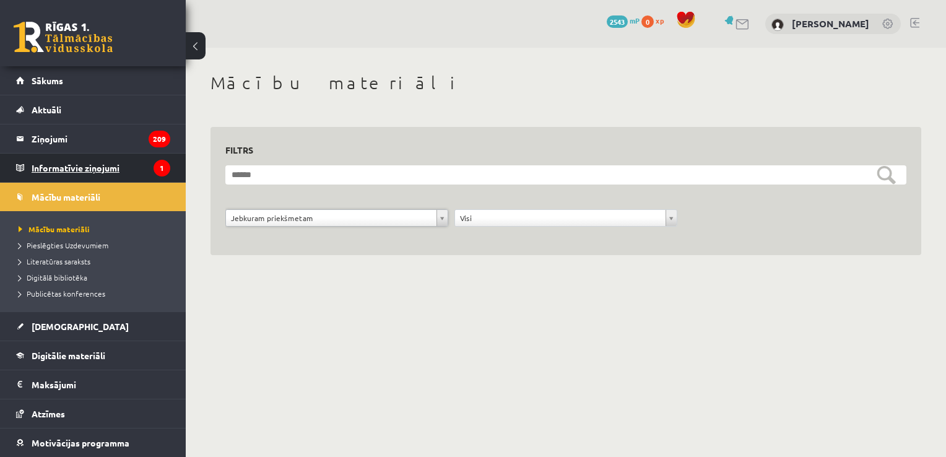
click at [75, 177] on legend "Informatīvie ziņojumi 1" at bounding box center [101, 168] width 139 height 28
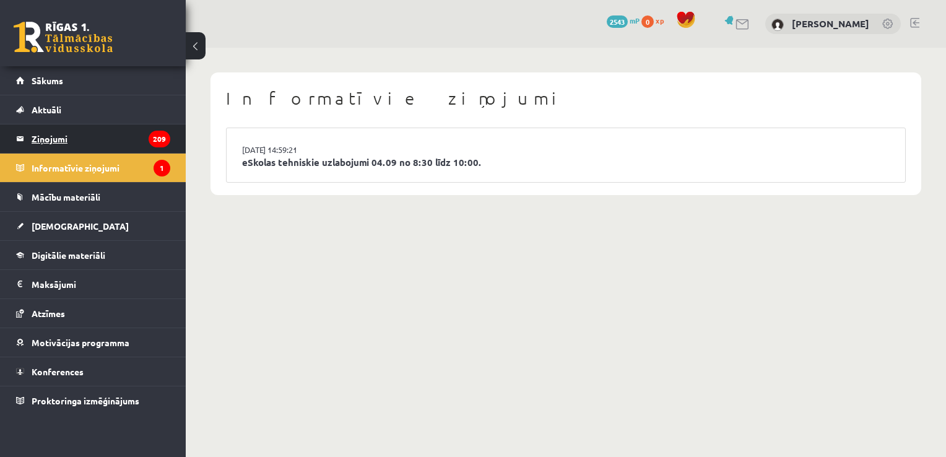
click at [93, 145] on legend "Ziņojumi 209" at bounding box center [101, 138] width 139 height 28
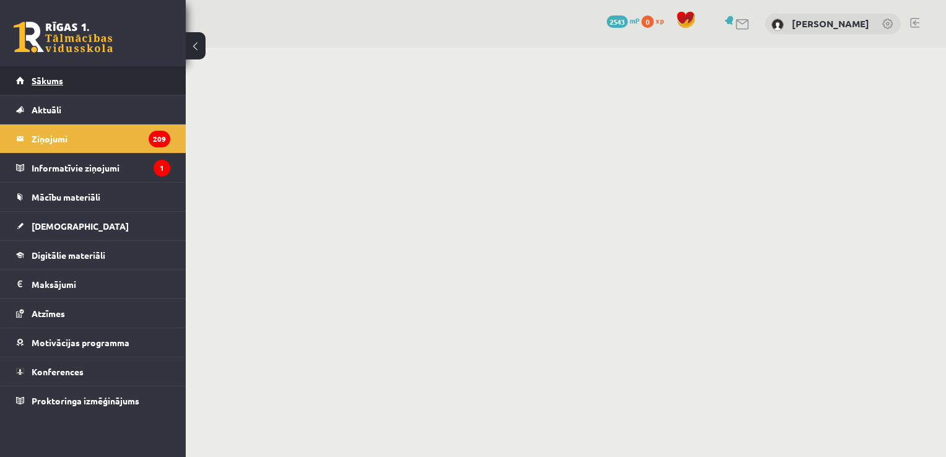
click at [99, 82] on link "Sākums" at bounding box center [93, 80] width 154 height 28
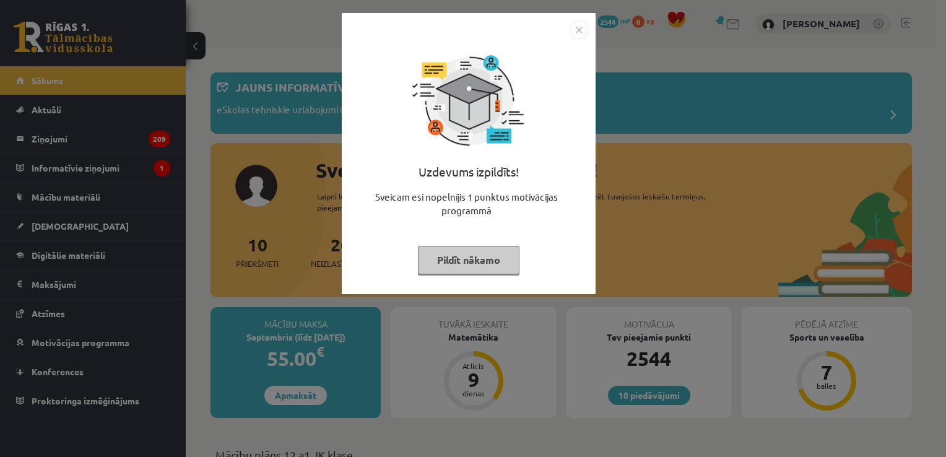
click at [428, 261] on button "Pildīt nākamo" at bounding box center [469, 260] width 102 height 28
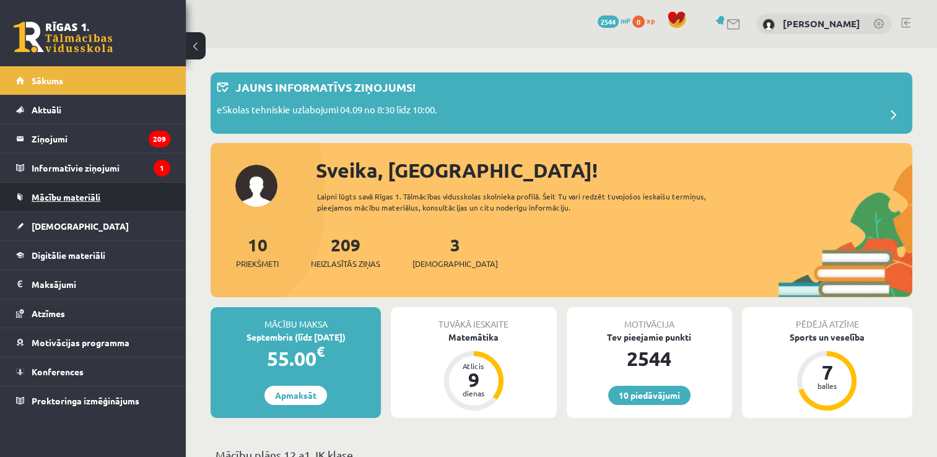
click at [111, 199] on link "Mācību materiāli" at bounding box center [93, 197] width 154 height 28
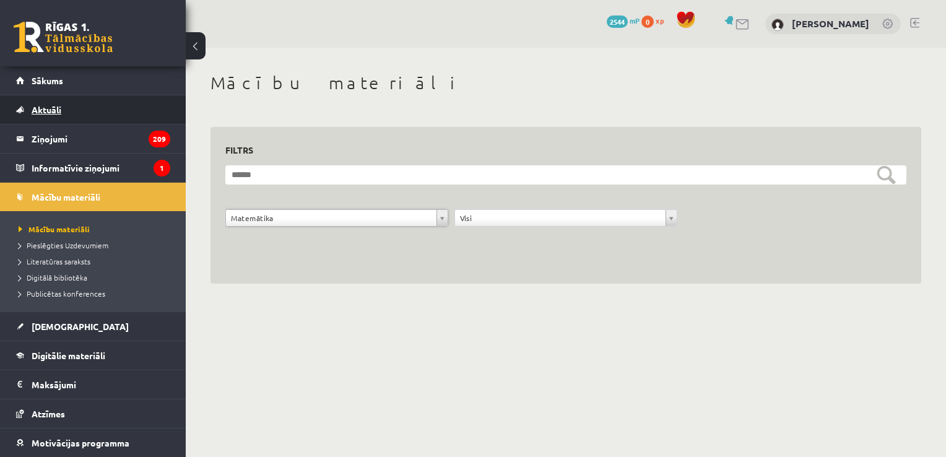
click at [51, 111] on span "Aktuāli" at bounding box center [47, 109] width 30 height 11
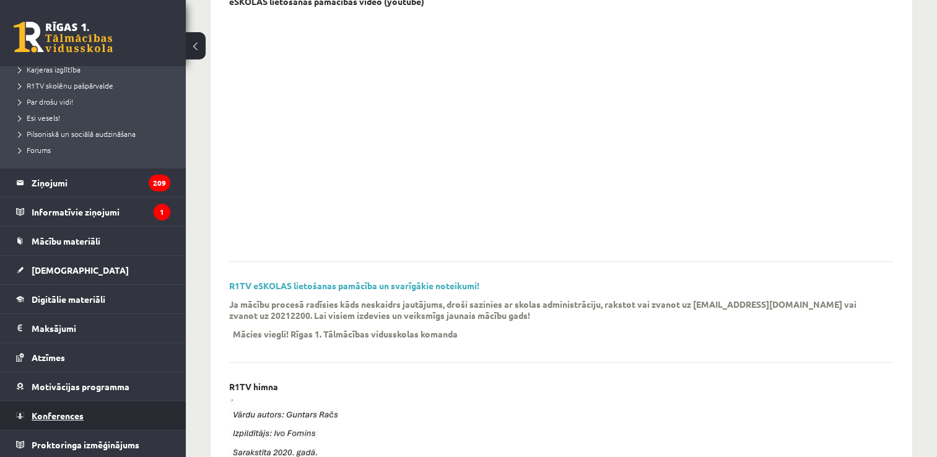
scroll to position [186, 0]
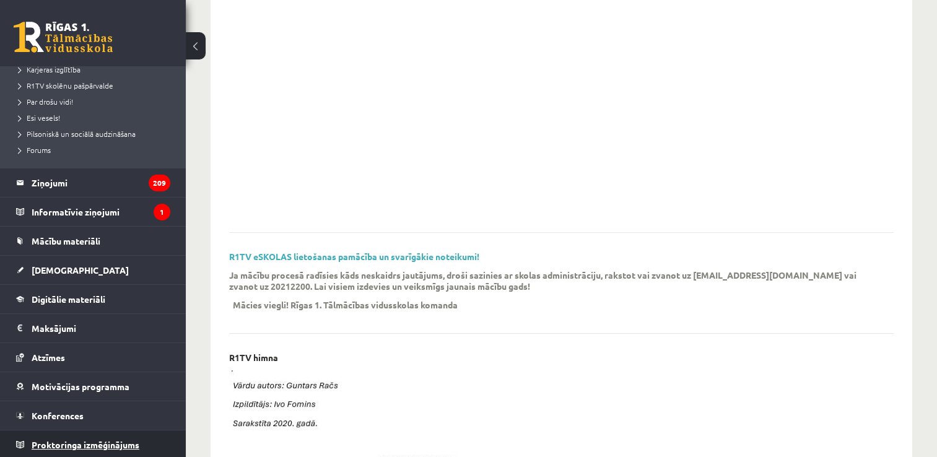
click at [103, 444] on span "Proktoringa izmēģinājums" at bounding box center [86, 444] width 108 height 11
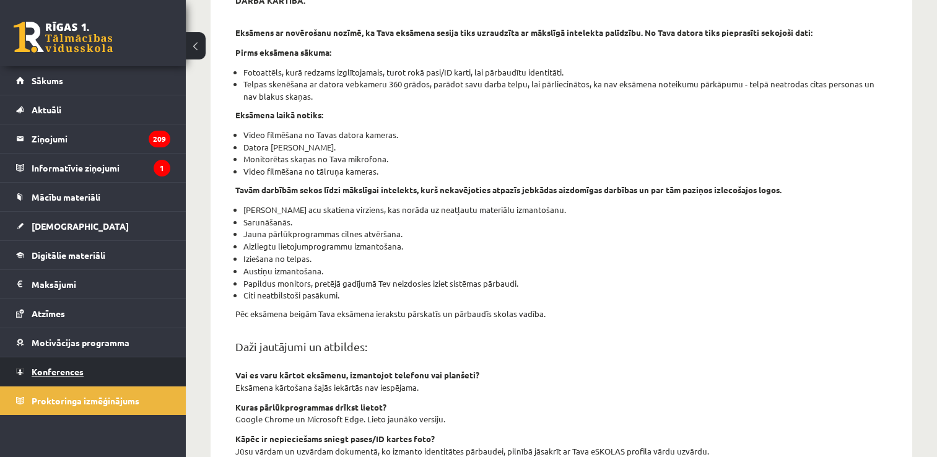
click at [89, 368] on link "Konferences" at bounding box center [93, 371] width 154 height 28
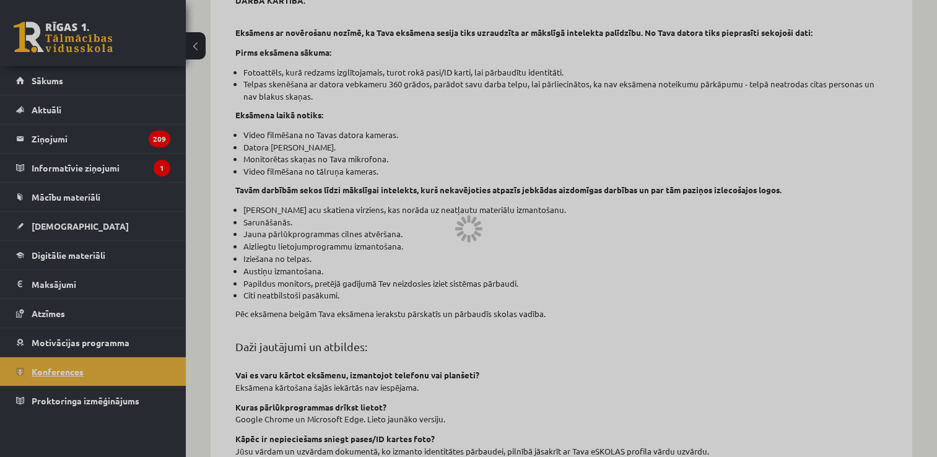
scroll to position [134, 0]
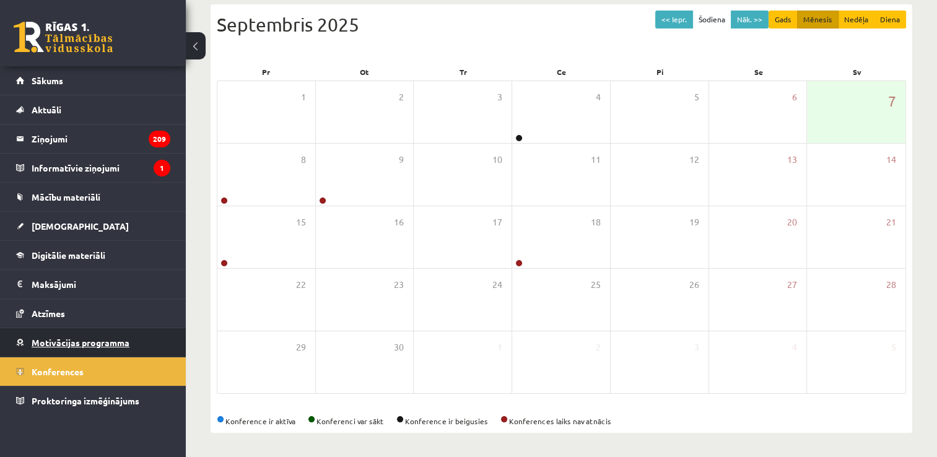
click at [89, 337] on span "Motivācijas programma" at bounding box center [81, 342] width 98 height 11
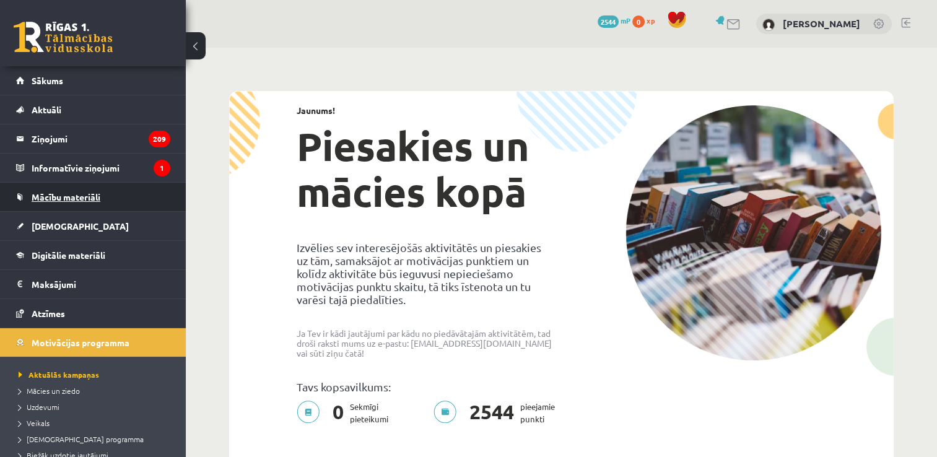
click at [98, 206] on link "Mācību materiāli" at bounding box center [93, 197] width 154 height 28
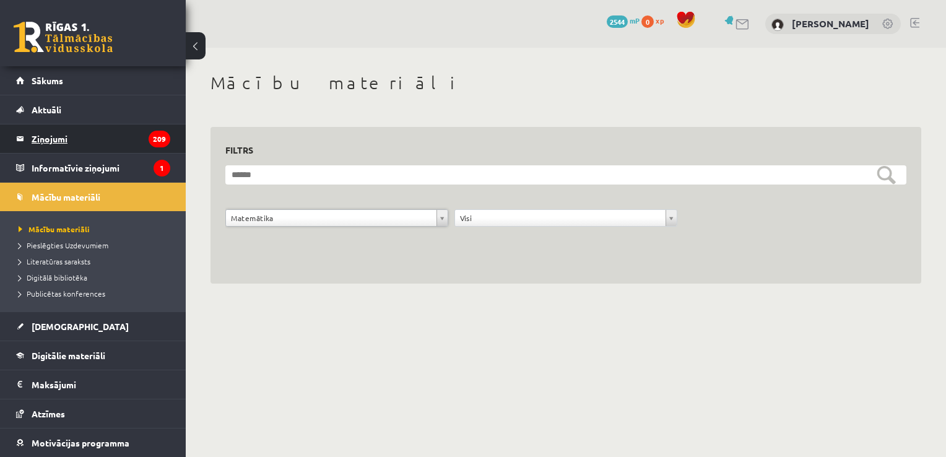
click at [90, 149] on legend "Ziņojumi 209" at bounding box center [101, 138] width 139 height 28
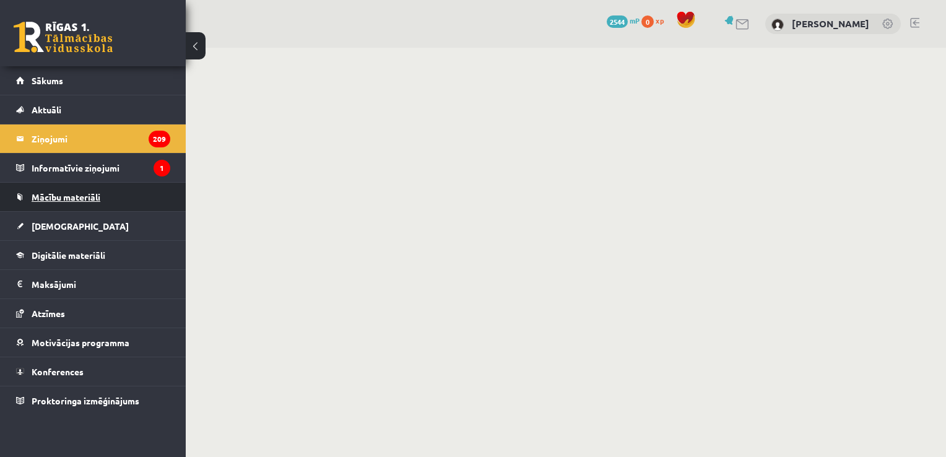
click at [92, 192] on span "Mācību materiāli" at bounding box center [66, 196] width 69 height 11
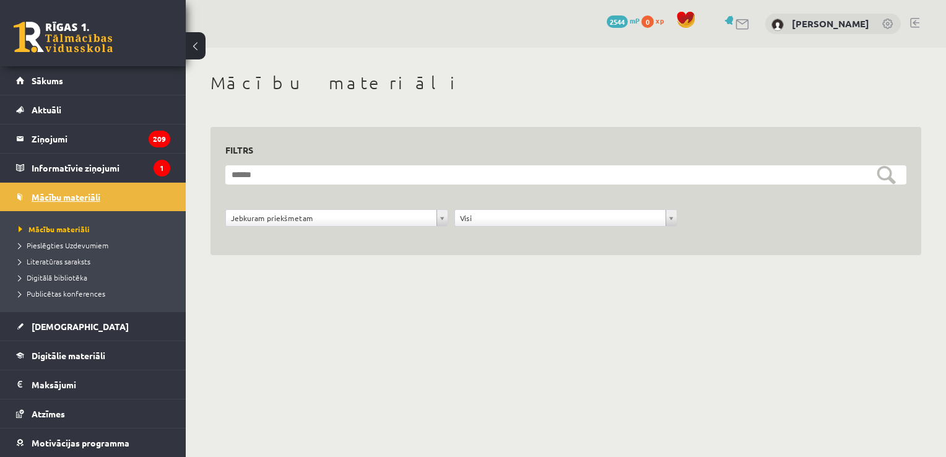
click at [81, 197] on span "Mācību materiāli" at bounding box center [66, 196] width 69 height 11
click at [102, 141] on legend "Ziņojumi 209" at bounding box center [101, 138] width 139 height 28
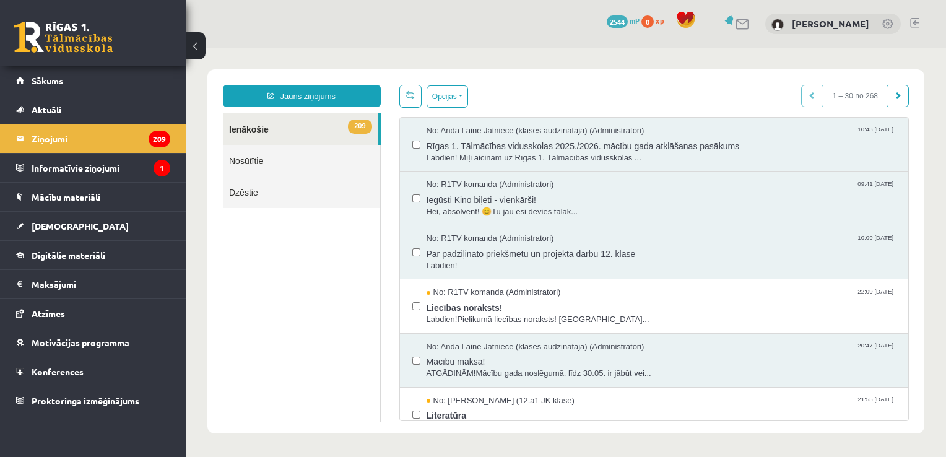
click at [300, 167] on link "Nosūtītie" at bounding box center [301, 161] width 157 height 32
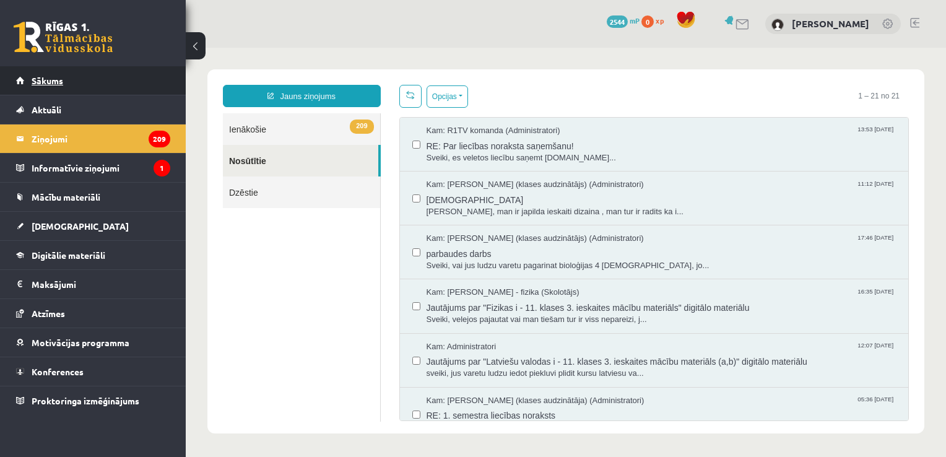
click at [97, 82] on link "Sākums" at bounding box center [93, 80] width 154 height 28
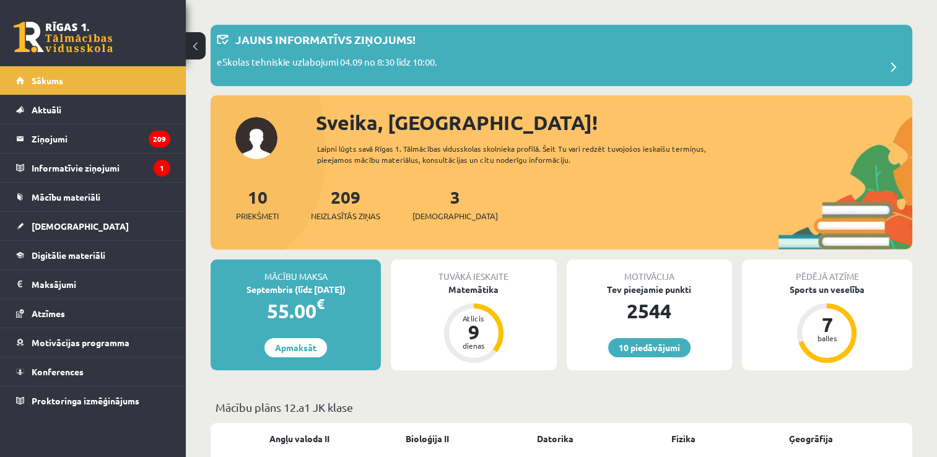
scroll to position [62, 0]
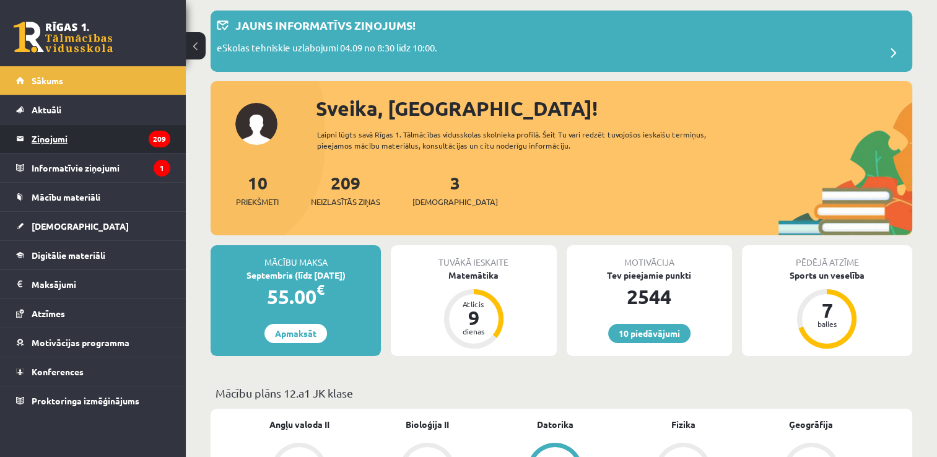
click at [110, 142] on legend "Ziņojumi 209" at bounding box center [101, 138] width 139 height 28
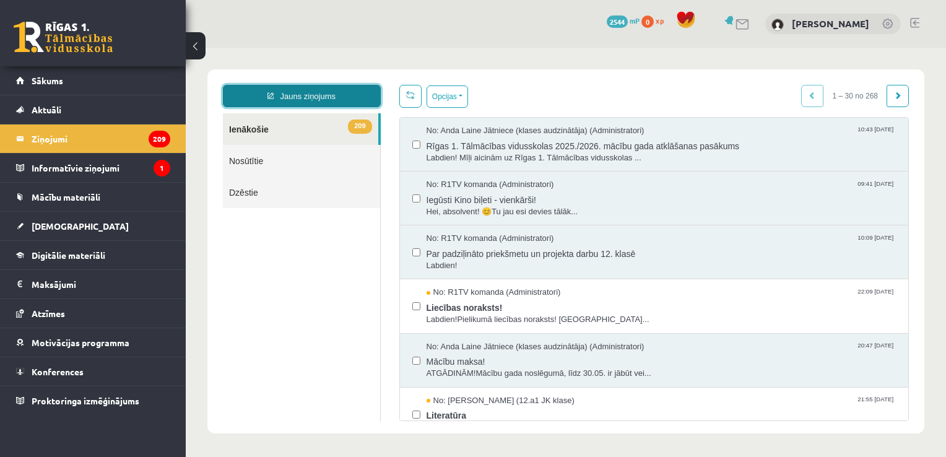
click at [284, 95] on link "Jauns ziņojums" at bounding box center [302, 96] width 158 height 22
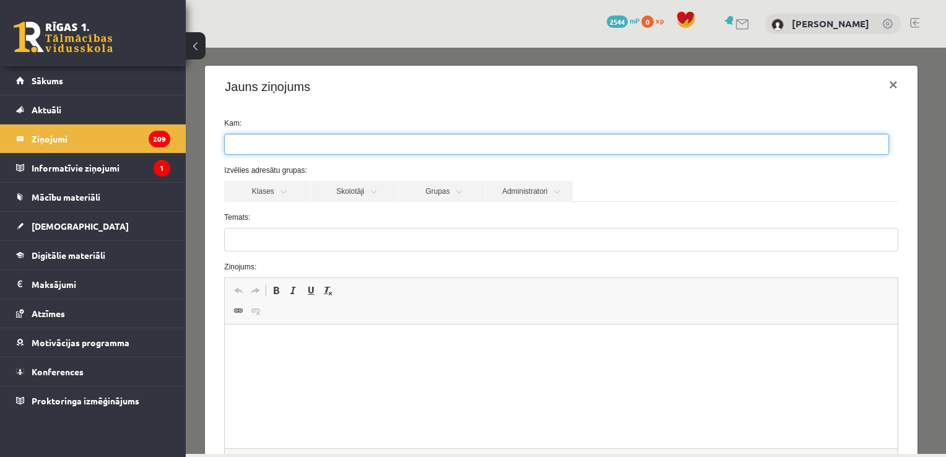
click at [313, 149] on ul at bounding box center [557, 144] width 664 height 20
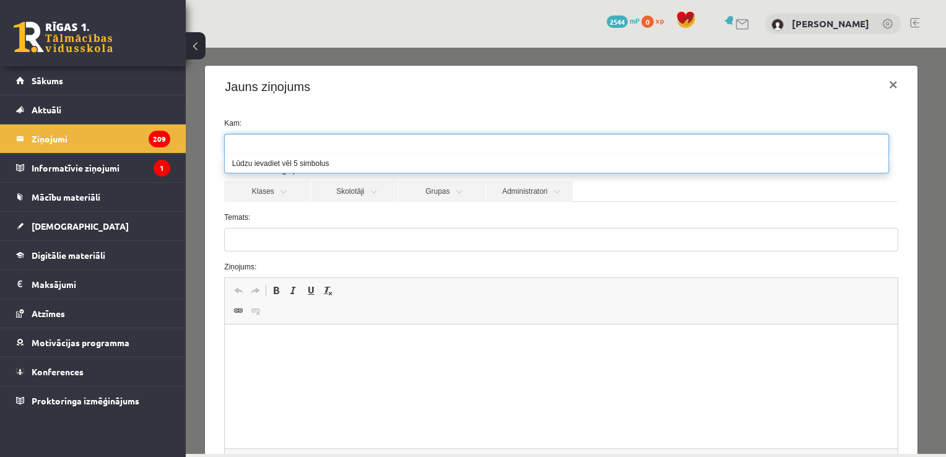
click at [315, 225] on div "Temats:" at bounding box center [561, 232] width 692 height 40
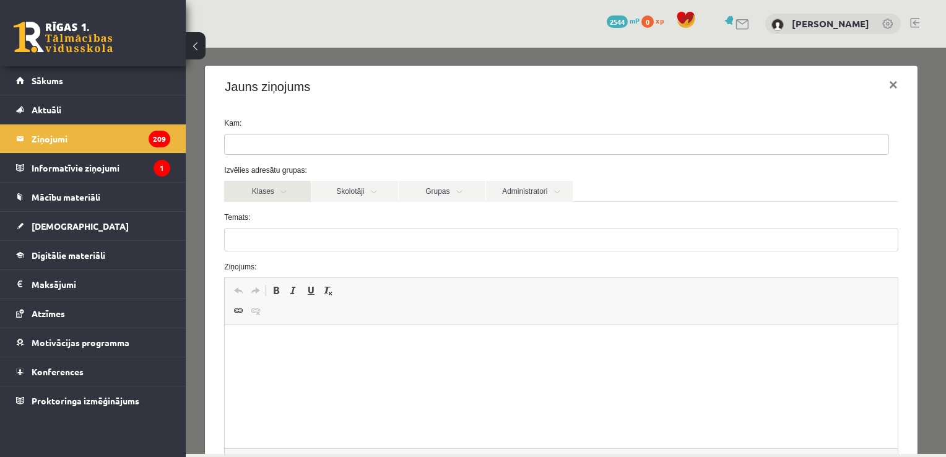
click at [278, 193] on link "Klases" at bounding box center [267, 191] width 87 height 21
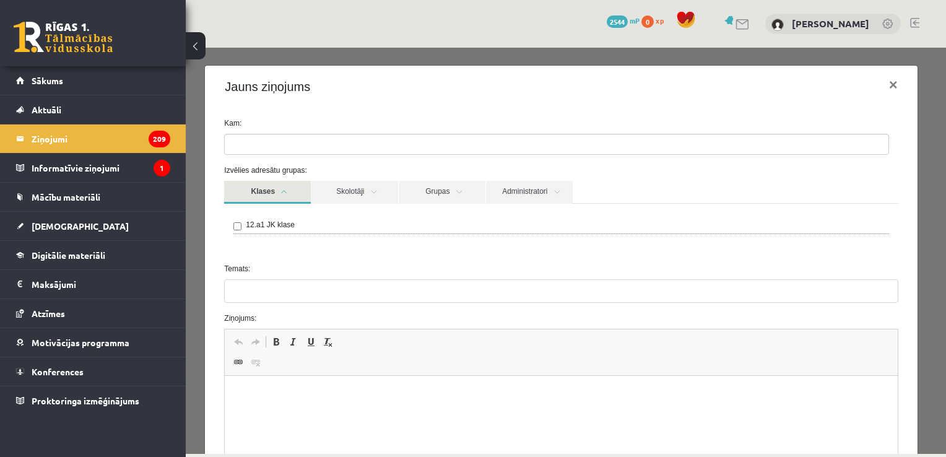
click at [241, 227] on div "12.a1 JK klase" at bounding box center [560, 226] width 655 height 15
click at [335, 196] on link "Skolotāji" at bounding box center [354, 192] width 87 height 23
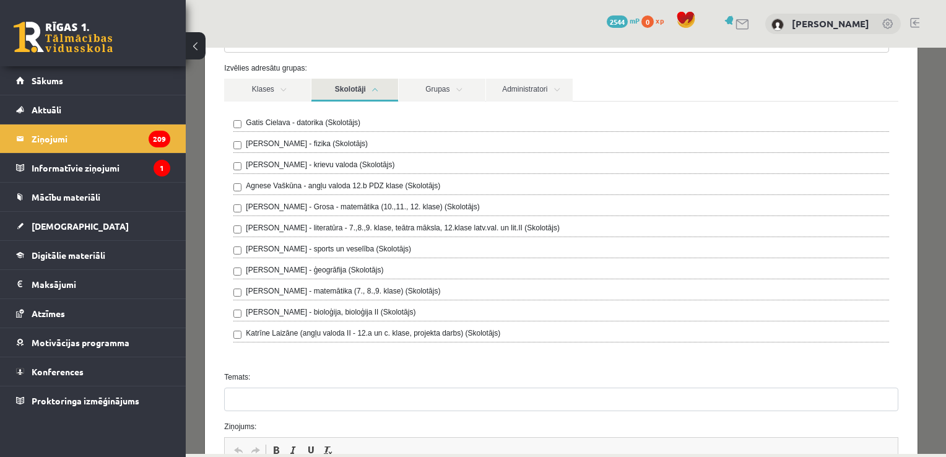
scroll to position [124, 0]
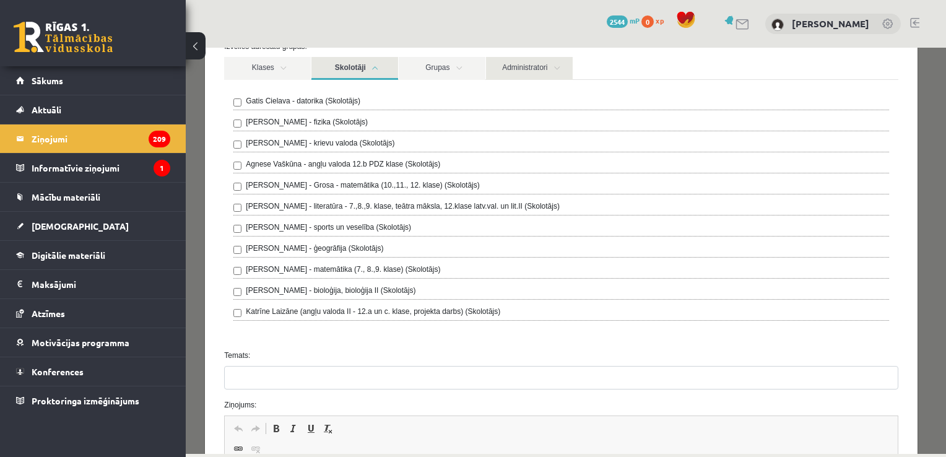
click at [494, 68] on link "Administratori" at bounding box center [529, 68] width 87 height 23
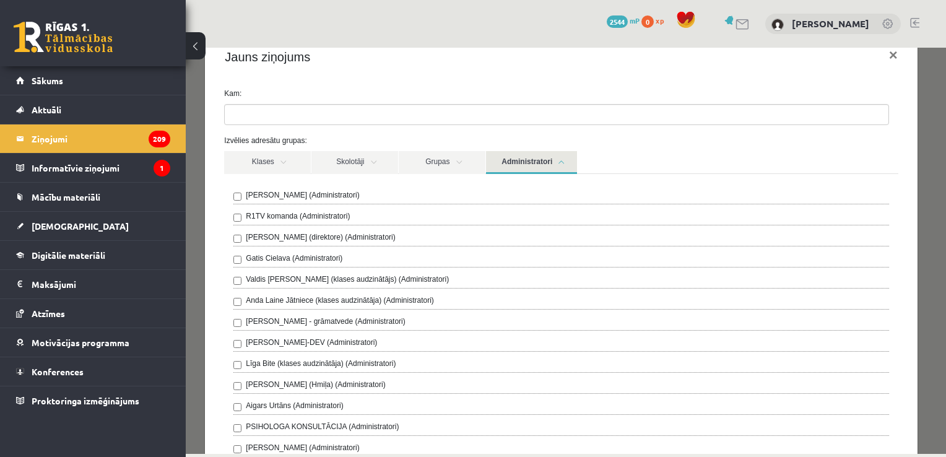
scroll to position [0, 0]
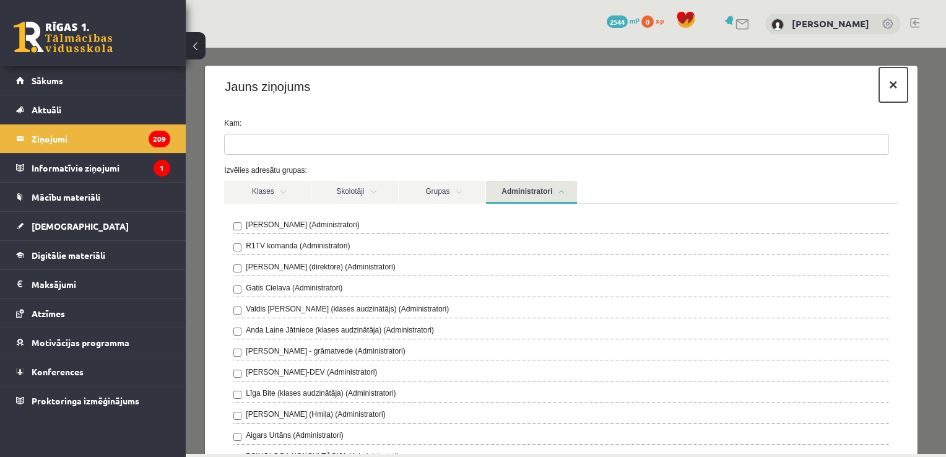
click at [886, 87] on button "×" at bounding box center [893, 84] width 28 height 35
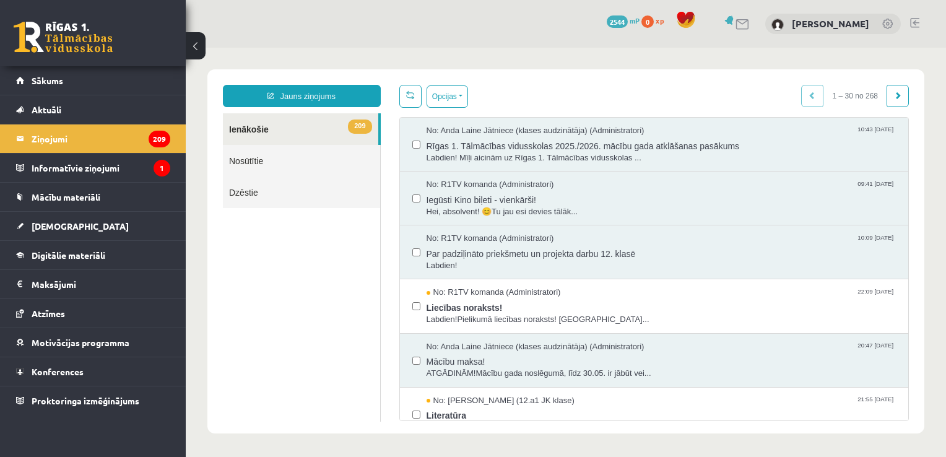
click at [275, 162] on link "Nosūtītie" at bounding box center [301, 161] width 157 height 32
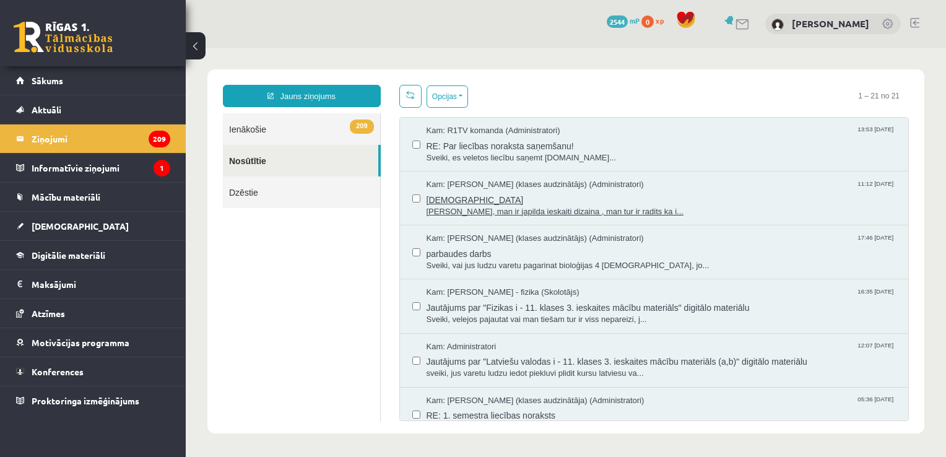
click at [516, 188] on span "Kam: Valdis Jānis Vāvers (klases audzinātājs) (Administratori)" at bounding box center [534, 185] width 217 height 12
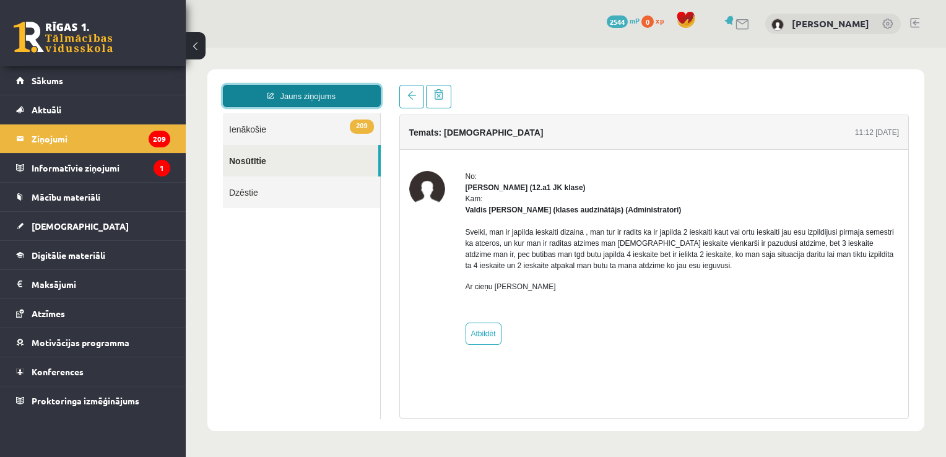
click at [322, 98] on link "Jauns ziņojums" at bounding box center [302, 96] width 158 height 22
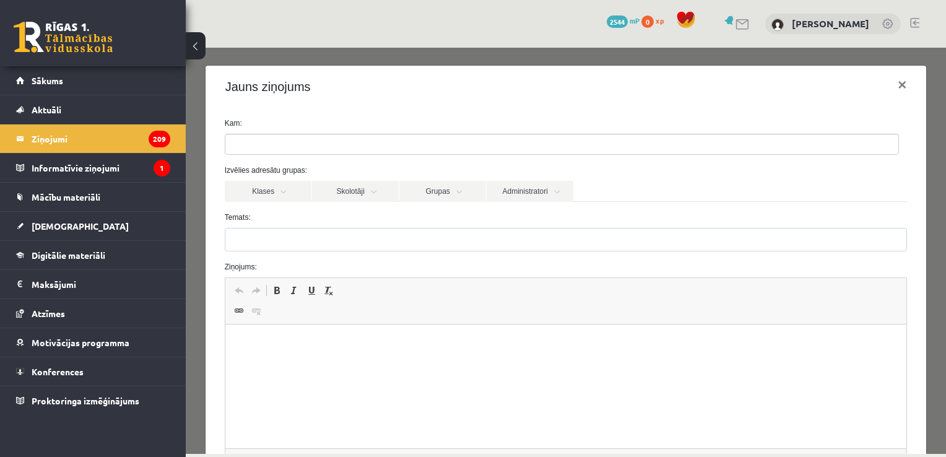
click at [332, 144] on ul at bounding box center [561, 144] width 673 height 20
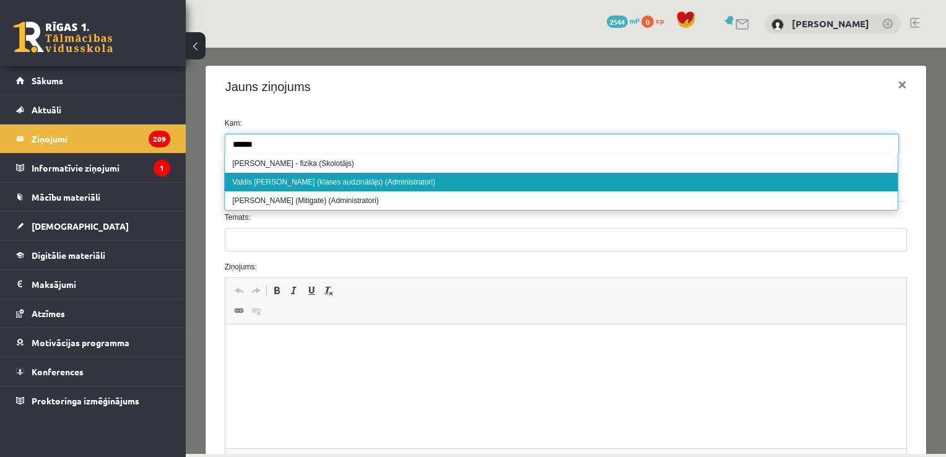
type input "*****"
select select "***"
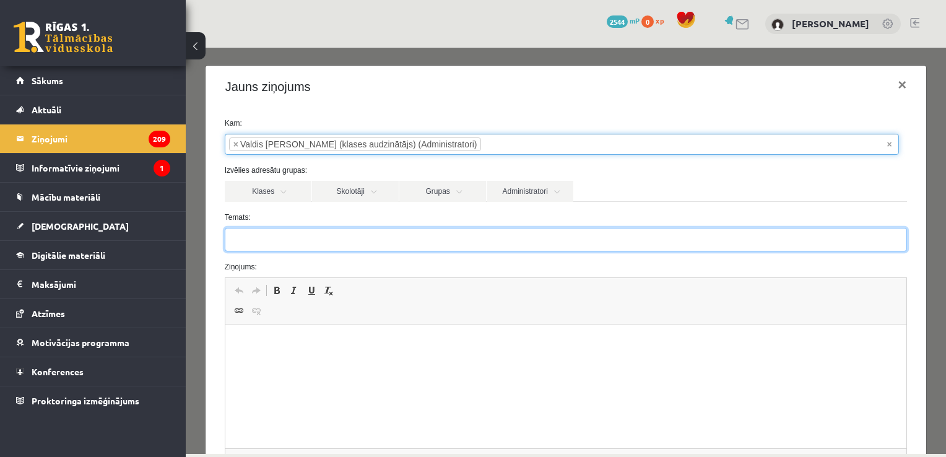
click at [301, 246] on input "Temats:" at bounding box center [566, 240] width 683 height 24
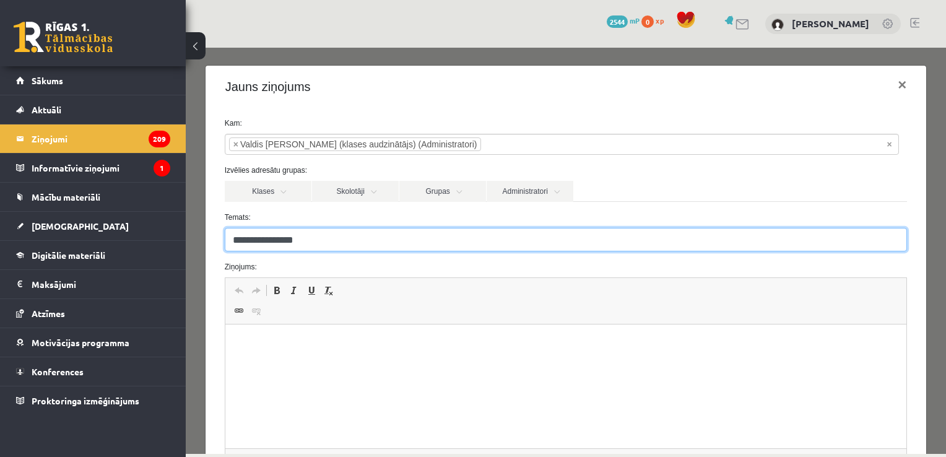
click at [253, 238] on input "**********" at bounding box center [566, 240] width 683 height 24
type input "**********"
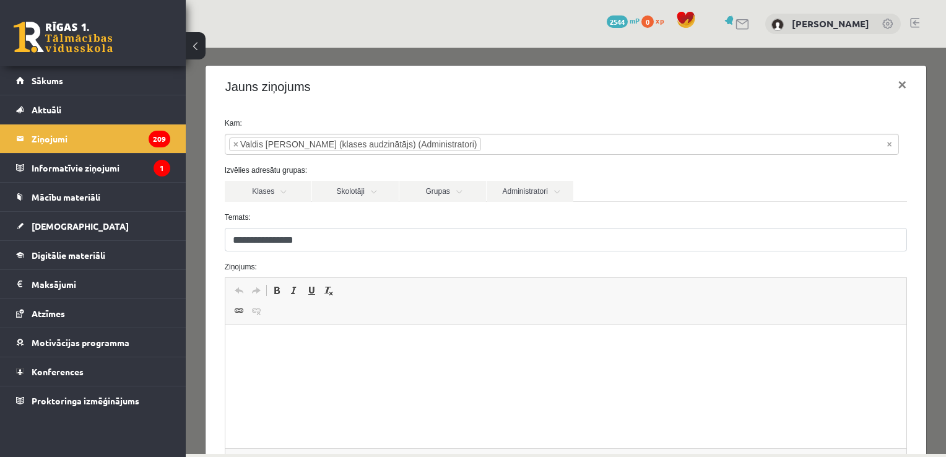
click at [322, 332] on html at bounding box center [566, 343] width 682 height 38
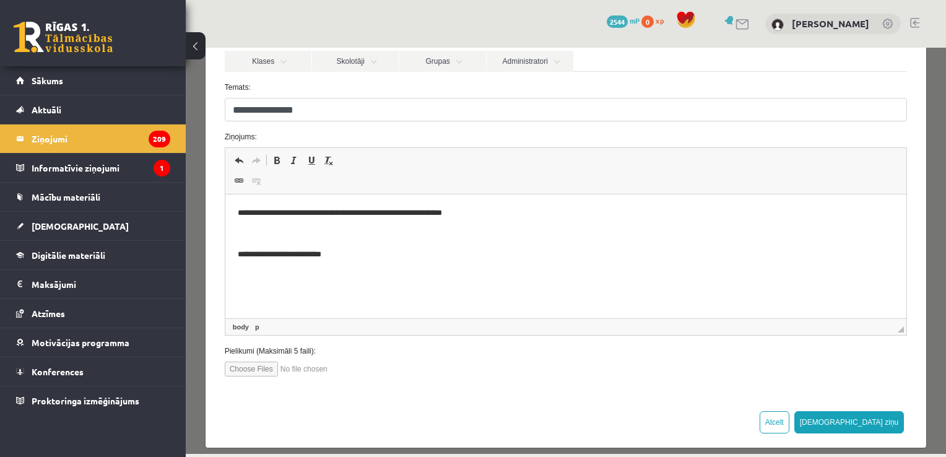
scroll to position [139, 0]
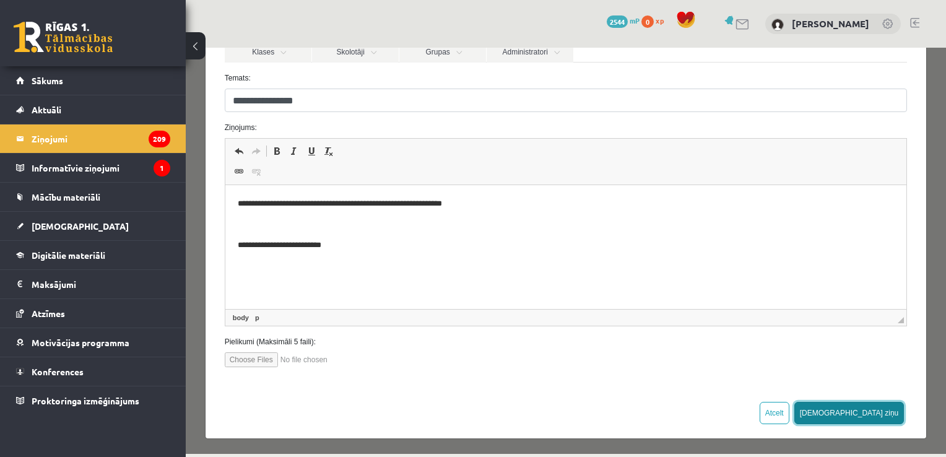
click at [862, 406] on button "Sūtīt ziņu" at bounding box center [849, 413] width 110 height 22
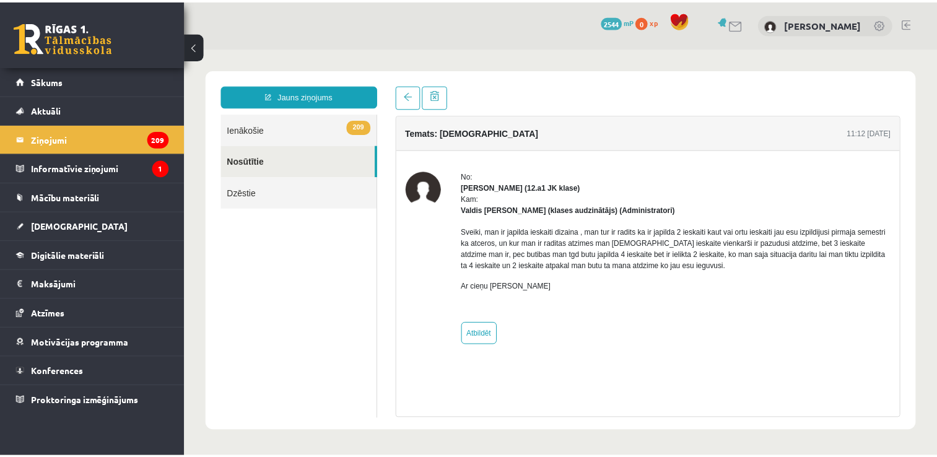
scroll to position [0, 0]
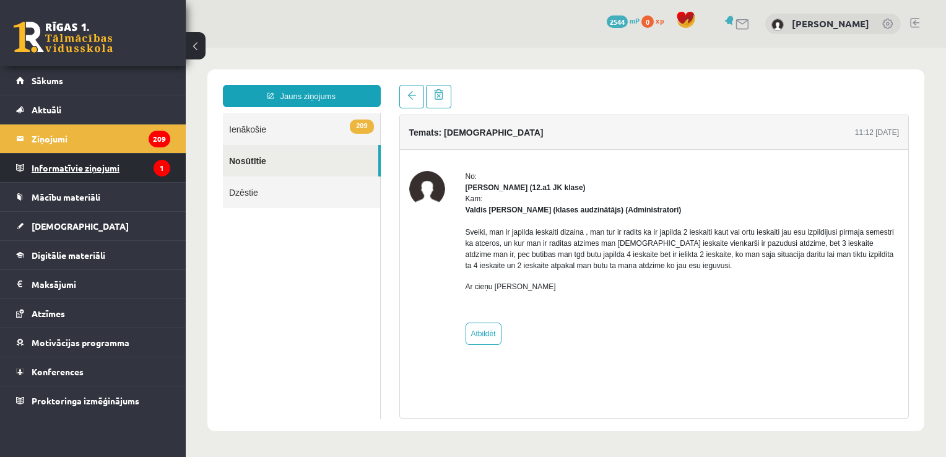
click at [145, 161] on legend "Informatīvie ziņojumi 1" at bounding box center [101, 168] width 139 height 28
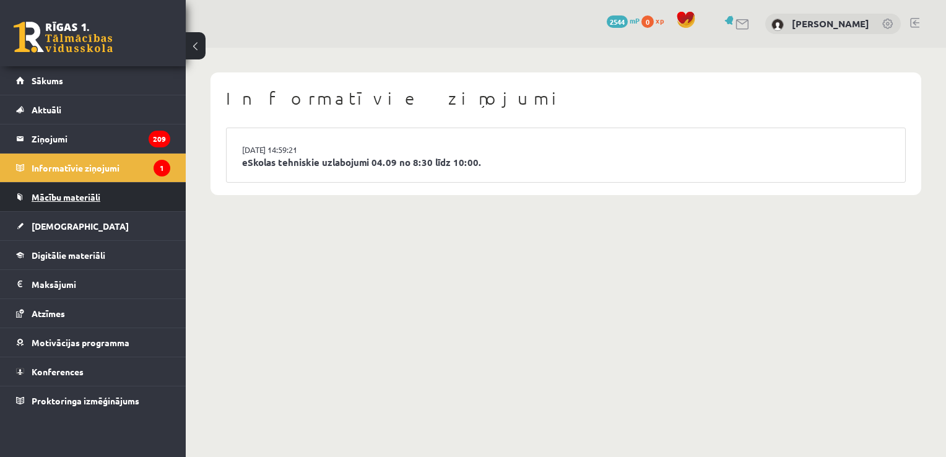
click at [108, 196] on link "Mācību materiāli" at bounding box center [93, 197] width 154 height 28
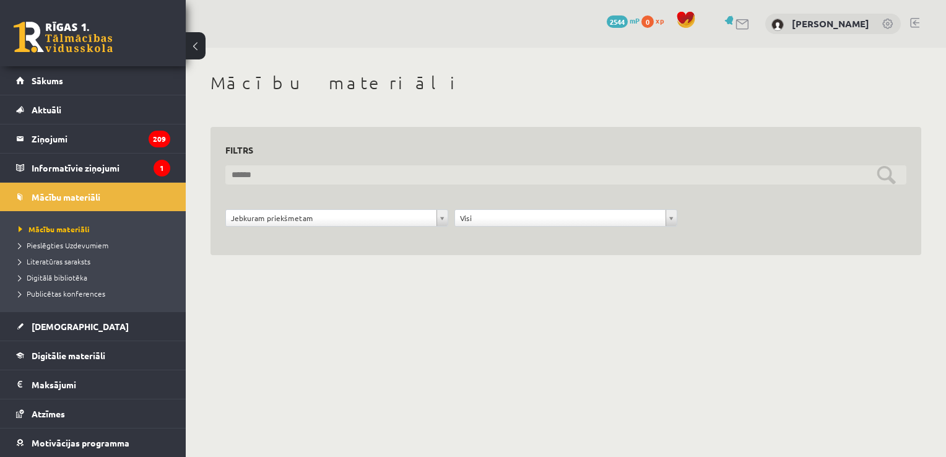
click at [405, 175] on input "text" at bounding box center [565, 174] width 681 height 19
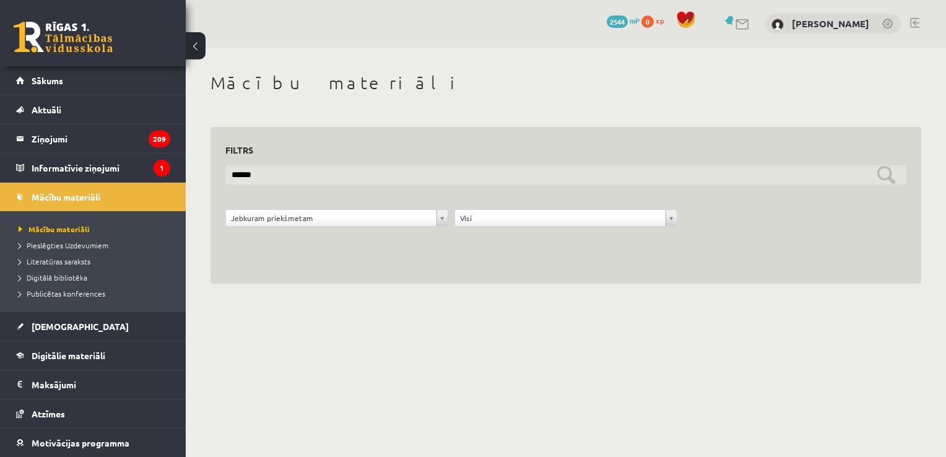
click at [386, 172] on input "******" at bounding box center [565, 174] width 681 height 19
type input "*"
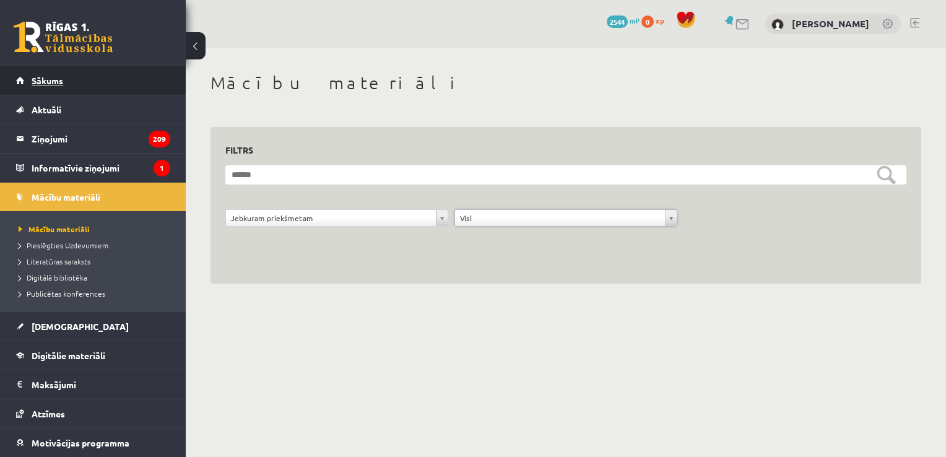
click at [87, 78] on link "Sākums" at bounding box center [93, 80] width 154 height 28
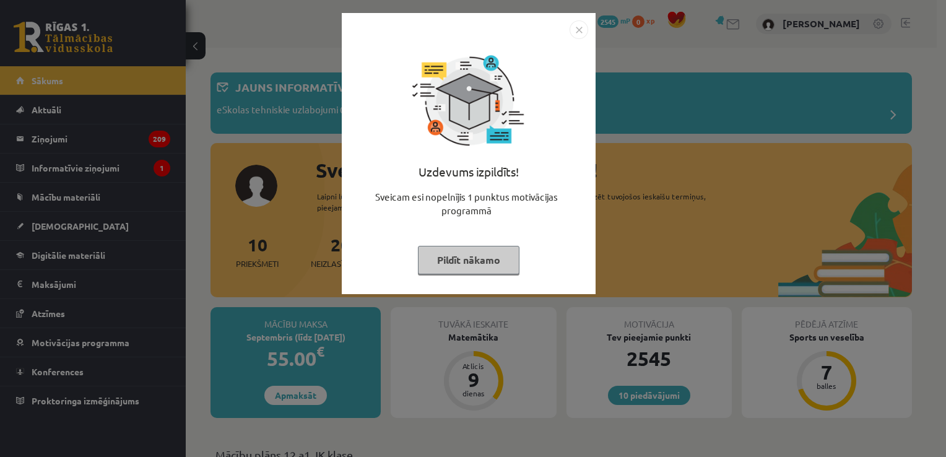
click at [458, 259] on button "Pildīt nākamo" at bounding box center [469, 260] width 102 height 28
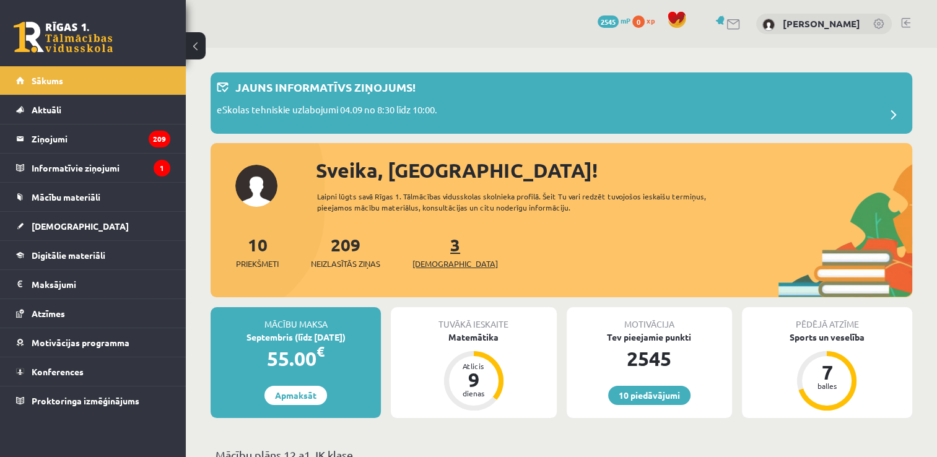
click at [439, 266] on span "[DEMOGRAPHIC_DATA]" at bounding box center [454, 264] width 85 height 12
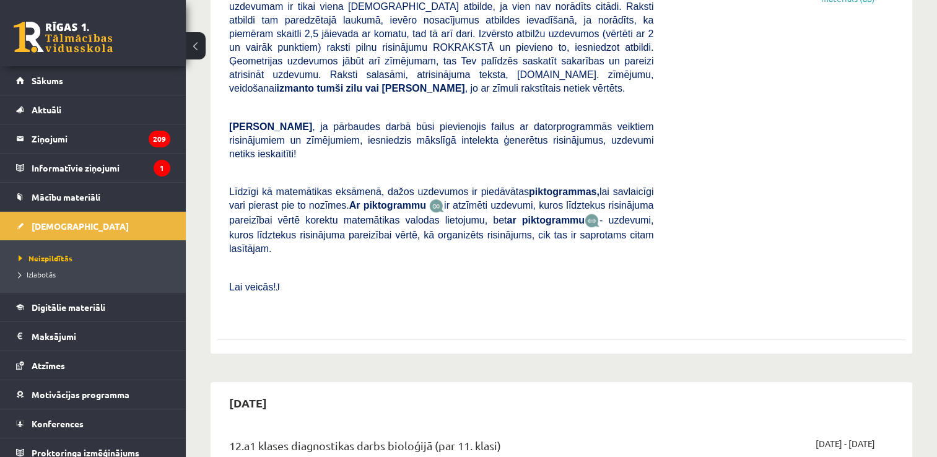
scroll to position [248, 0]
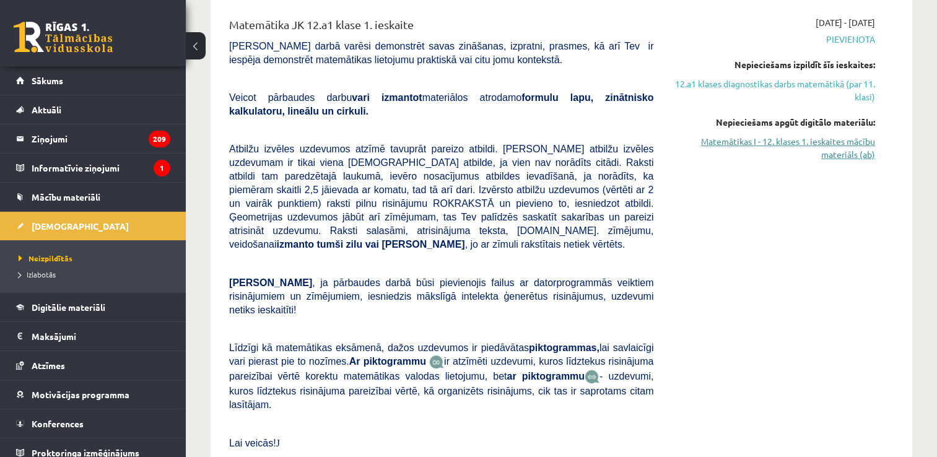
click at [789, 140] on link "Matemātikas I - 12. klases 1. ieskaites mācību materiāls (ab)" at bounding box center [773, 148] width 203 height 26
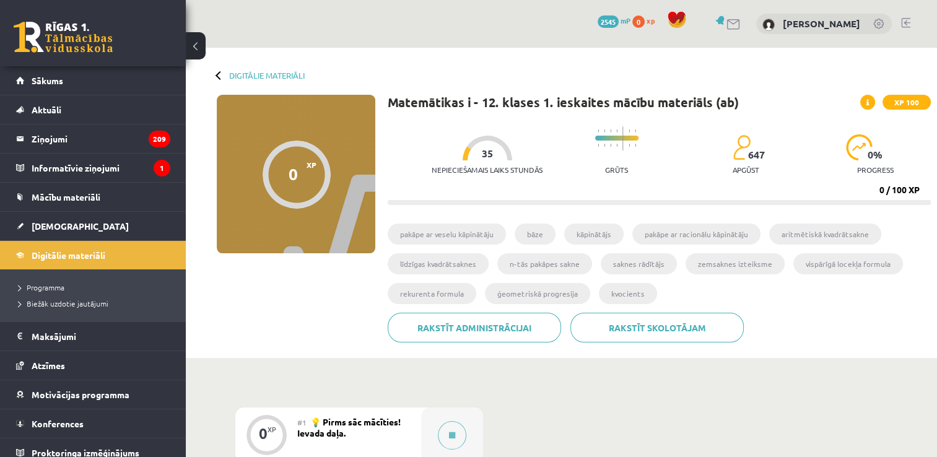
click at [700, 234] on li "pakāpe ar racionālu kāpinātāju" at bounding box center [696, 233] width 128 height 21
click at [607, 267] on li "saknes rādītājs" at bounding box center [638, 263] width 76 height 21
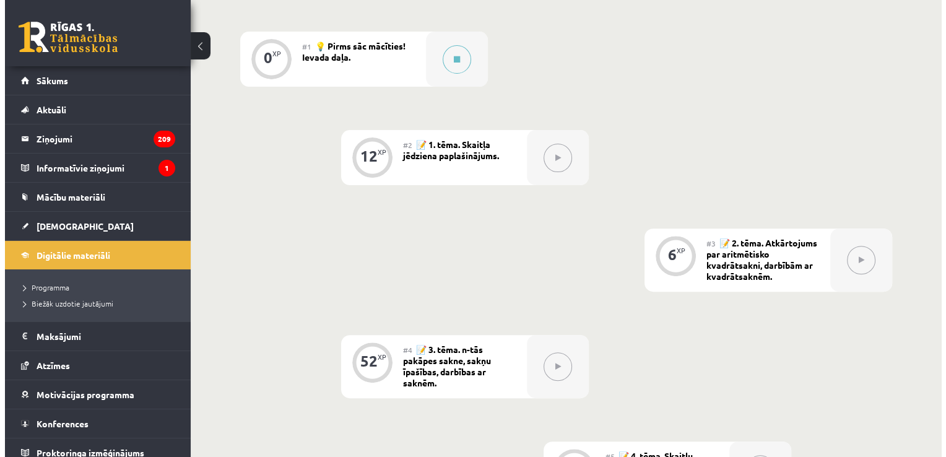
scroll to position [271, 0]
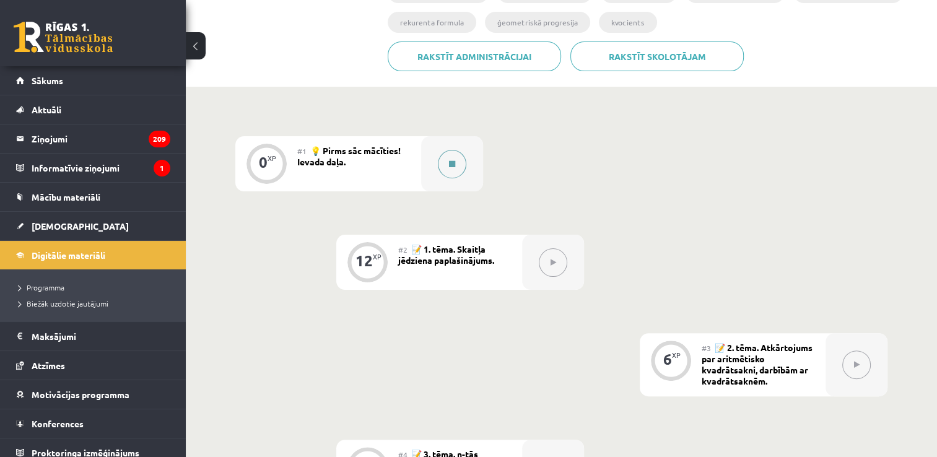
click at [452, 162] on icon at bounding box center [452, 163] width 6 height 7
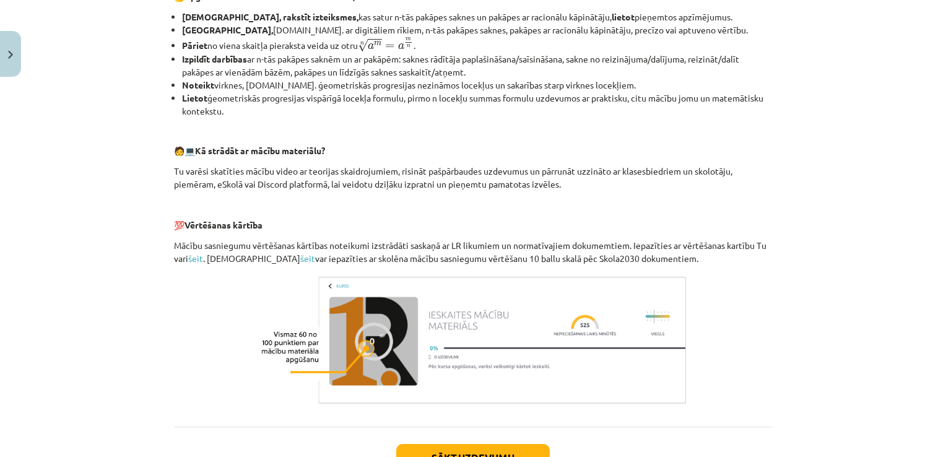
scroll to position [537, 0]
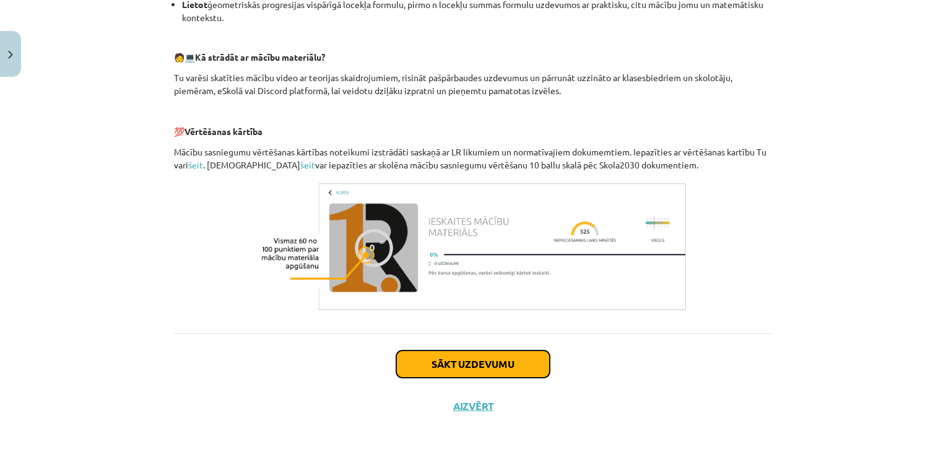
click at [436, 360] on button "Sākt uzdevumu" at bounding box center [473, 363] width 154 height 27
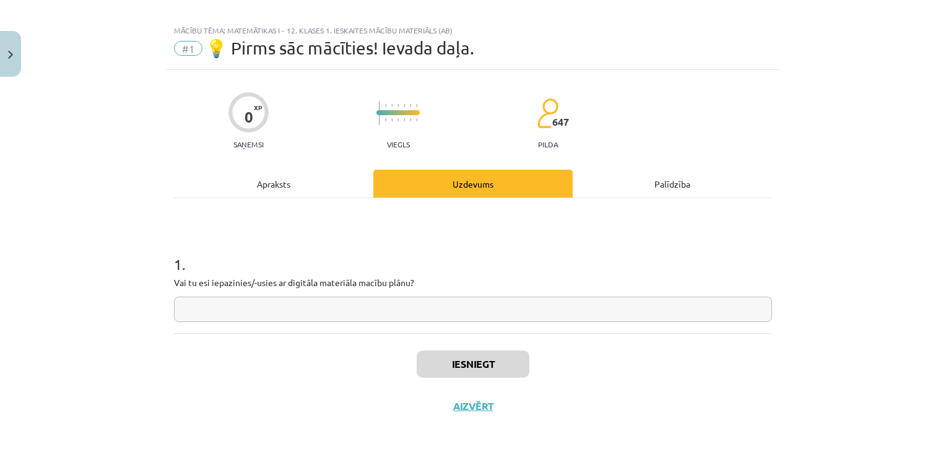
click at [358, 305] on input "text" at bounding box center [473, 308] width 598 height 25
type input "**"
click at [439, 359] on button "Iesniegt" at bounding box center [473, 363] width 113 height 27
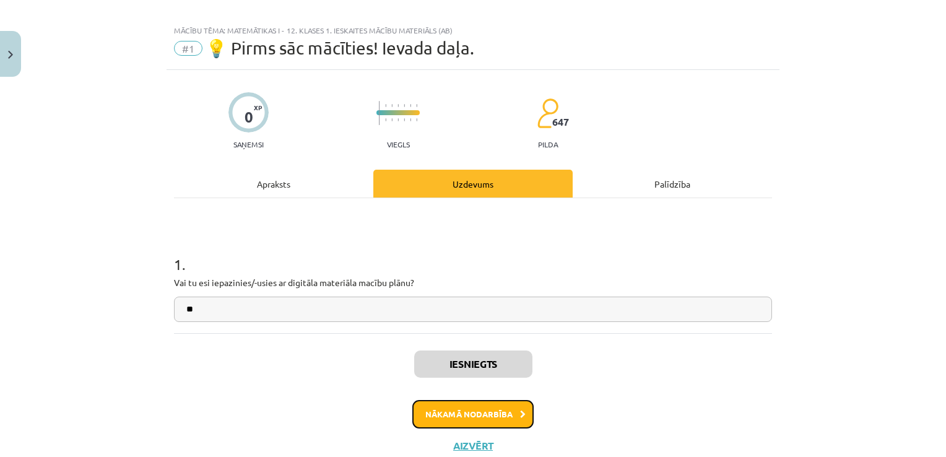
click at [430, 410] on button "Nākamā nodarbība" at bounding box center [472, 414] width 121 height 28
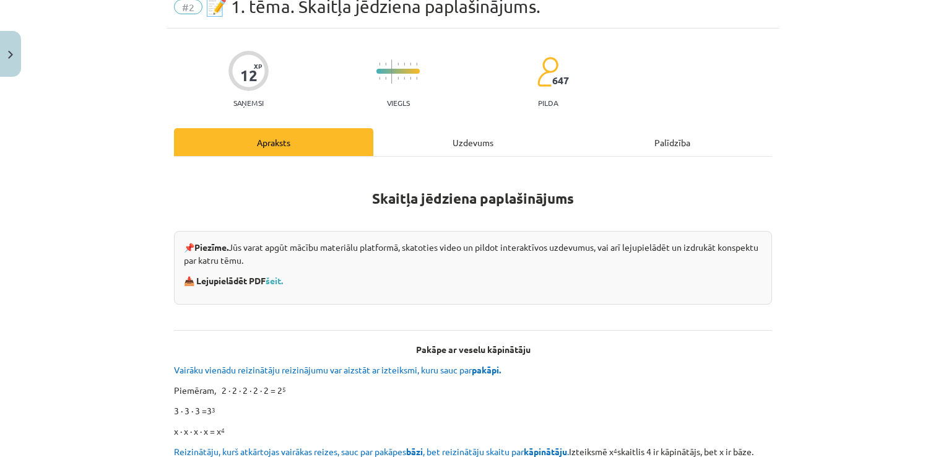
scroll to position [93, 0]
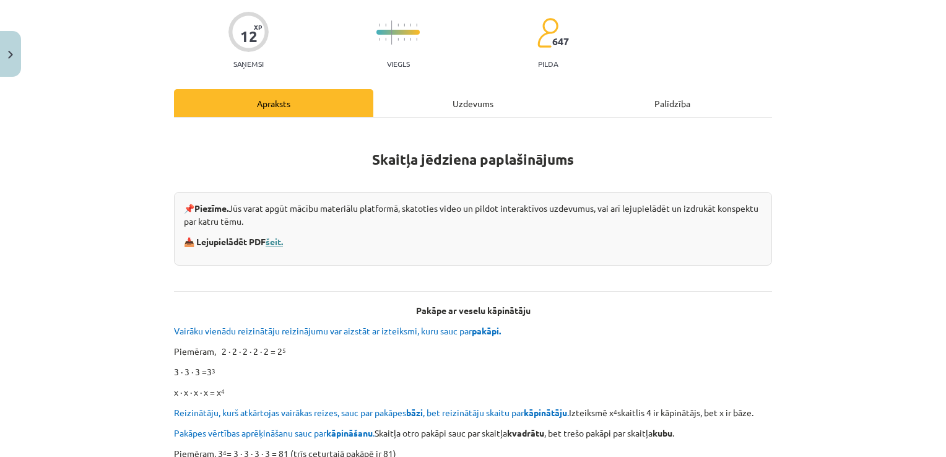
click at [275, 241] on link "šeit." at bounding box center [274, 241] width 17 height 11
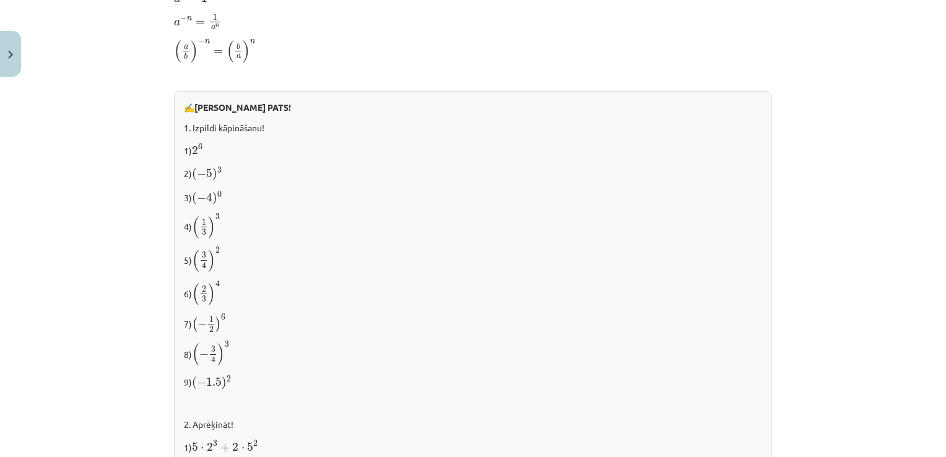
scroll to position [929, 0]
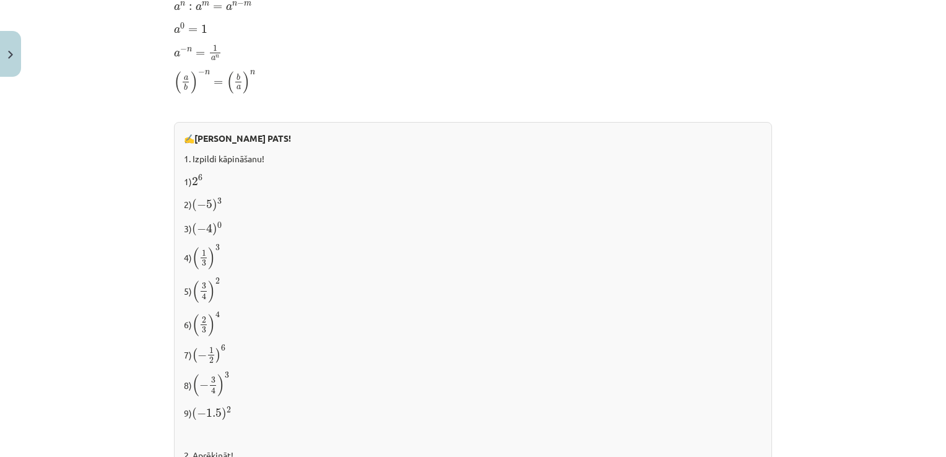
click at [222, 244] on p "4) ( 1 3 ) 3 ( 1 3 ) 3" at bounding box center [473, 257] width 578 height 26
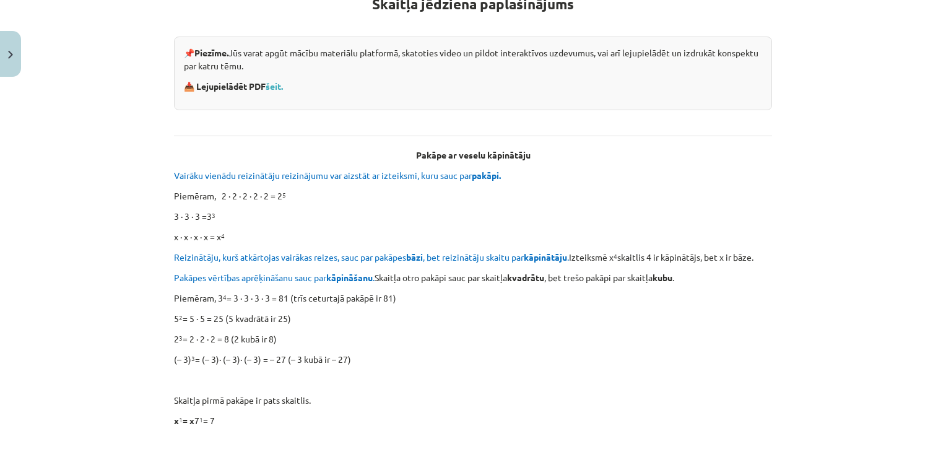
scroll to position [372, 0]
